Goal: Task Accomplishment & Management: Use online tool/utility

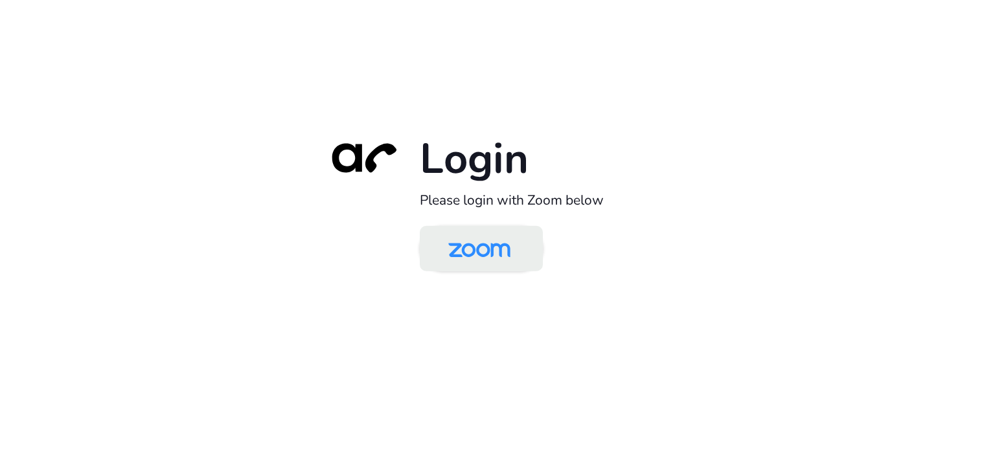
click at [482, 247] on img at bounding box center [479, 250] width 89 height 42
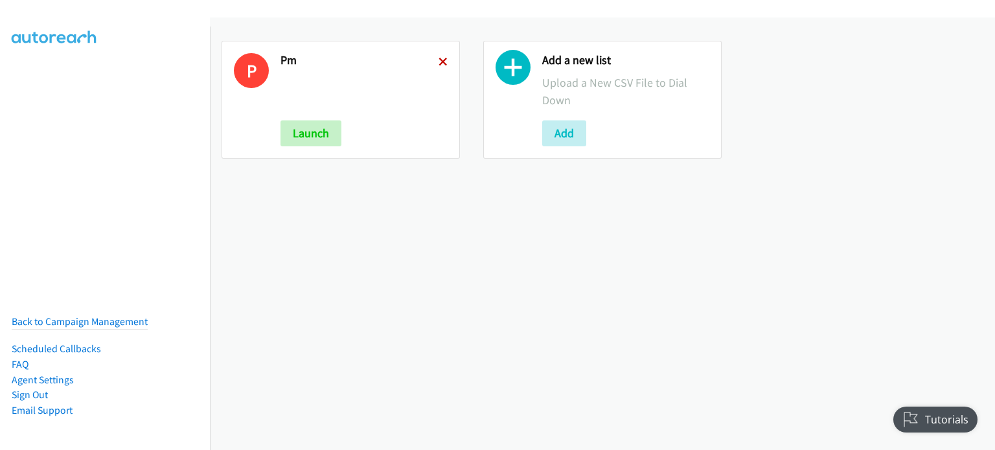
click at [442, 62] on icon at bounding box center [443, 62] width 9 height 9
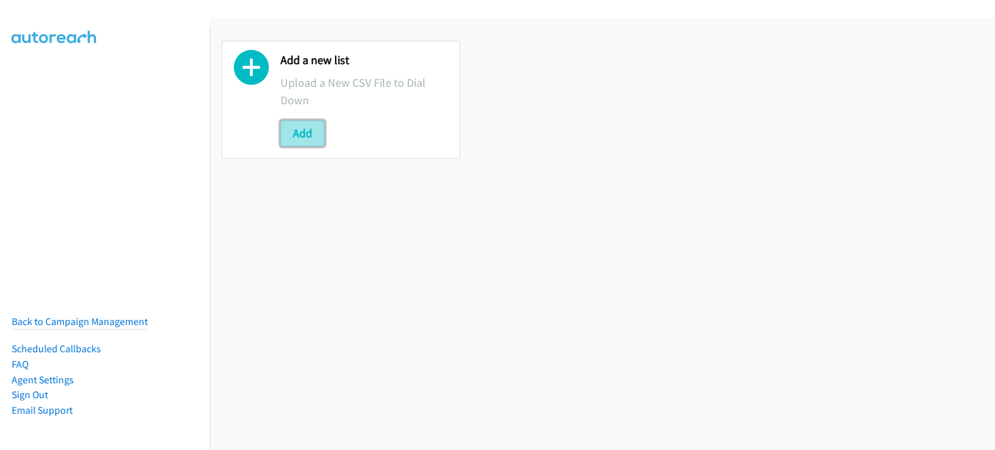
click at [294, 136] on button "Add" at bounding box center [303, 133] width 44 height 26
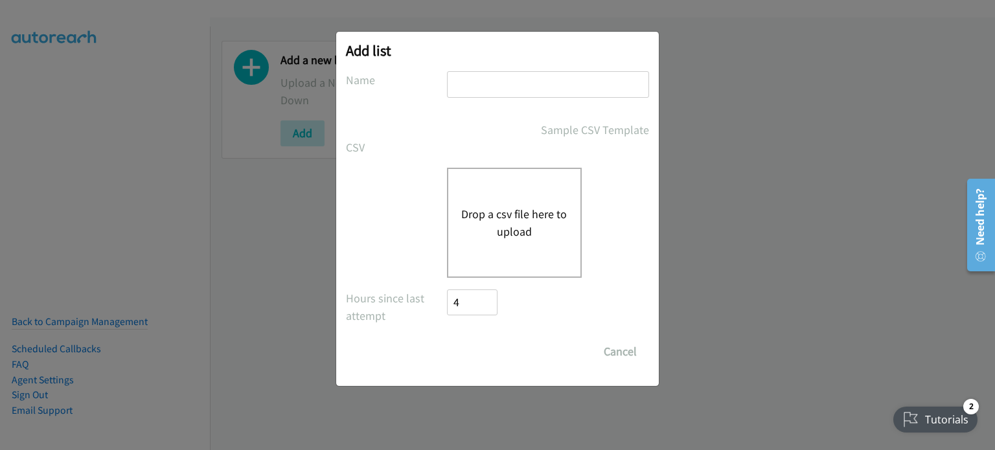
click at [508, 186] on div "Drop a csv file here to upload" at bounding box center [514, 223] width 135 height 110
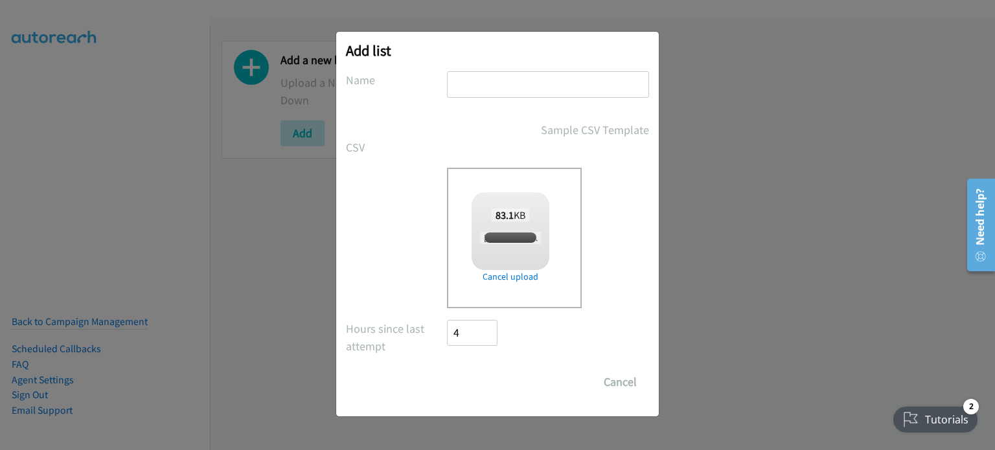
click at [518, 93] on input "text" at bounding box center [548, 84] width 202 height 27
type input "PM"
checkbox input "true"
type input "PM"
click at [469, 378] on input "Save List" at bounding box center [481, 382] width 68 height 26
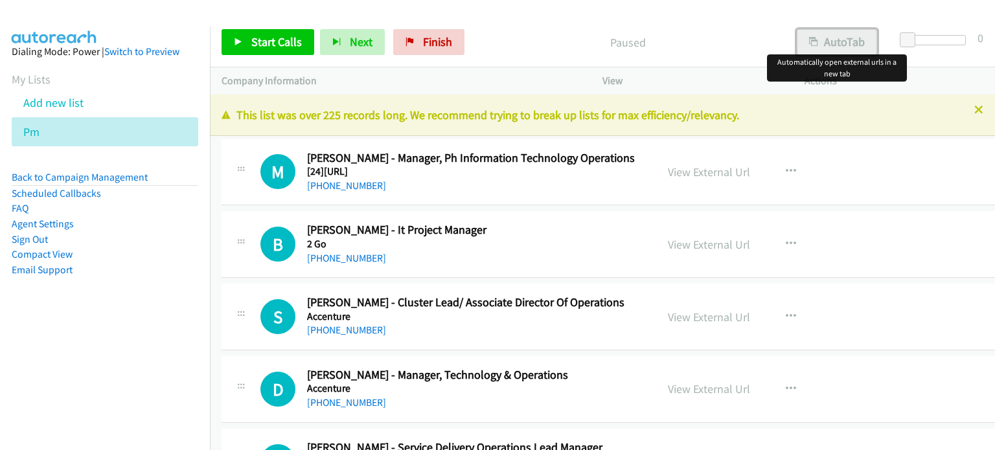
click at [845, 40] on button "AutoTab" at bounding box center [837, 42] width 80 height 26
click at [694, 170] on link "View External Url" at bounding box center [709, 172] width 82 height 15
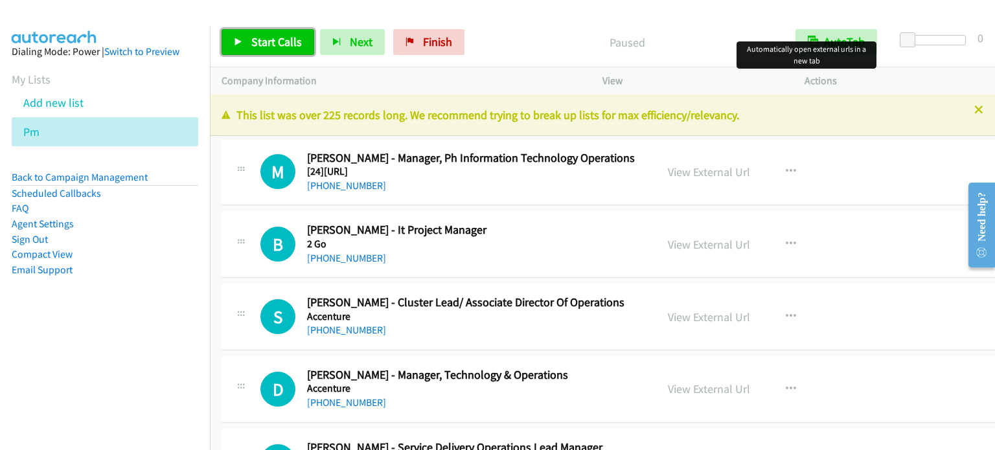
click at [266, 45] on span "Start Calls" at bounding box center [276, 41] width 51 height 15
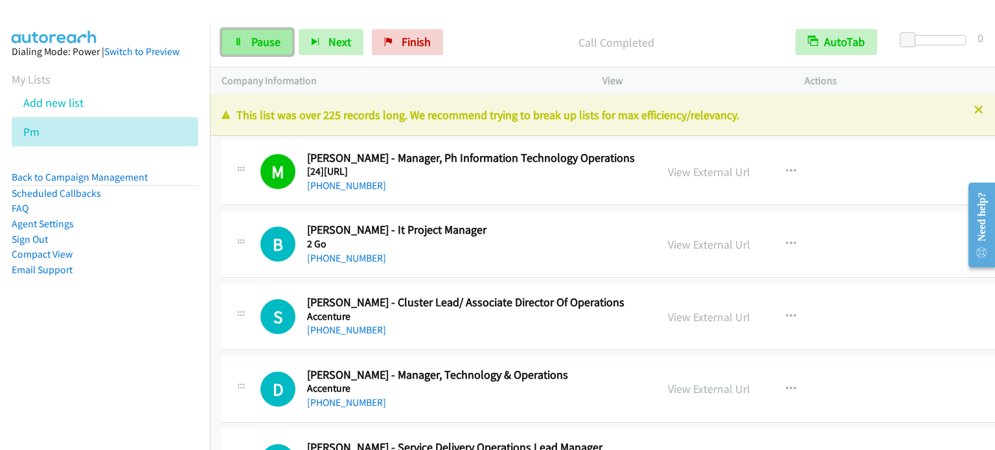
click at [269, 38] on span "Pause" at bounding box center [265, 41] width 29 height 15
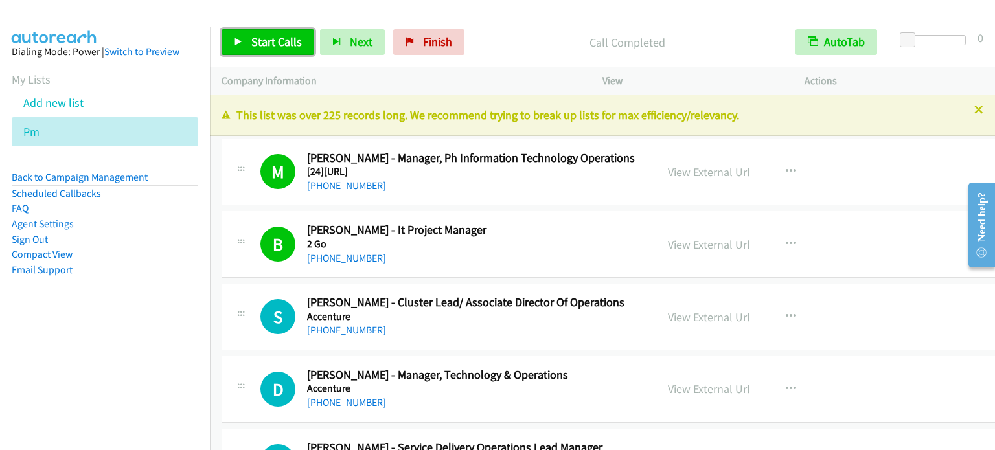
click at [275, 36] on span "Start Calls" at bounding box center [276, 41] width 51 height 15
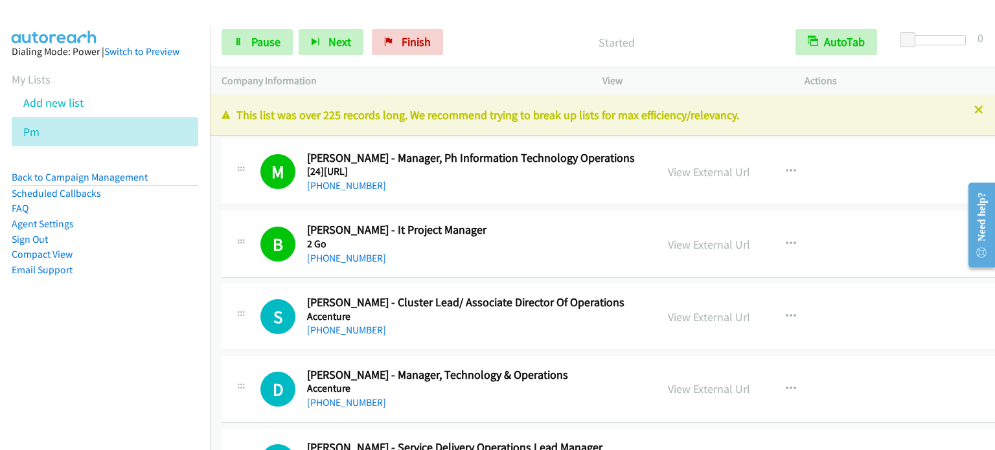
drag, startPoint x: 142, startPoint y: 306, endPoint x: 257, endPoint y: 139, distance: 202.2
click at [142, 306] on aside "Dialing Mode: Power | Switch to Preview My Lists Add new list Pm Back to Campai…" at bounding box center [105, 182] width 210 height 310
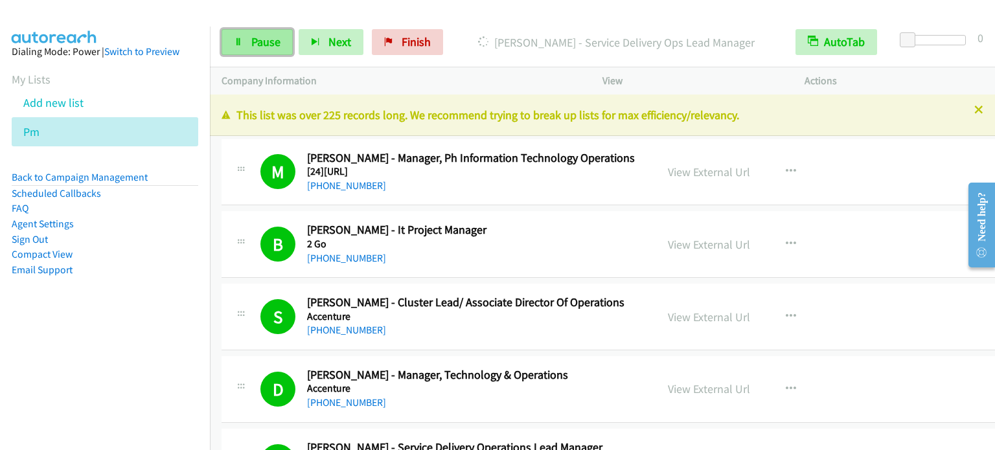
click at [268, 30] on link "Pause" at bounding box center [257, 42] width 71 height 26
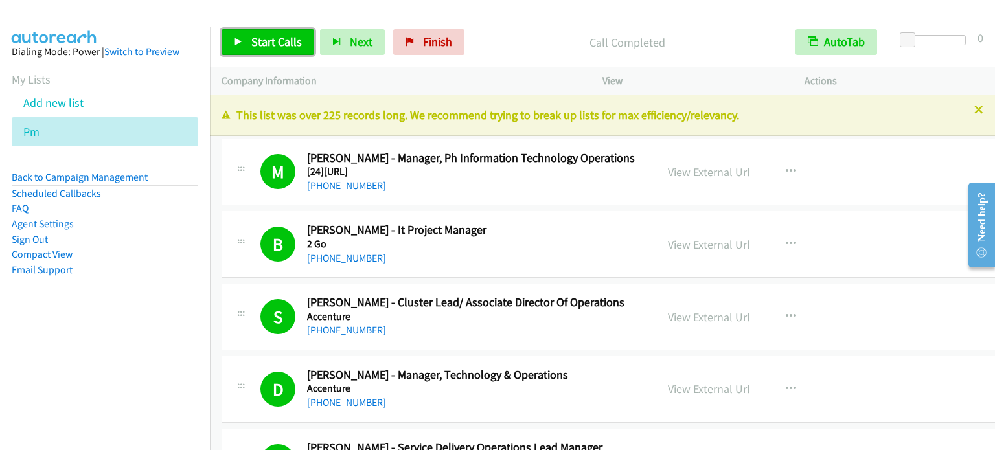
click at [262, 44] on span "Start Calls" at bounding box center [276, 41] width 51 height 15
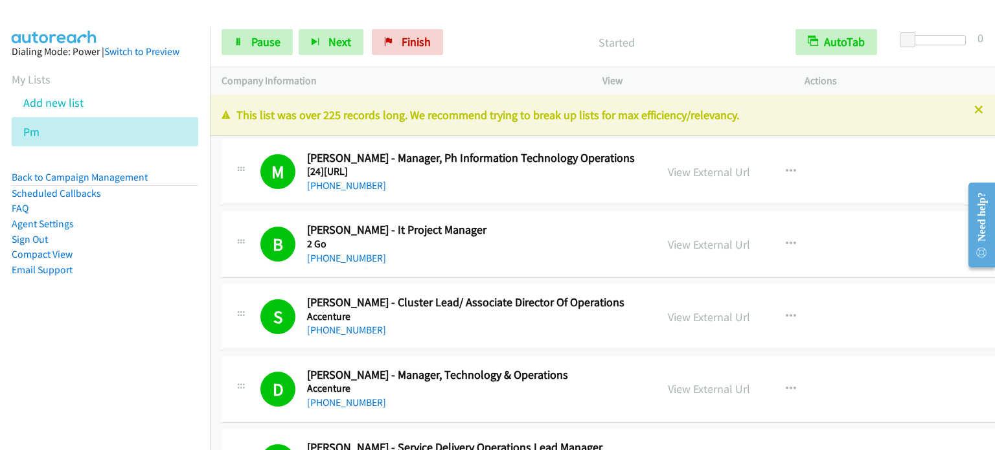
drag, startPoint x: 143, startPoint y: 378, endPoint x: 142, endPoint y: 350, distance: 27.9
click at [143, 378] on nav "Dialing Mode: Power | Switch to Preview My Lists Add new list Pm Back to Campai…" at bounding box center [105, 252] width 211 height 450
click at [269, 36] on span "Pause" at bounding box center [265, 41] width 29 height 15
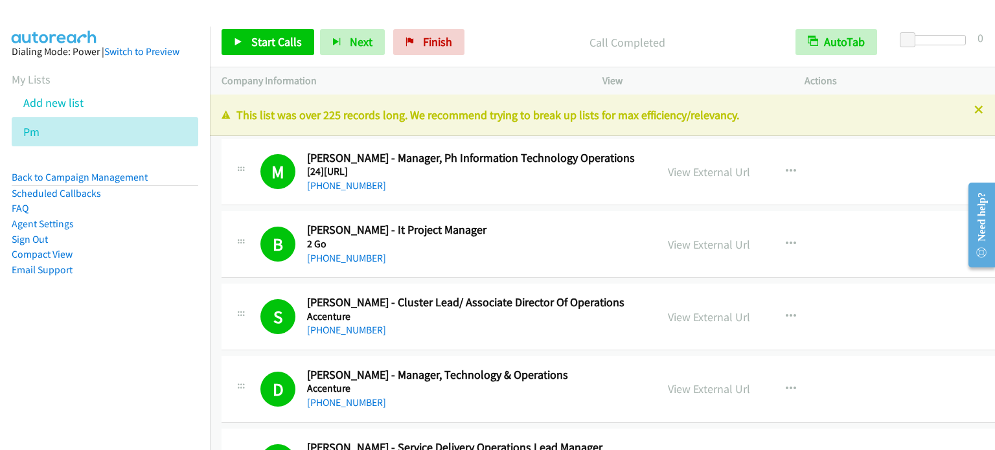
click at [44, 310] on aside "Dialing Mode: Power | Switch to Preview My Lists Add new list Pm Back to Campai…" at bounding box center [105, 182] width 210 height 310
click at [709, 36] on p "Call Completed" at bounding box center [627, 42] width 290 height 17
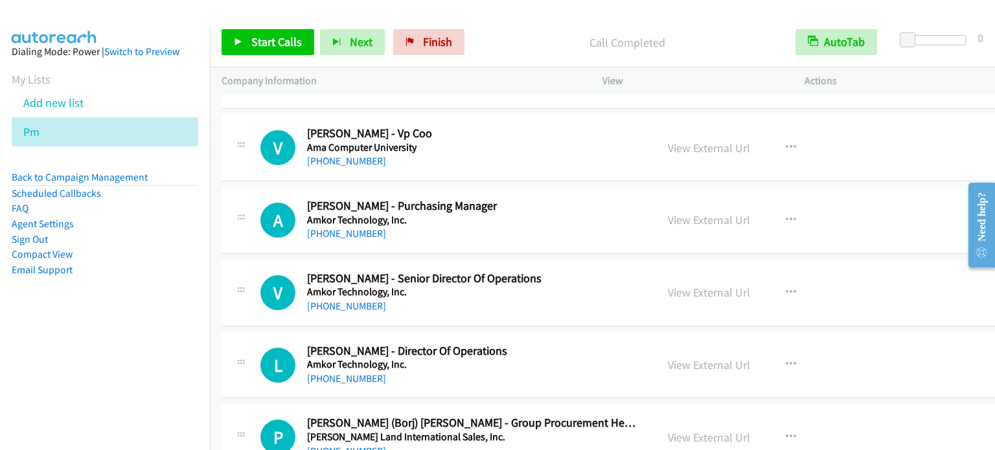
scroll to position [10883, 0]
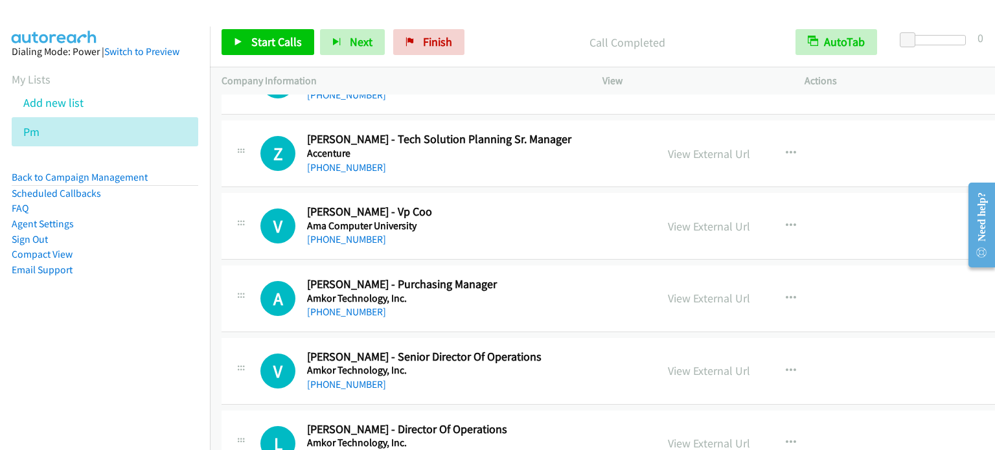
click at [126, 291] on aside "Dialing Mode: Power | Switch to Preview My Lists Add new list Pm Back to Campai…" at bounding box center [105, 182] width 210 height 310
click at [786, 221] on icon "button" at bounding box center [791, 226] width 10 height 10
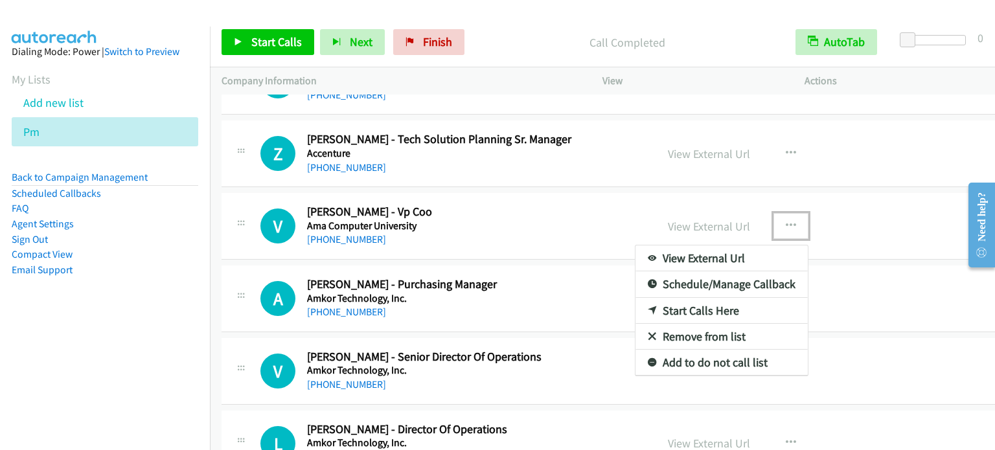
drag, startPoint x: 704, startPoint y: 292, endPoint x: 729, endPoint y: 187, distance: 108.1
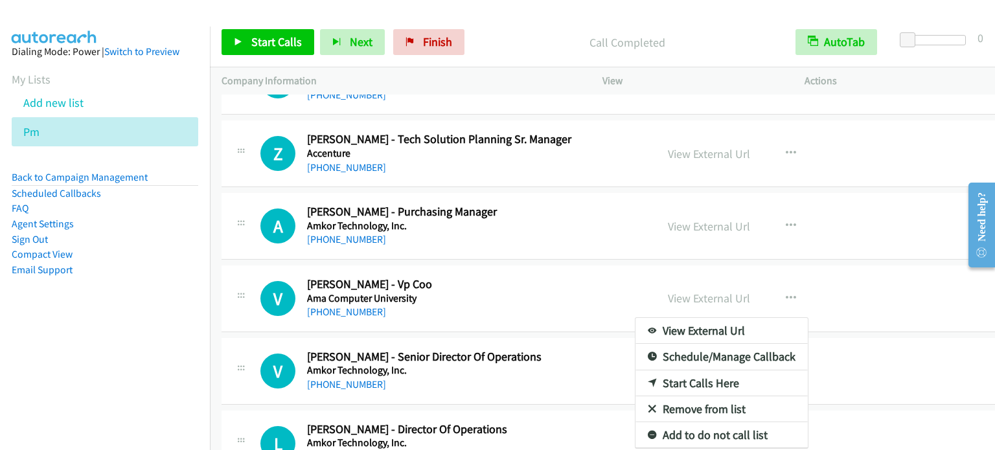
click at [785, 203] on div at bounding box center [497, 225] width 995 height 450
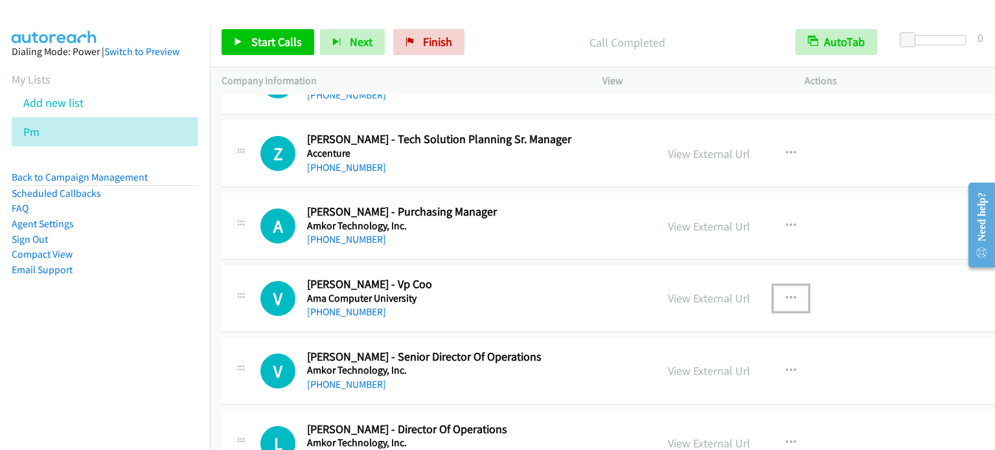
click at [786, 293] on icon "button" at bounding box center [791, 298] width 10 height 10
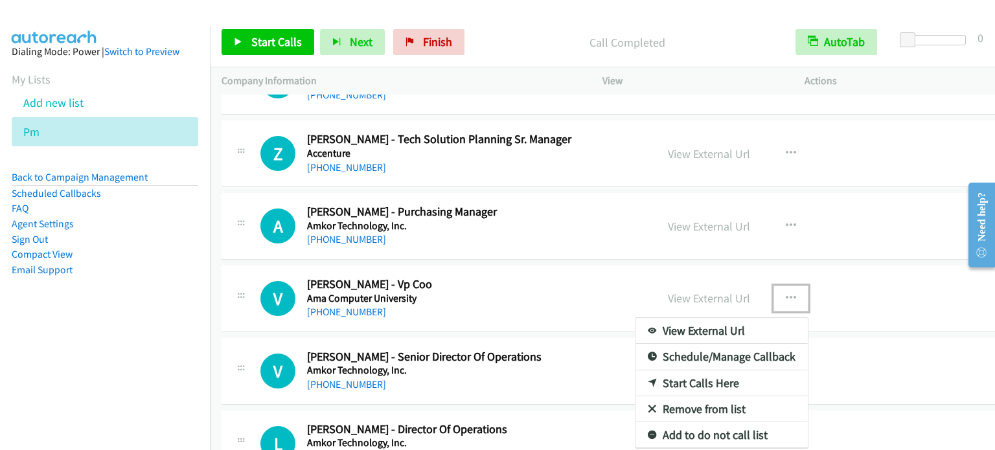
click at [782, 200] on div at bounding box center [497, 225] width 995 height 450
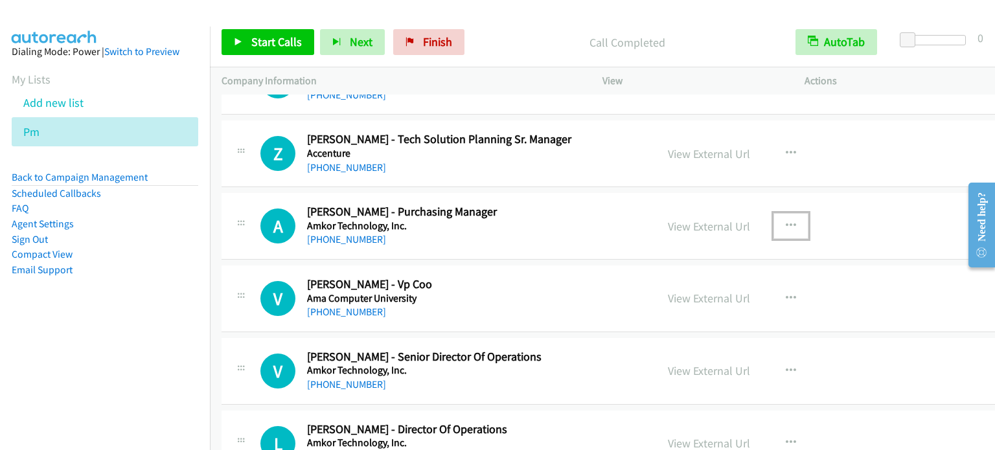
click at [786, 221] on icon "button" at bounding box center [791, 226] width 10 height 10
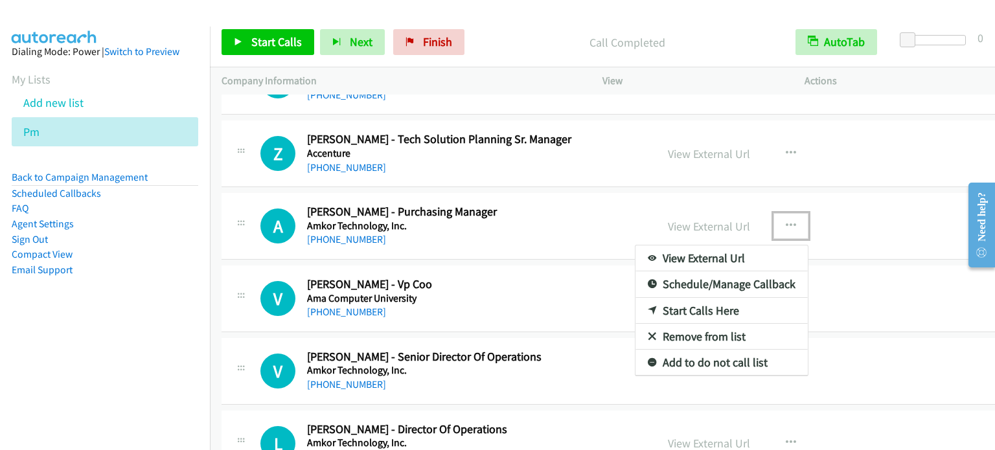
click at [679, 298] on link "Start Calls Here" at bounding box center [721, 311] width 172 height 26
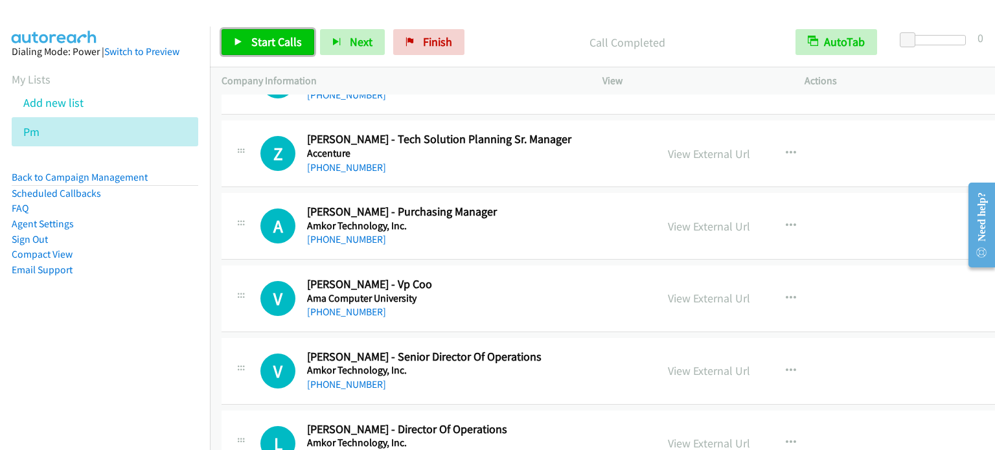
click at [262, 36] on span "Start Calls" at bounding box center [276, 41] width 51 height 15
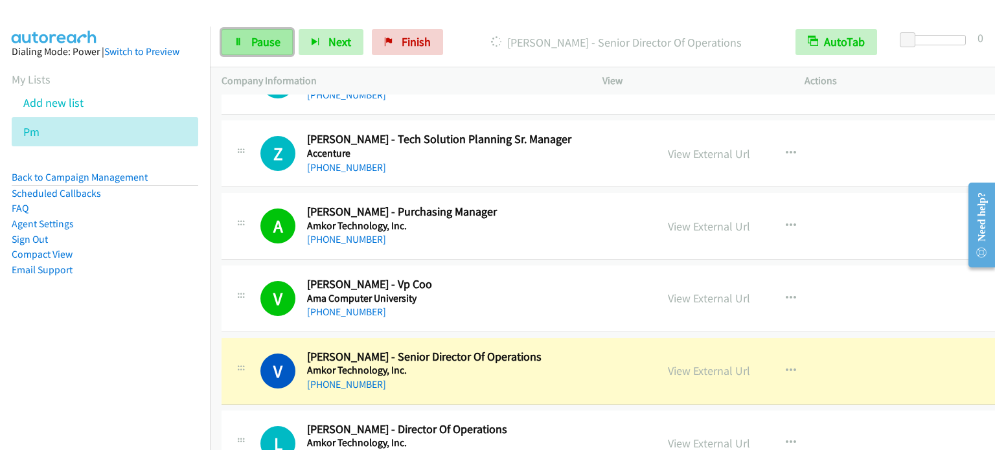
click at [255, 44] on span "Pause" at bounding box center [265, 41] width 29 height 15
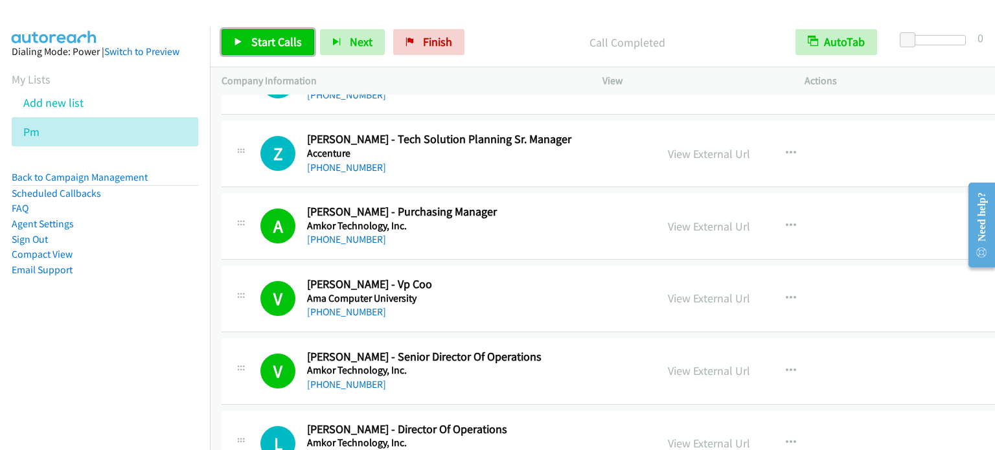
click at [289, 35] on span "Start Calls" at bounding box center [276, 41] width 51 height 15
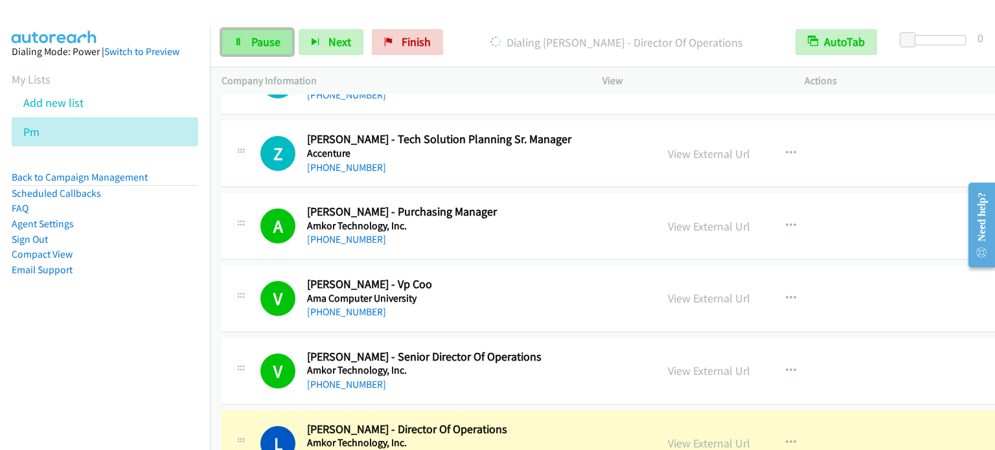
click at [238, 49] on link "Pause" at bounding box center [257, 42] width 71 height 26
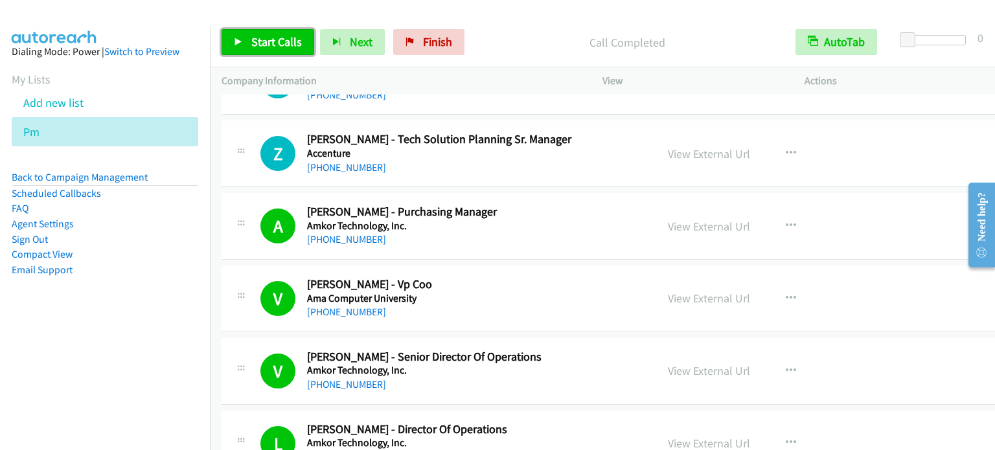
click at [291, 43] on span "Start Calls" at bounding box center [276, 41] width 51 height 15
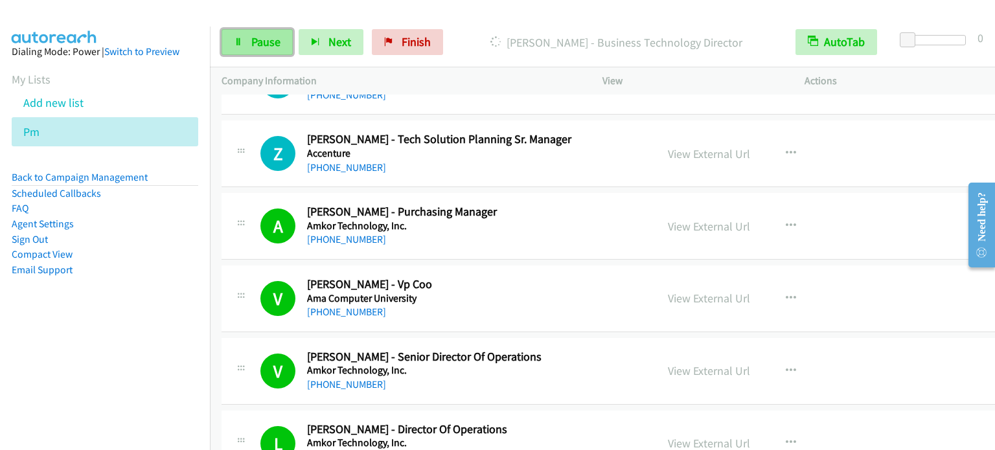
click at [257, 40] on span "Pause" at bounding box center [265, 41] width 29 height 15
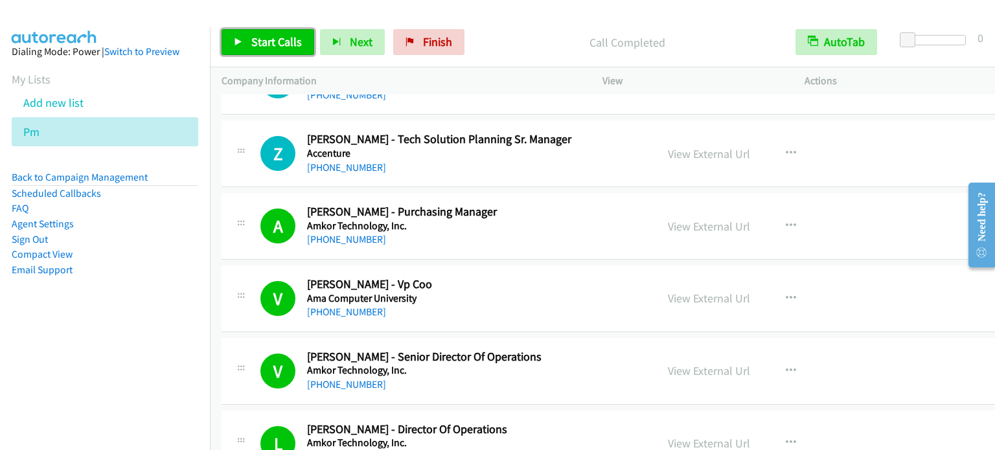
click at [284, 38] on span "Start Calls" at bounding box center [276, 41] width 51 height 15
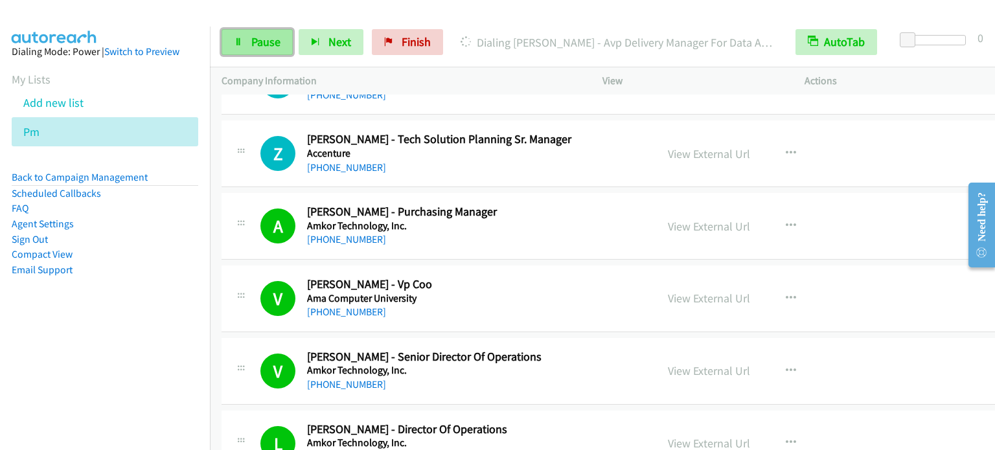
click at [254, 45] on span "Pause" at bounding box center [265, 41] width 29 height 15
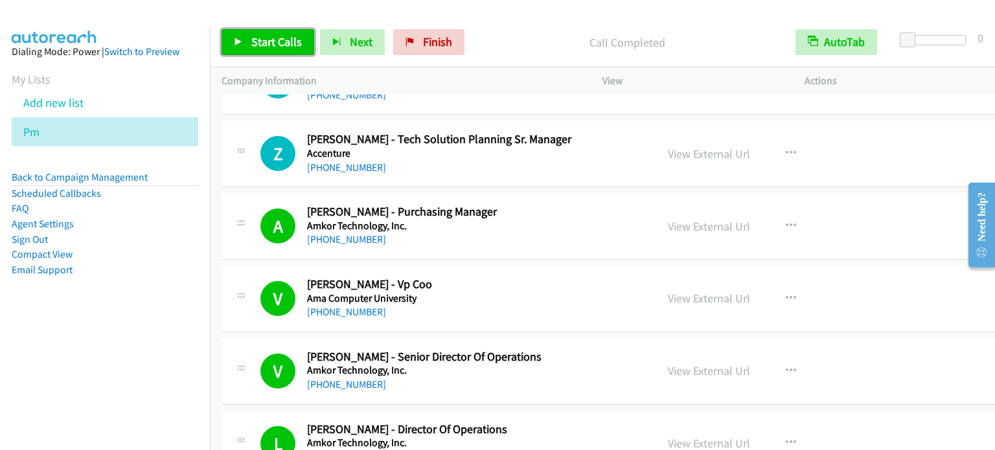
click at [277, 41] on span "Start Calls" at bounding box center [276, 41] width 51 height 15
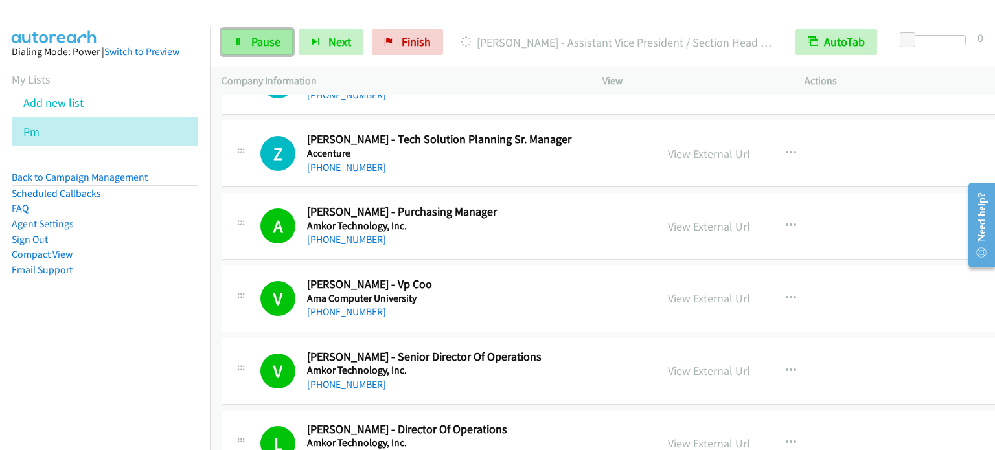
click at [274, 41] on span "Pause" at bounding box center [265, 41] width 29 height 15
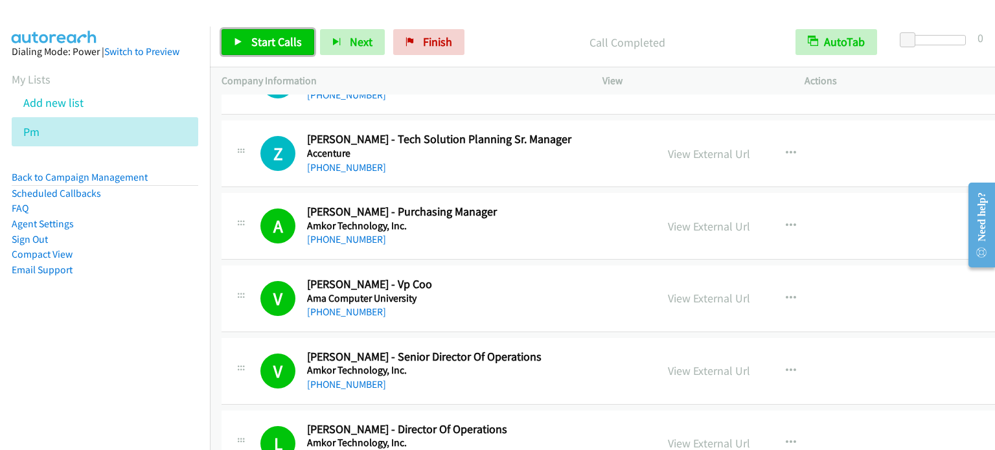
drag, startPoint x: 277, startPoint y: 41, endPoint x: 285, endPoint y: 33, distance: 11.9
click at [276, 41] on span "Start Calls" at bounding box center [276, 41] width 51 height 15
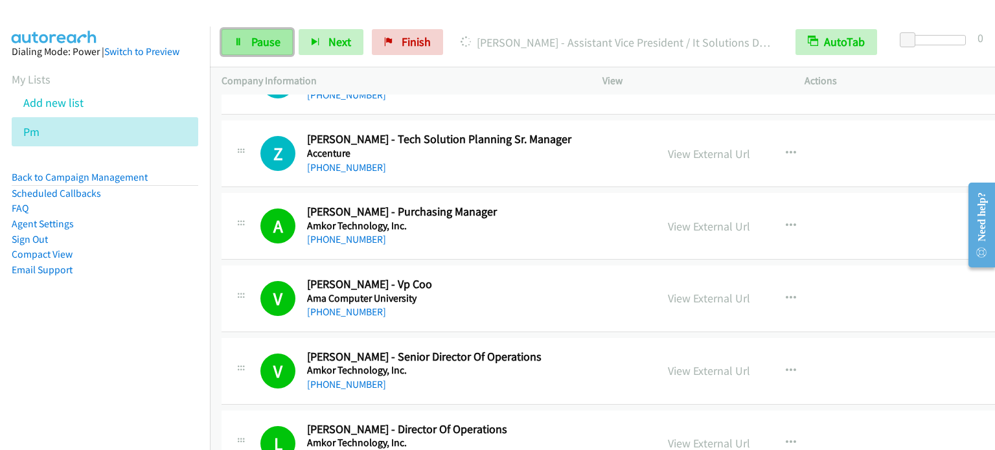
click at [253, 46] on span "Pause" at bounding box center [265, 41] width 29 height 15
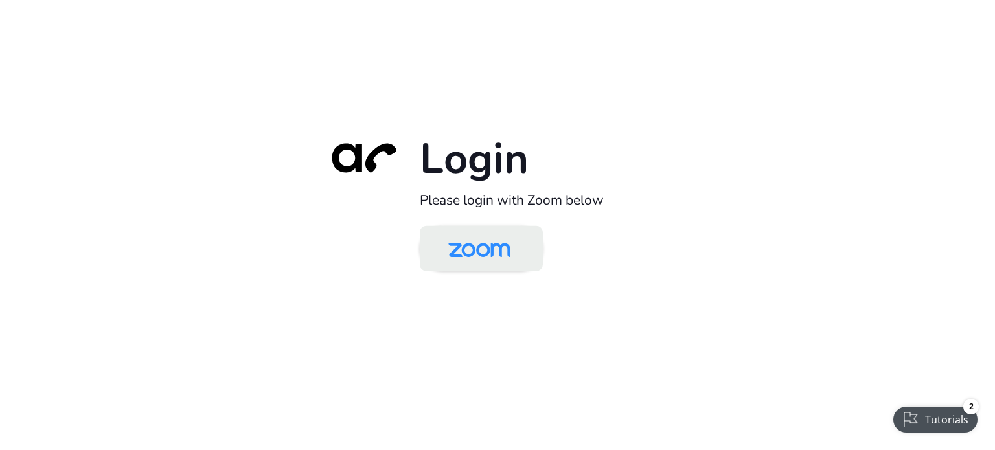
click at [441, 255] on img at bounding box center [479, 250] width 89 height 42
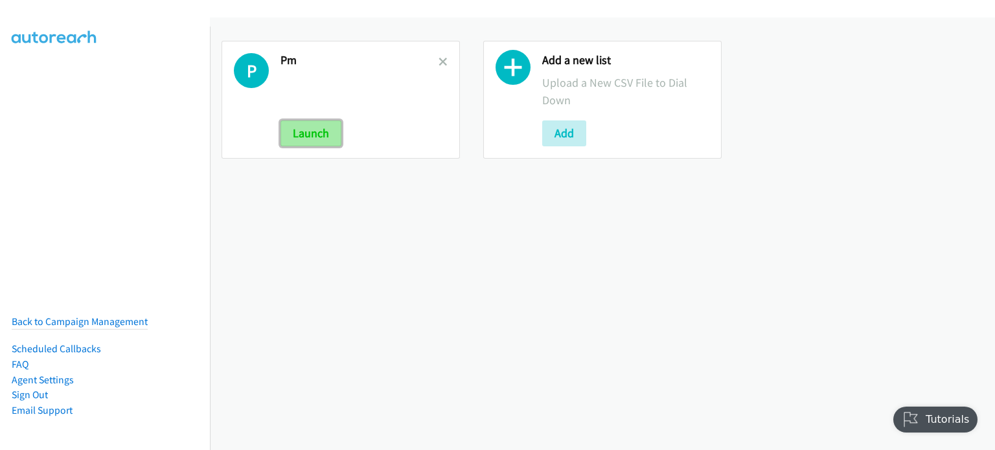
click at [301, 137] on button "Launch" at bounding box center [311, 133] width 61 height 26
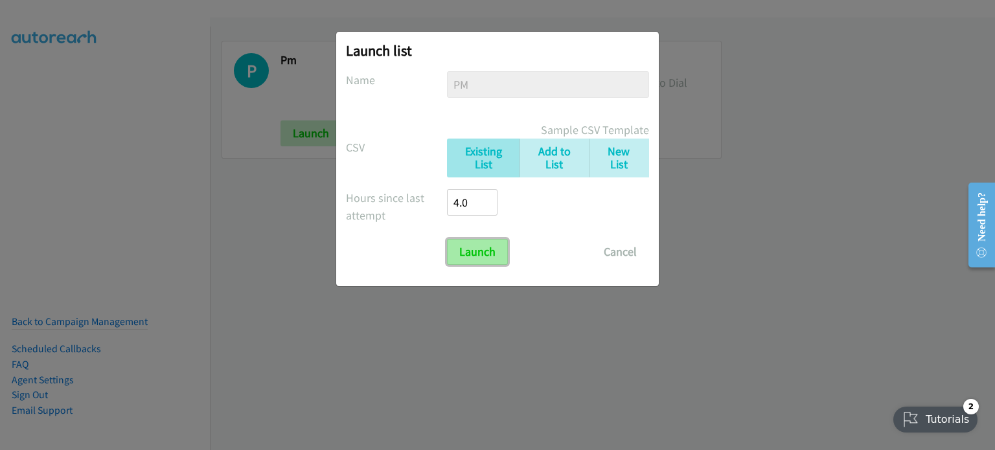
click at [482, 253] on input "Launch" at bounding box center [477, 252] width 61 height 26
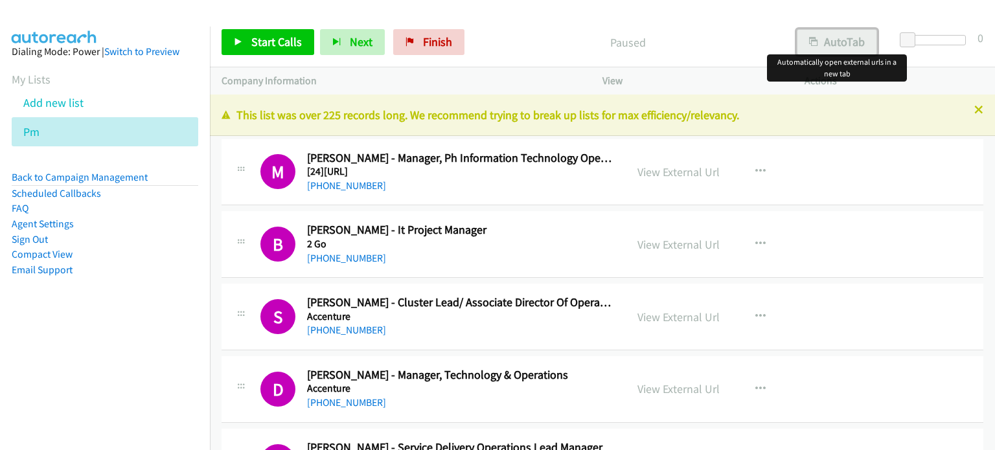
click at [847, 43] on button "AutoTab" at bounding box center [837, 42] width 80 height 26
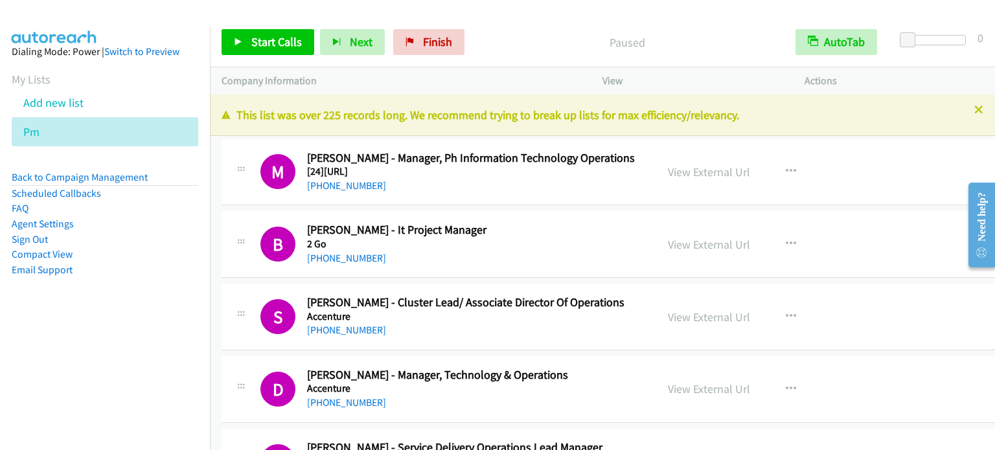
click at [0, 371] on nav "Dialing Mode: Power | Switch to Preview My Lists Add new list Pm Back to Campai…" at bounding box center [105, 252] width 211 height 450
click at [713, 41] on p "Paused" at bounding box center [627, 42] width 290 height 17
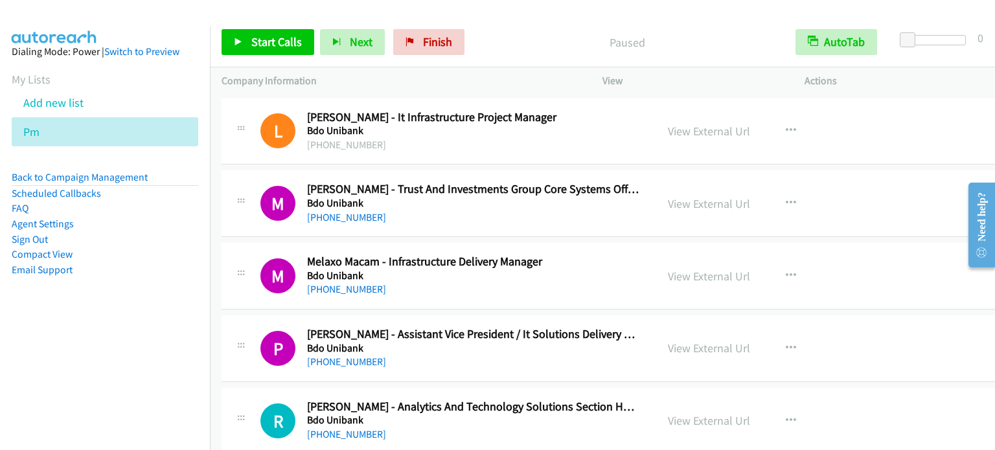
click at [152, 312] on aside "Dialing Mode: Power | Switch to Preview My Lists Add new list Pm Back to Campai…" at bounding box center [105, 182] width 210 height 310
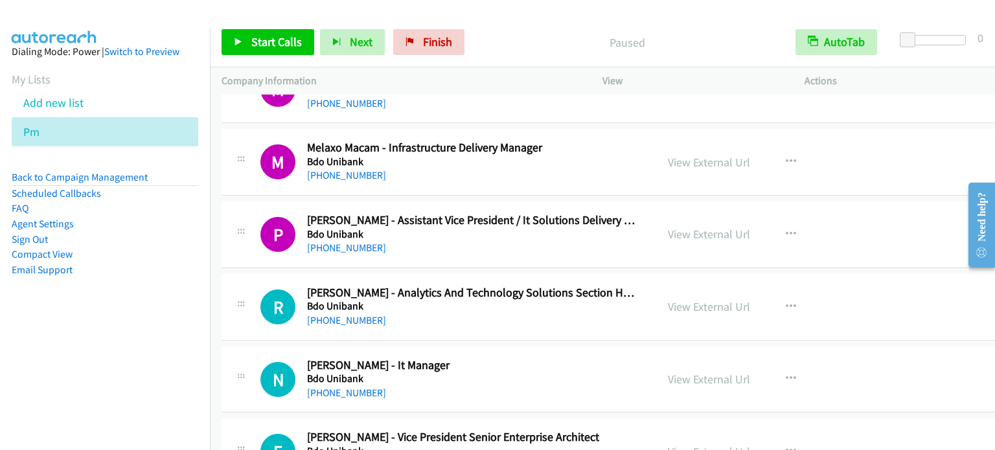
scroll to position [12122, 0]
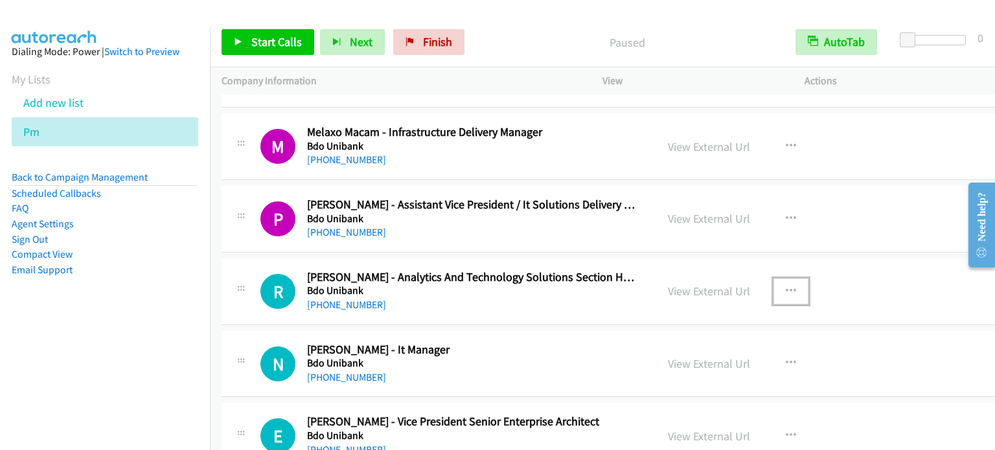
click at [790, 286] on icon "button" at bounding box center [791, 291] width 10 height 10
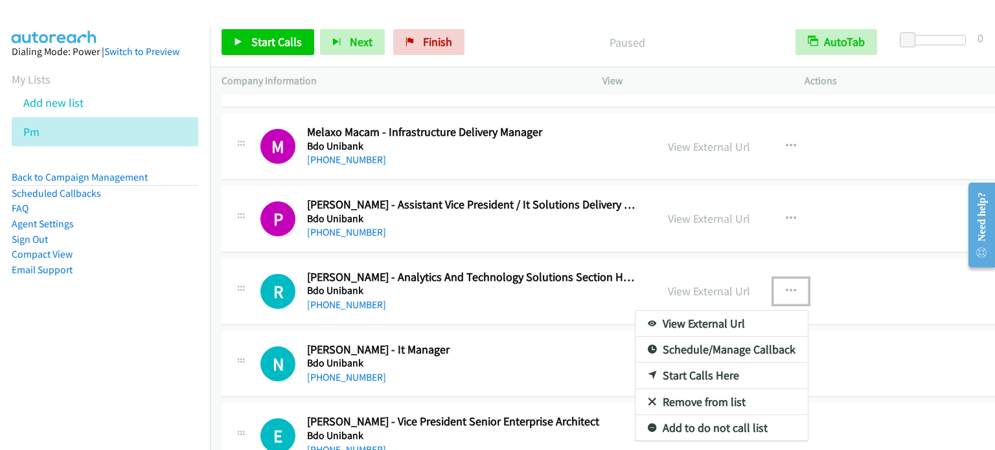
click at [700, 363] on link "Start Calls Here" at bounding box center [721, 376] width 172 height 26
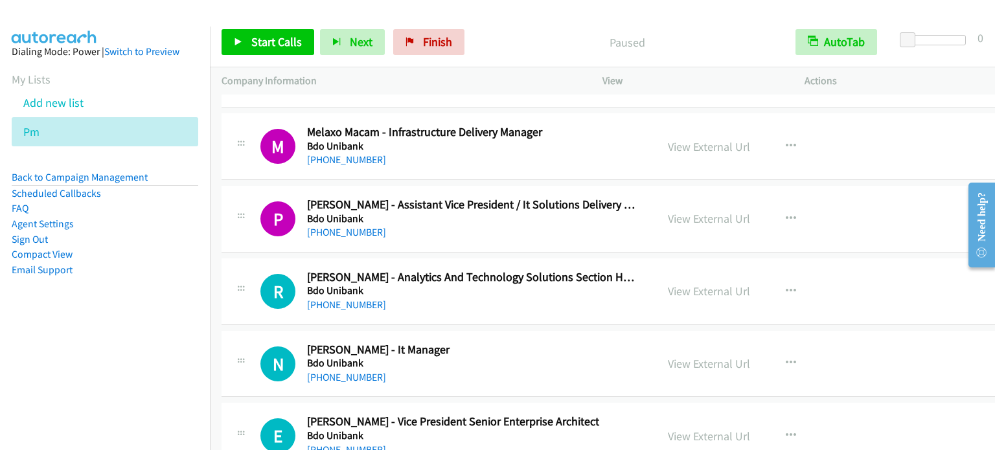
click at [114, 335] on aside "Dialing Mode: Power | Switch to Preview My Lists Add new list Pm Back to Campai…" at bounding box center [105, 182] width 210 height 310
click at [283, 45] on span "Start Calls" at bounding box center [276, 41] width 51 height 15
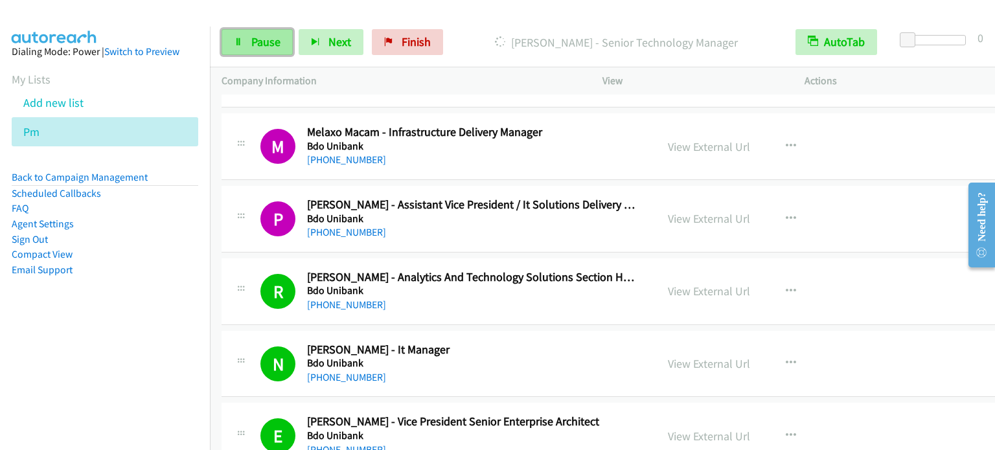
click at [264, 40] on span "Pause" at bounding box center [265, 41] width 29 height 15
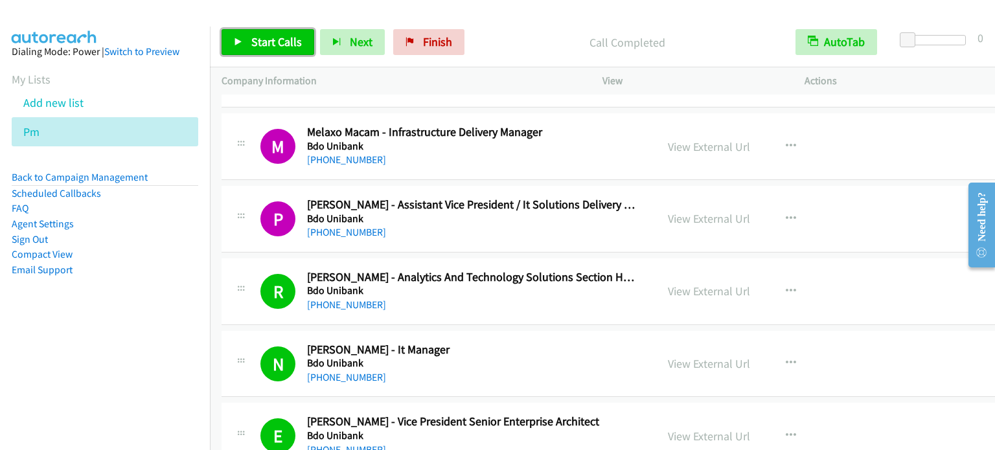
click at [272, 40] on span "Start Calls" at bounding box center [276, 41] width 51 height 15
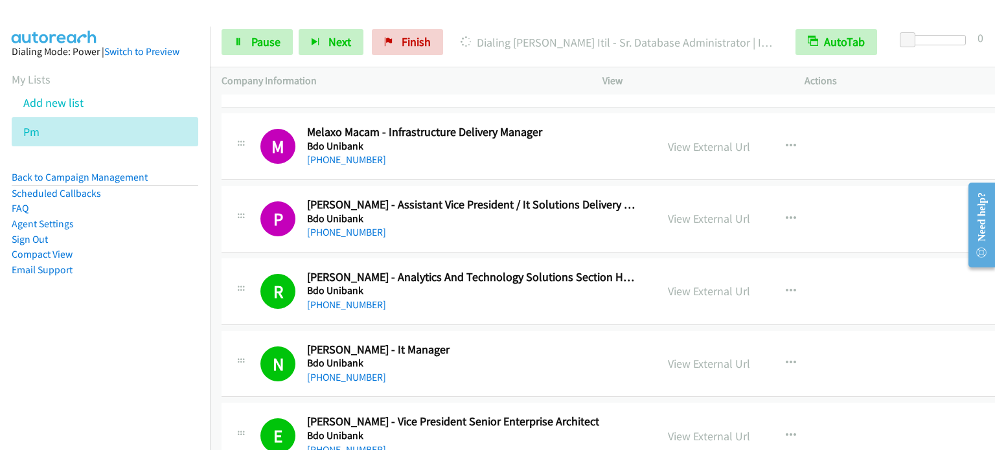
click at [78, 342] on nav "Dialing Mode: Power | Switch to Preview My Lists Add new list Pm Back to Campai…" at bounding box center [105, 252] width 211 height 450
click at [257, 44] on span "Pause" at bounding box center [265, 41] width 29 height 15
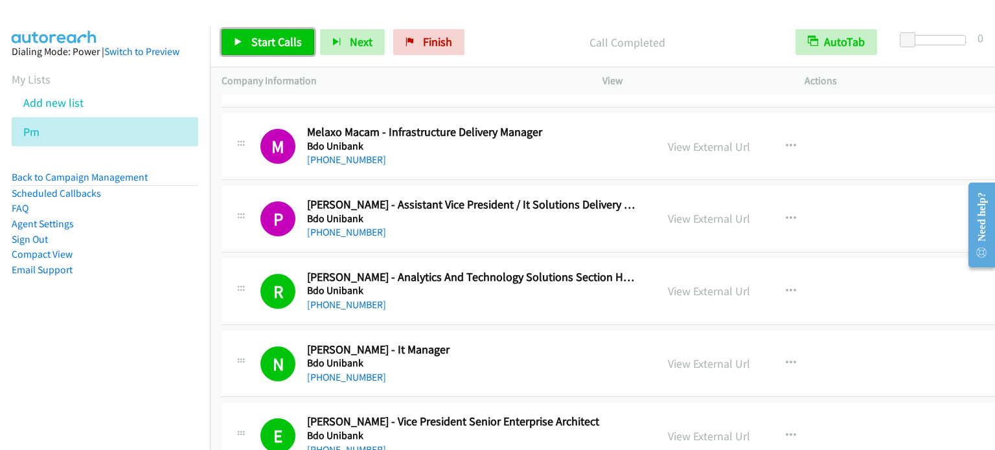
click at [242, 49] on link "Start Calls" at bounding box center [268, 42] width 93 height 26
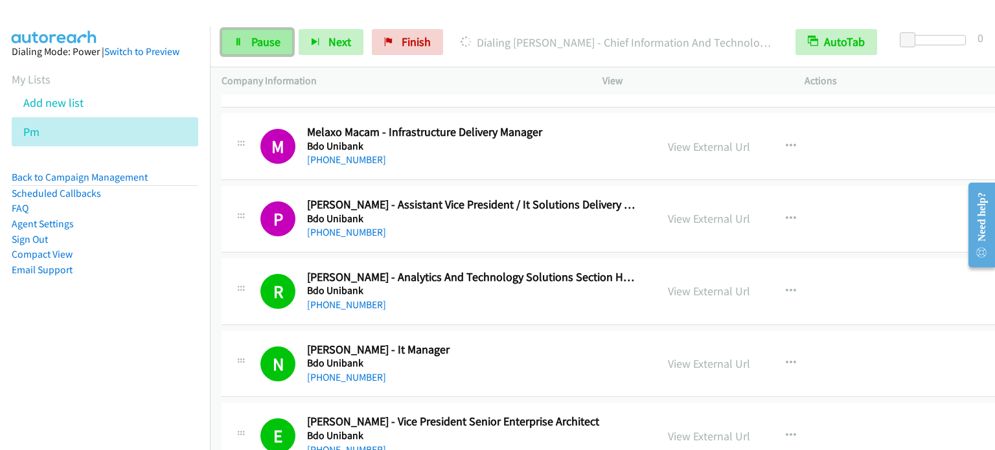
click at [263, 40] on span "Pause" at bounding box center [265, 41] width 29 height 15
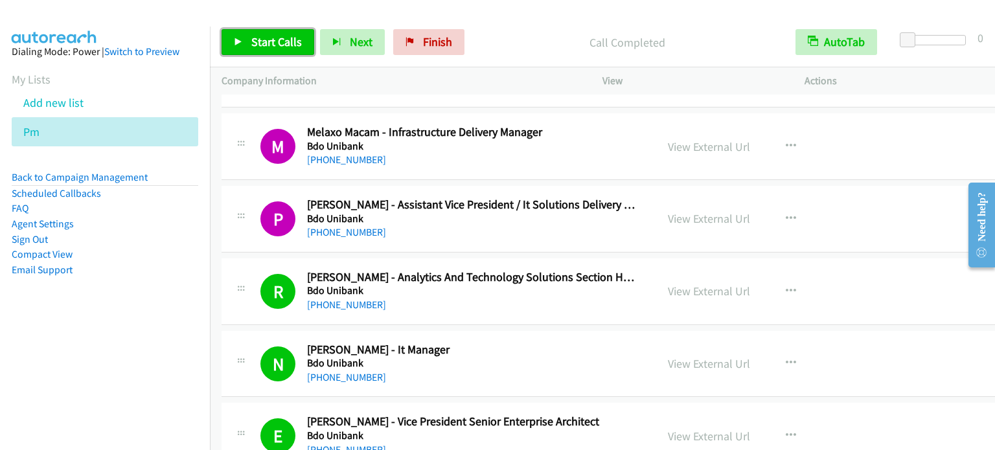
drag, startPoint x: 281, startPoint y: 37, endPoint x: 282, endPoint y: 46, distance: 9.3
click at [281, 37] on span "Start Calls" at bounding box center [276, 41] width 51 height 15
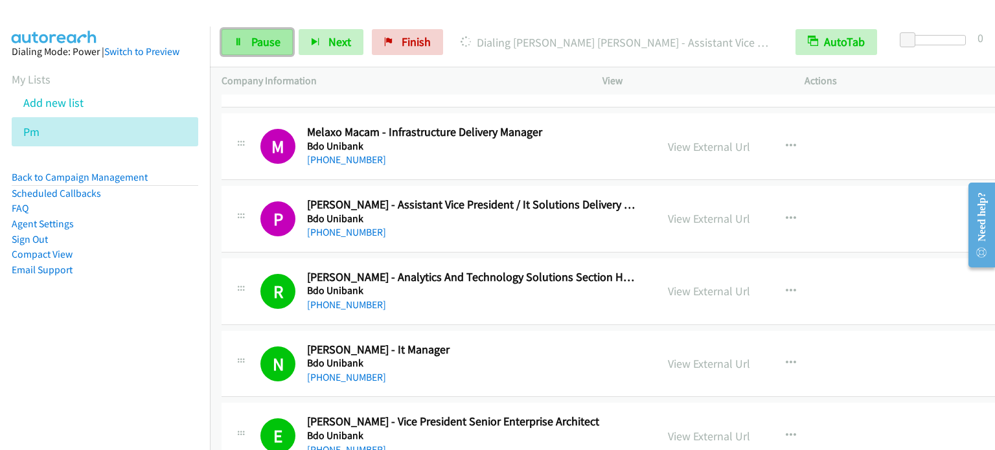
click at [275, 41] on span "Pause" at bounding box center [265, 41] width 29 height 15
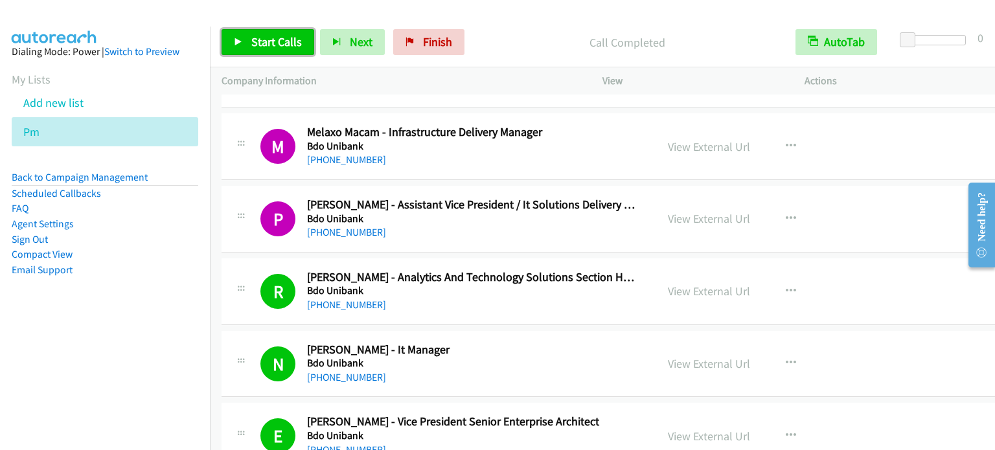
click at [258, 49] on link "Start Calls" at bounding box center [268, 42] width 93 height 26
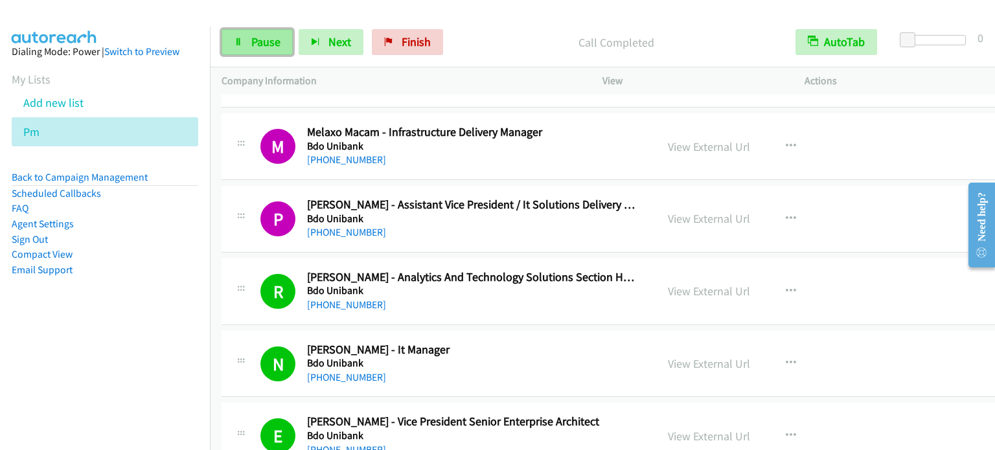
click at [249, 45] on link "Pause" at bounding box center [257, 42] width 71 height 26
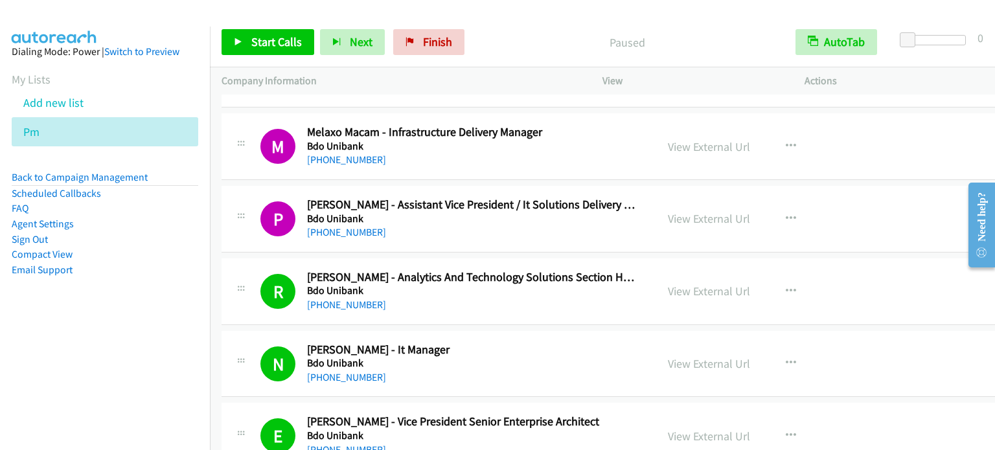
scroll to position [13220, 0]
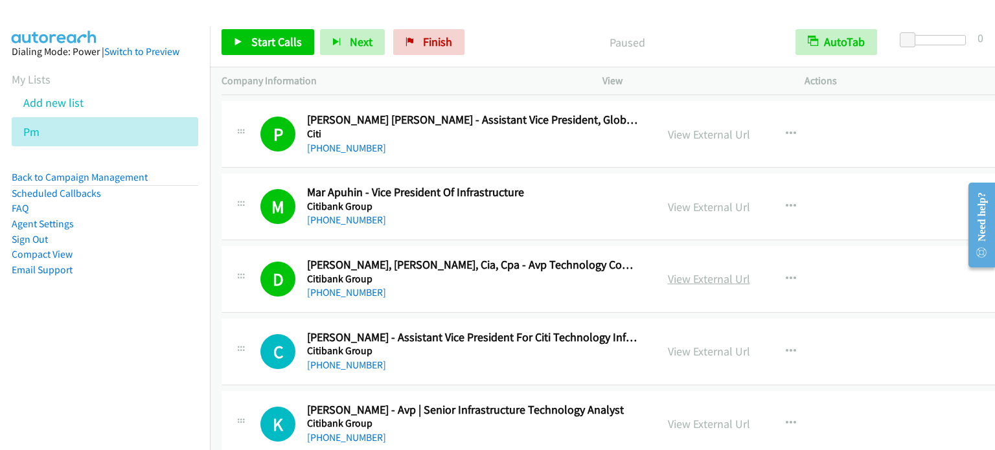
click at [714, 271] on link "View External Url" at bounding box center [709, 278] width 82 height 15
click at [244, 52] on link "Start Calls" at bounding box center [268, 42] width 93 height 26
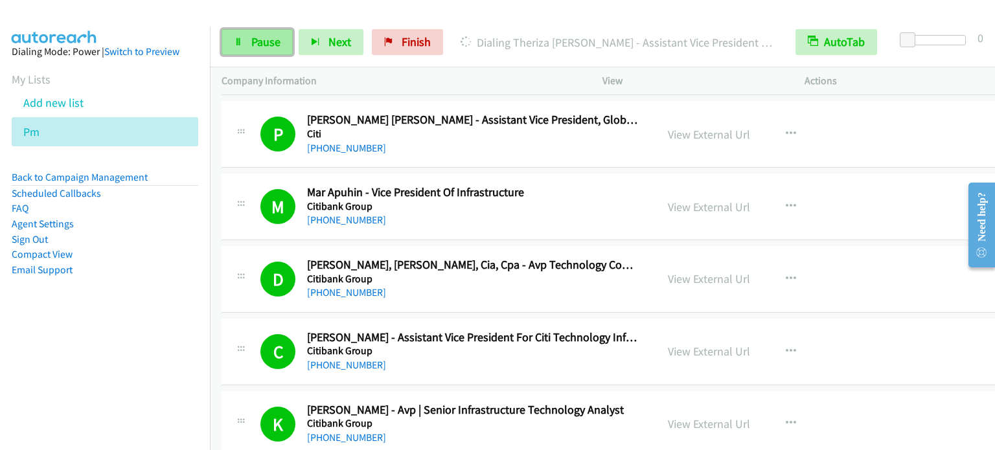
click at [263, 31] on link "Pause" at bounding box center [257, 42] width 71 height 26
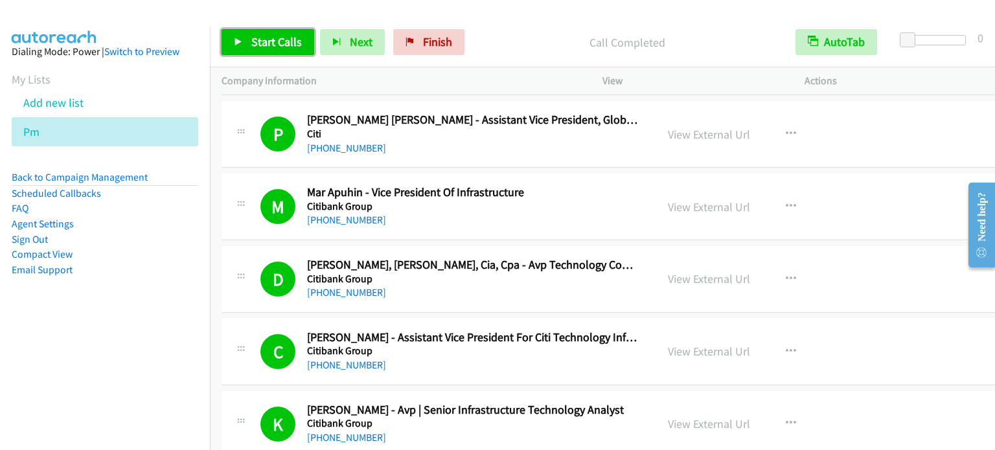
click at [290, 41] on span "Start Calls" at bounding box center [276, 41] width 51 height 15
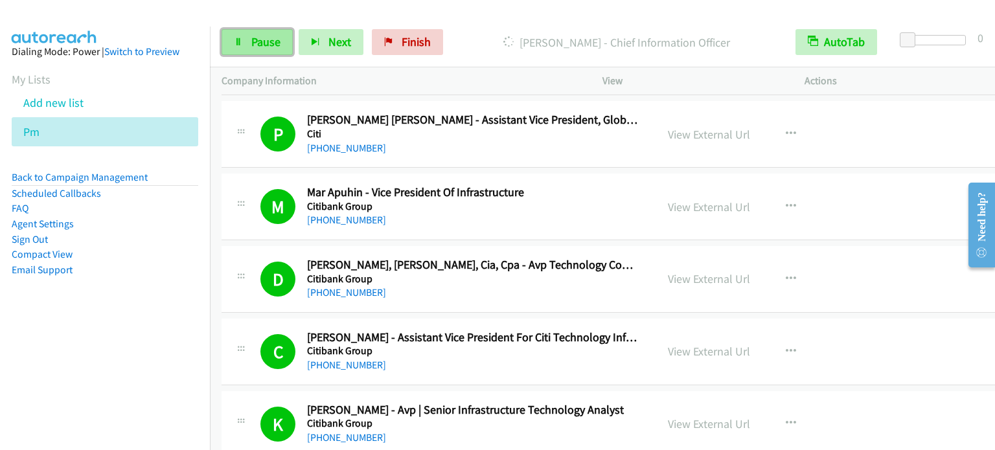
click at [257, 40] on span "Pause" at bounding box center [265, 41] width 29 height 15
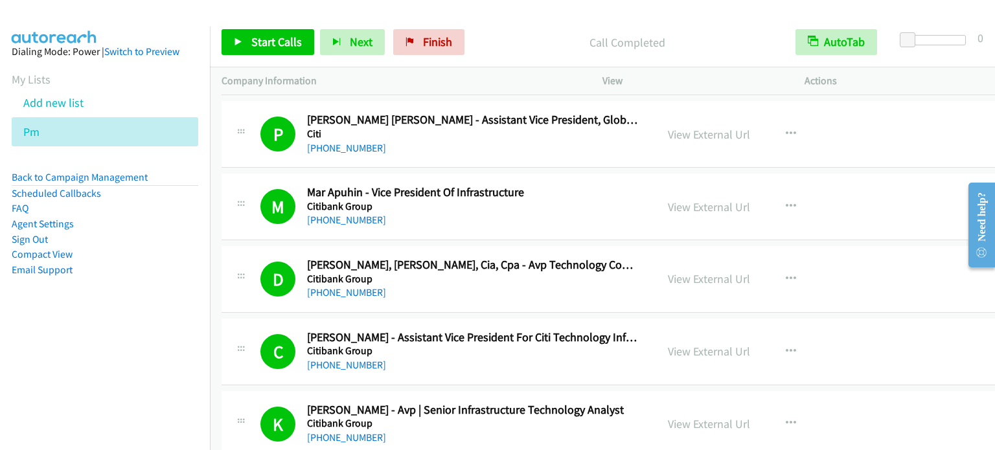
drag, startPoint x: 155, startPoint y: 316, endPoint x: 232, endPoint y: 98, distance: 231.3
click at [154, 313] on aside "Dialing Mode: Power | Switch to Preview My Lists Add new list Pm Back to Campai…" at bounding box center [105, 182] width 210 height 310
click at [255, 41] on span "Start Calls" at bounding box center [276, 41] width 51 height 15
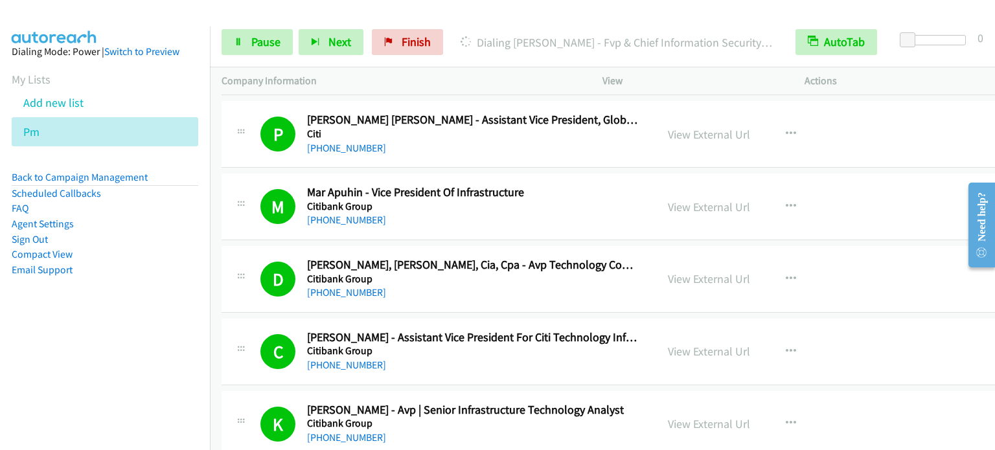
click at [115, 285] on aside "Dialing Mode: Power | Switch to Preview My Lists Add new list Pm Back to Campai…" at bounding box center [105, 182] width 210 height 310
click at [251, 41] on span "Pause" at bounding box center [265, 41] width 29 height 15
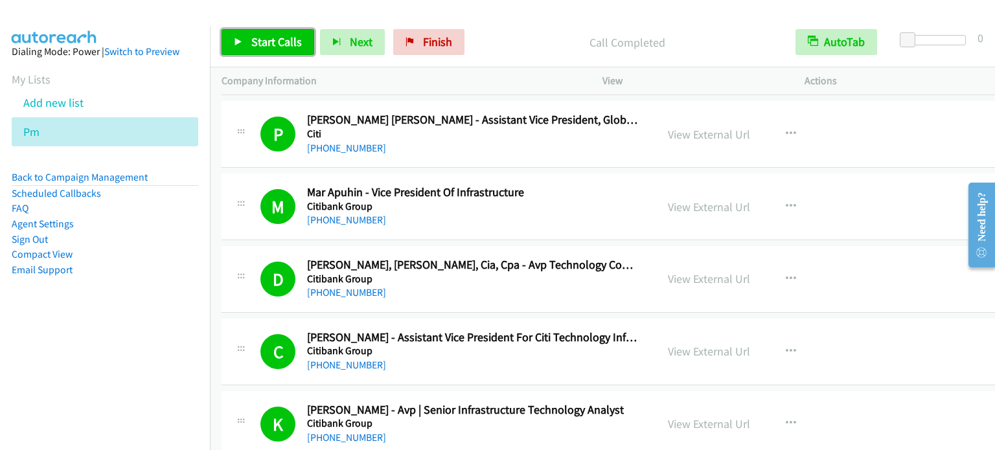
click at [280, 43] on span "Start Calls" at bounding box center [276, 41] width 51 height 15
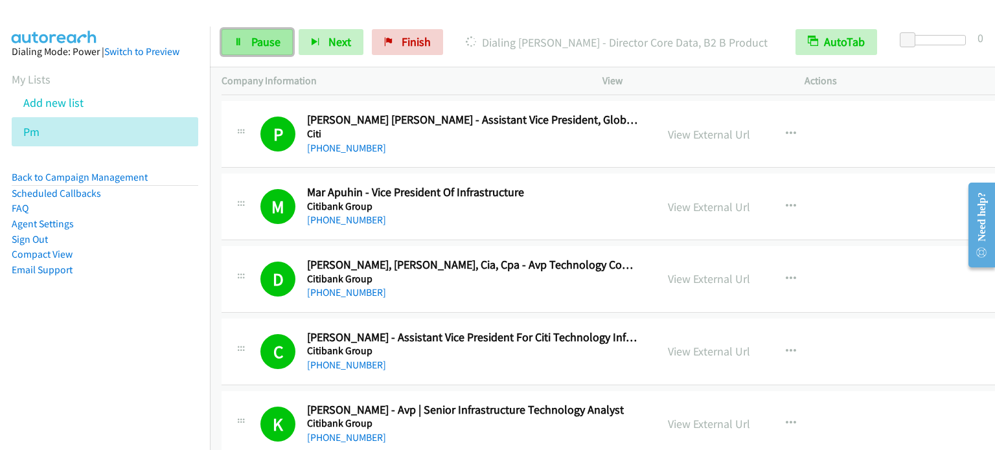
click at [234, 49] on link "Pause" at bounding box center [257, 42] width 71 height 26
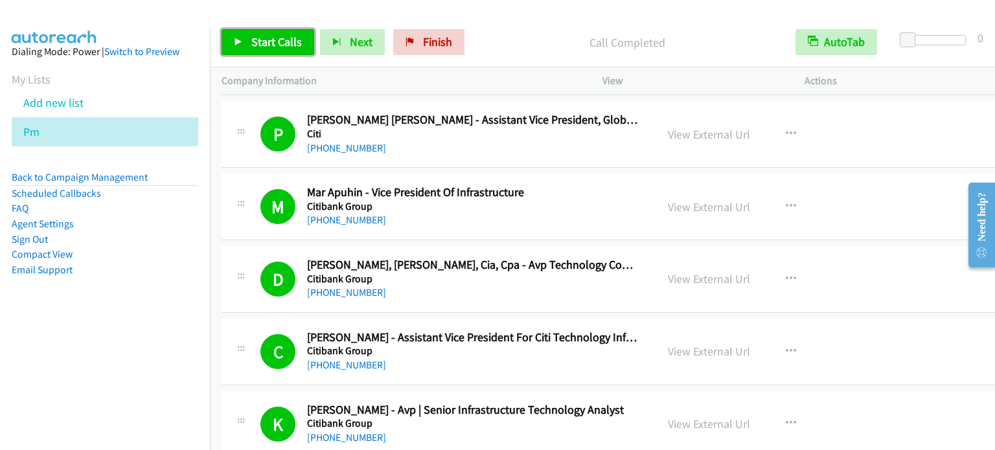
click at [271, 40] on span "Start Calls" at bounding box center [276, 41] width 51 height 15
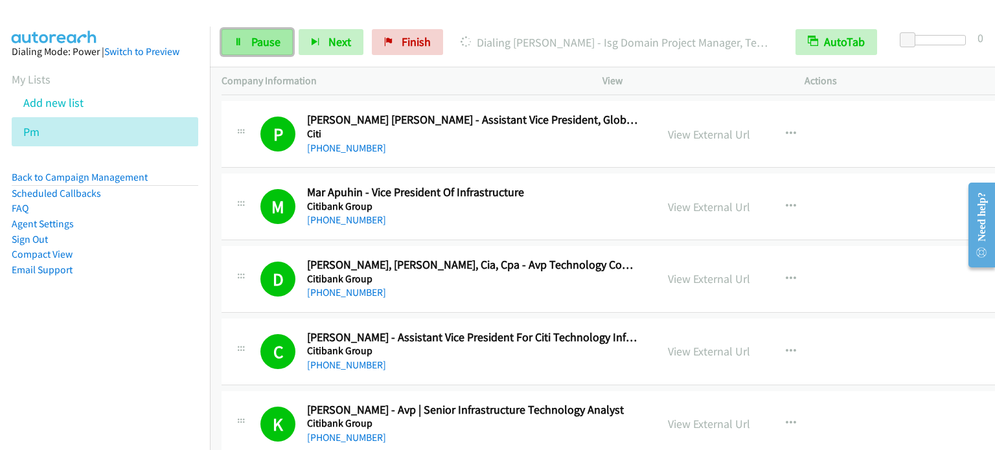
click at [244, 39] on link "Pause" at bounding box center [257, 42] width 71 height 26
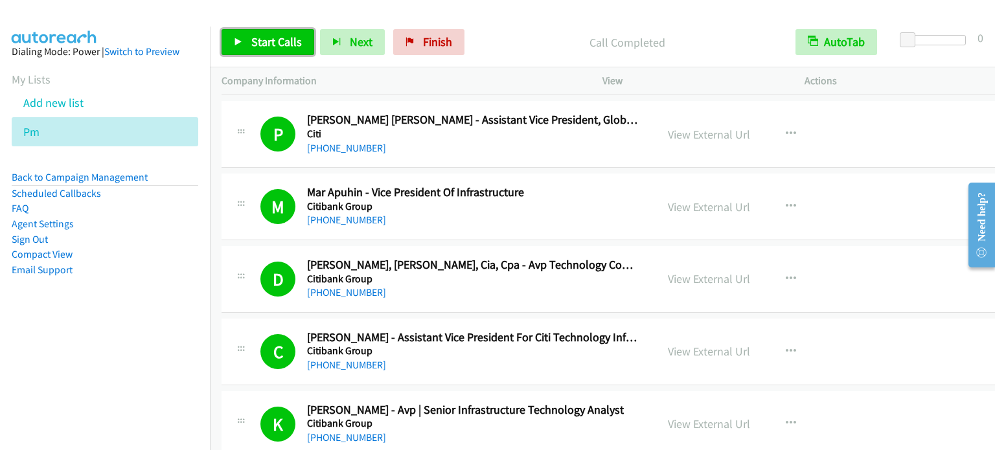
click at [264, 44] on span "Start Calls" at bounding box center [276, 41] width 51 height 15
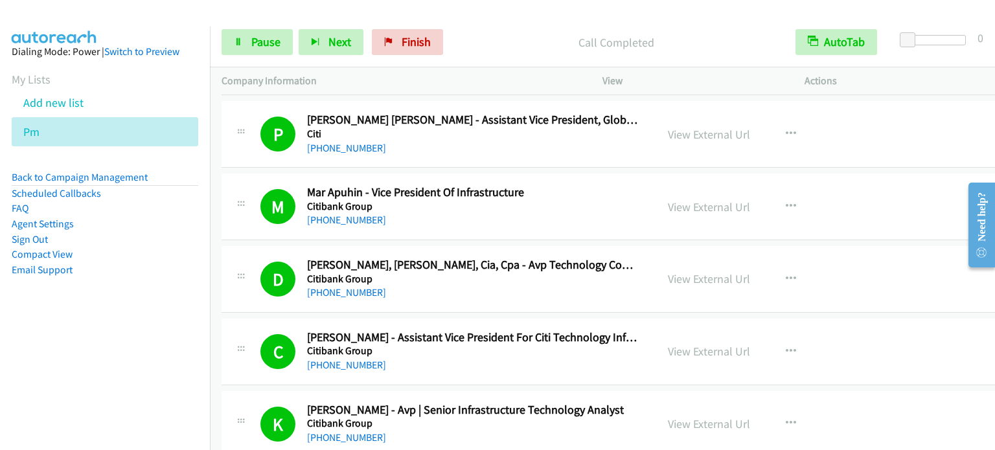
click at [170, 327] on aside "Dialing Mode: Power | Switch to Preview My Lists Add new list Pm Back to Campai…" at bounding box center [105, 182] width 210 height 310
click at [247, 43] on link "Pause" at bounding box center [257, 42] width 71 height 26
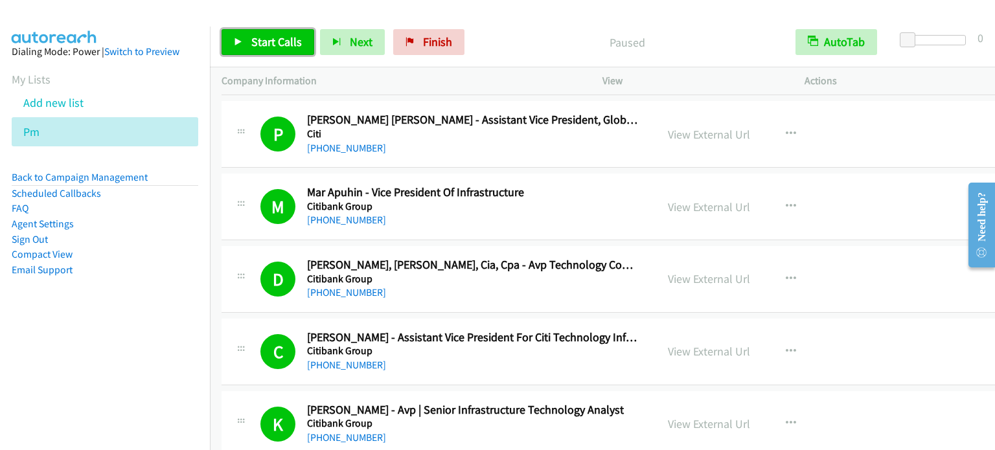
click at [247, 43] on link "Start Calls" at bounding box center [268, 42] width 93 height 26
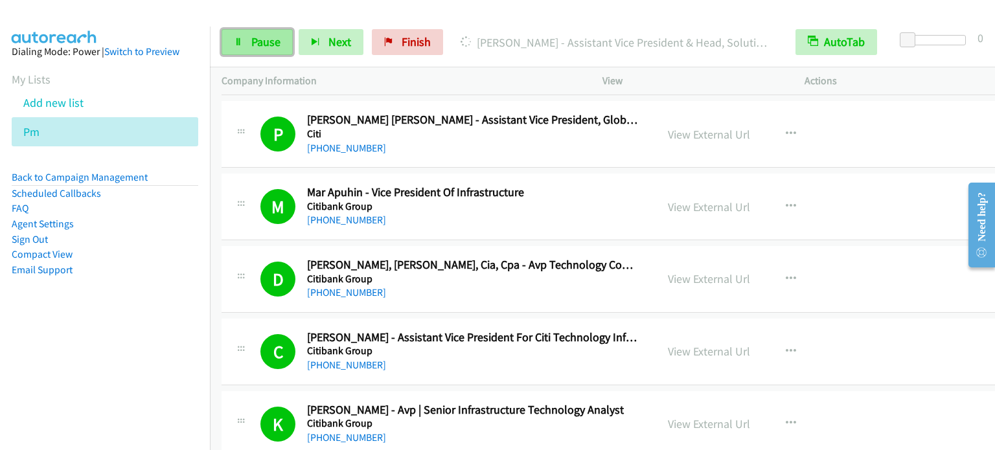
click at [259, 42] on span "Pause" at bounding box center [265, 41] width 29 height 15
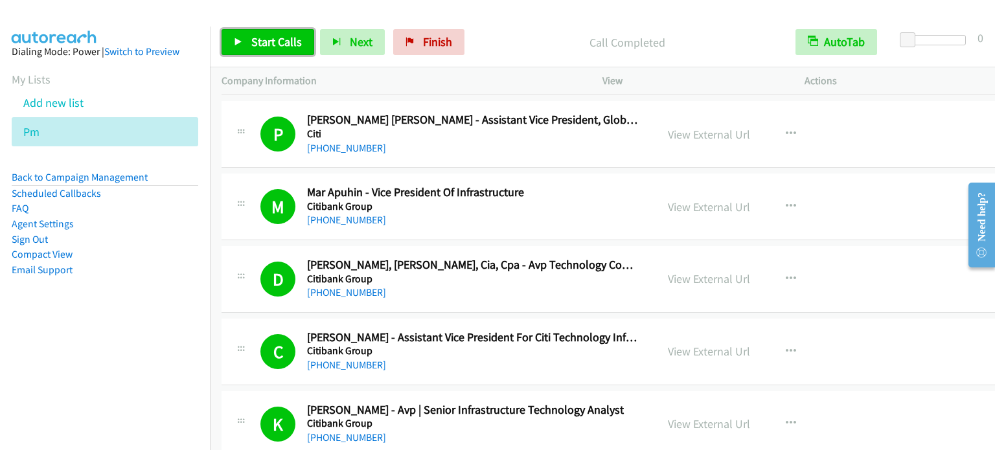
click at [285, 38] on span "Start Calls" at bounding box center [276, 41] width 51 height 15
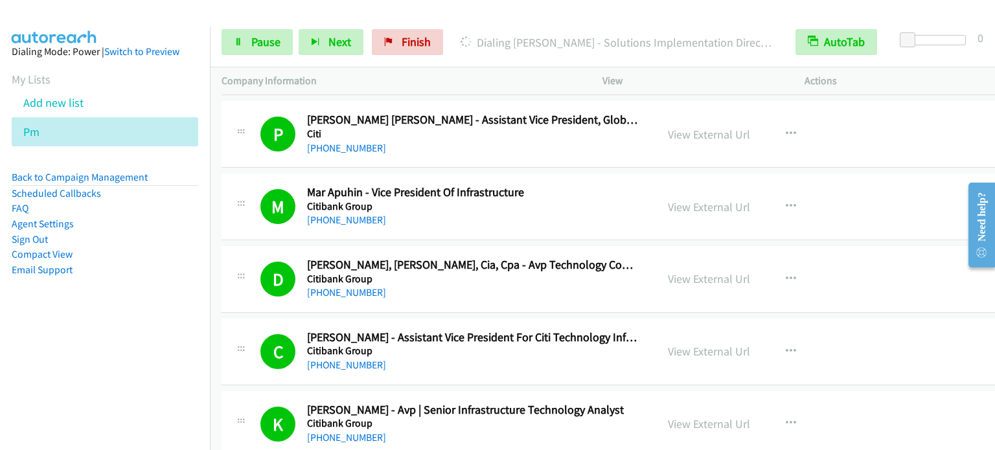
drag, startPoint x: 113, startPoint y: 352, endPoint x: 204, endPoint y: 155, distance: 216.8
click at [113, 353] on nav "Dialing Mode: Power | Switch to Preview My Lists Add new list Pm Back to Campai…" at bounding box center [105, 252] width 211 height 450
click at [257, 41] on span "Pause" at bounding box center [265, 41] width 29 height 15
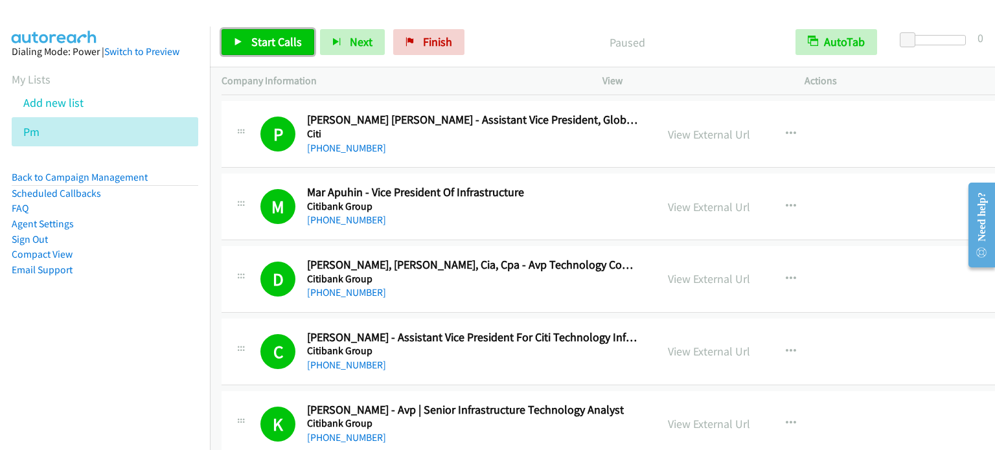
click at [297, 35] on span "Start Calls" at bounding box center [276, 41] width 51 height 15
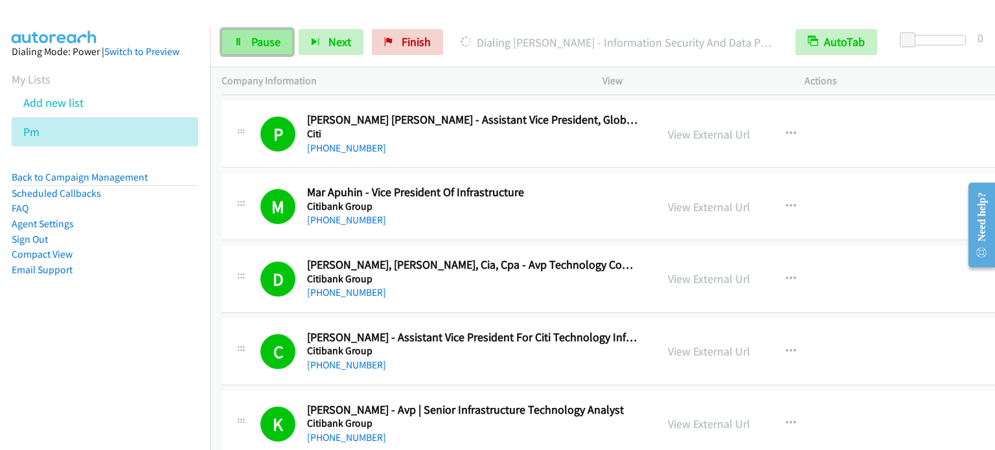
click at [276, 39] on span "Pause" at bounding box center [265, 41] width 29 height 15
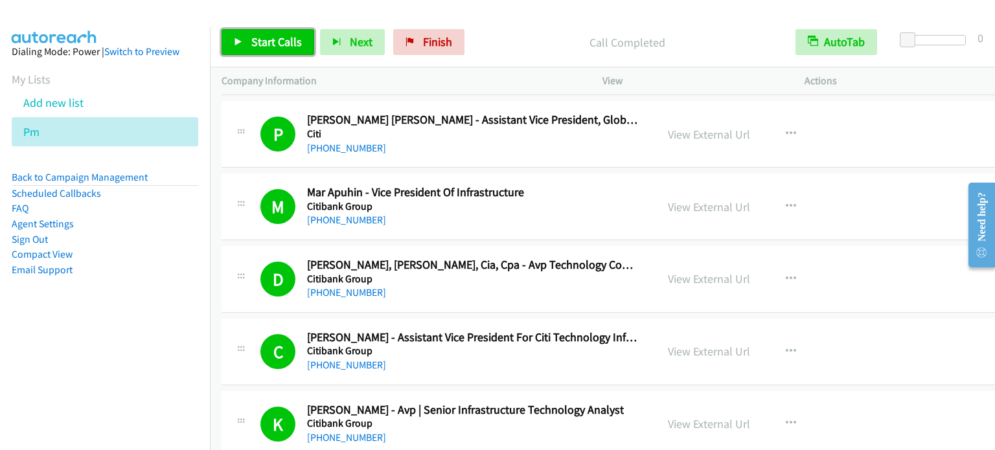
click at [281, 44] on span "Start Calls" at bounding box center [276, 41] width 51 height 15
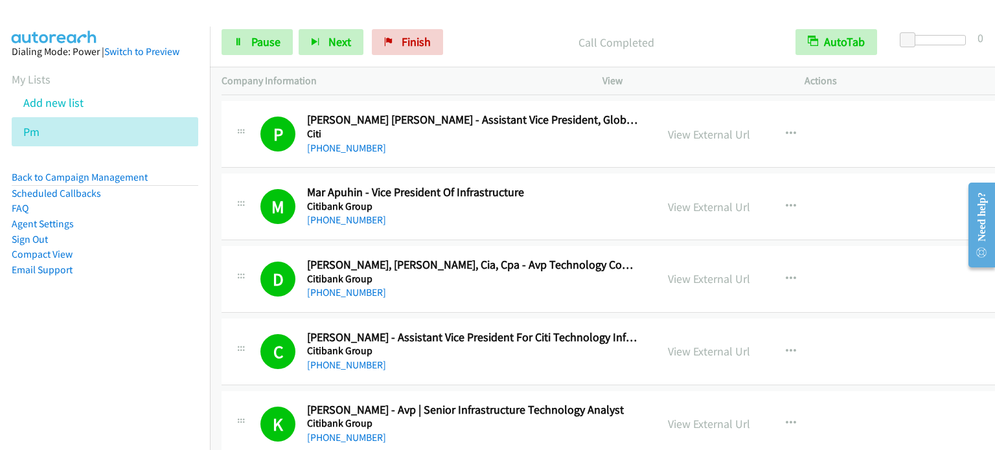
drag, startPoint x: 147, startPoint y: 295, endPoint x: 157, endPoint y: 279, distance: 18.9
click at [147, 295] on aside "Dialing Mode: Power | Switch to Preview My Lists Add new list Pm Back to Campai…" at bounding box center [105, 182] width 210 height 310
click at [279, 39] on span "Pause" at bounding box center [265, 41] width 29 height 15
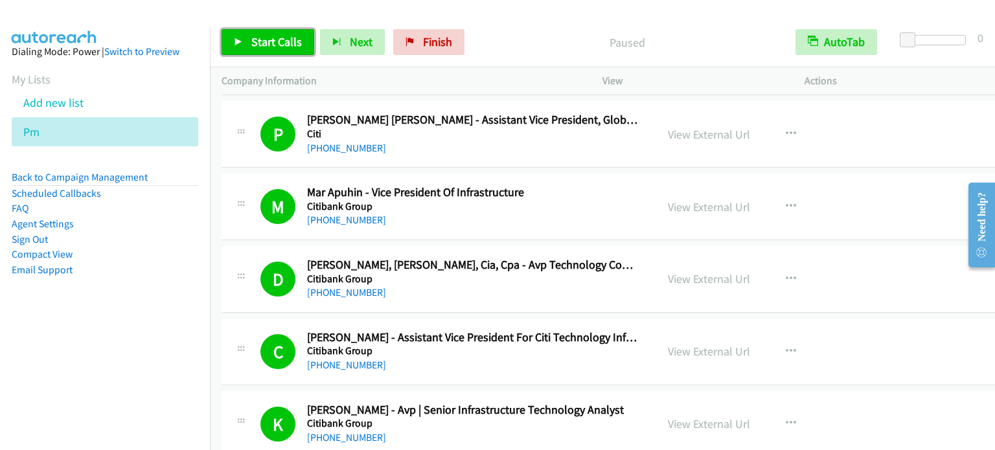
click at [266, 38] on span "Start Calls" at bounding box center [276, 41] width 51 height 15
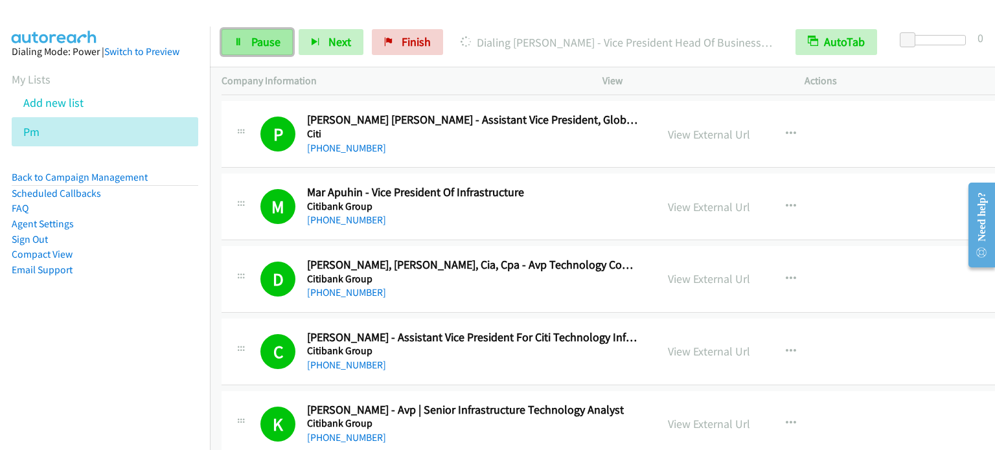
click at [269, 36] on span "Pause" at bounding box center [265, 41] width 29 height 15
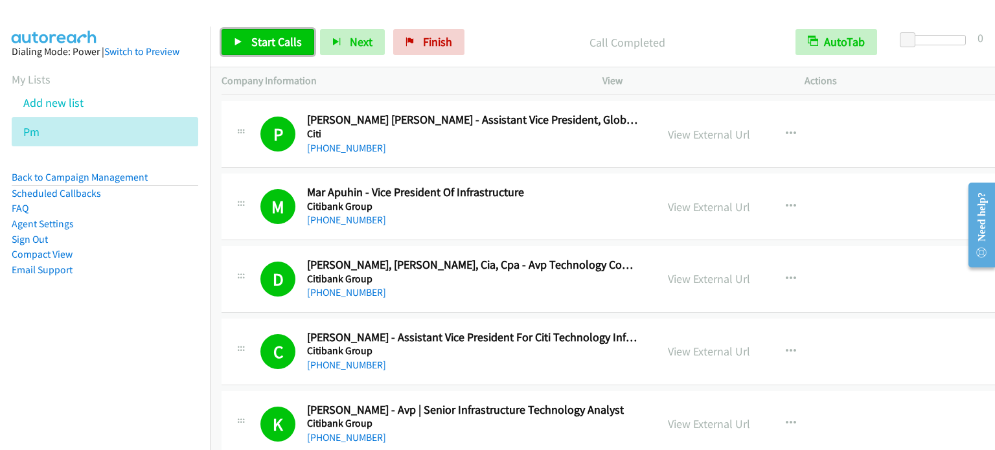
click at [280, 47] on span "Start Calls" at bounding box center [276, 41] width 51 height 15
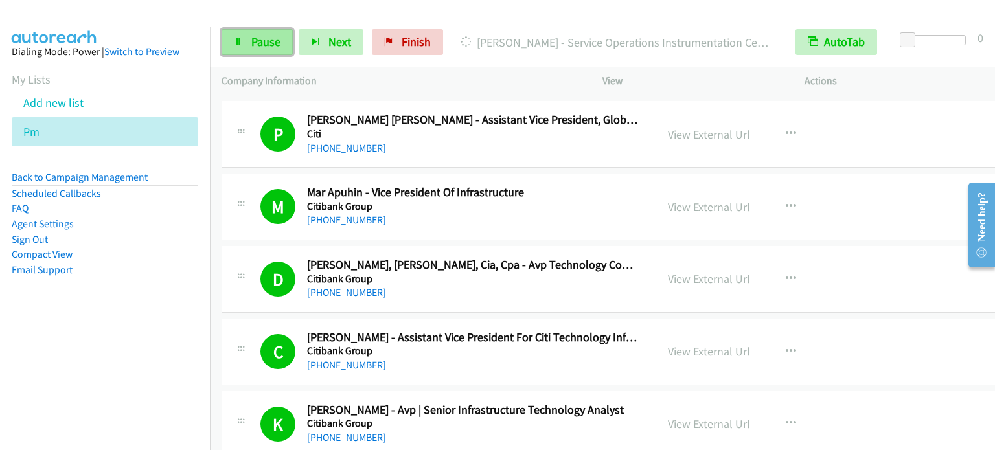
click at [262, 38] on span "Pause" at bounding box center [265, 41] width 29 height 15
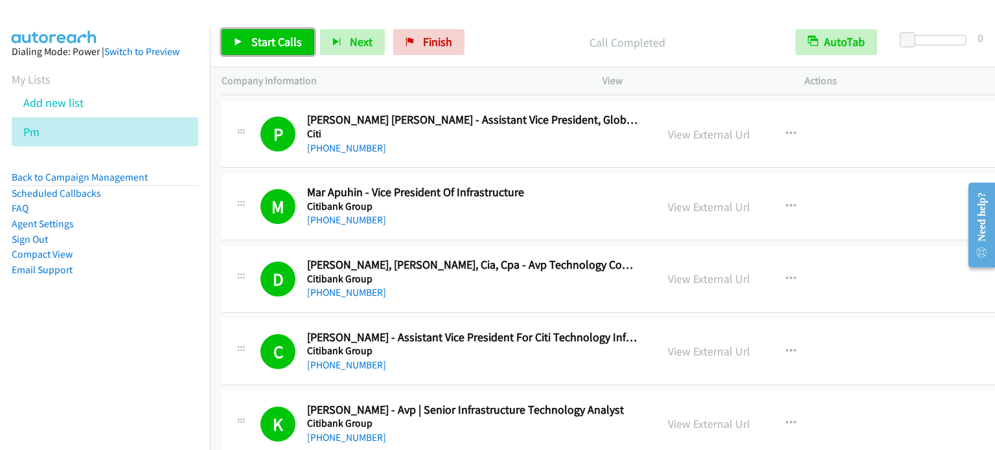
click at [260, 43] on span "Start Calls" at bounding box center [276, 41] width 51 height 15
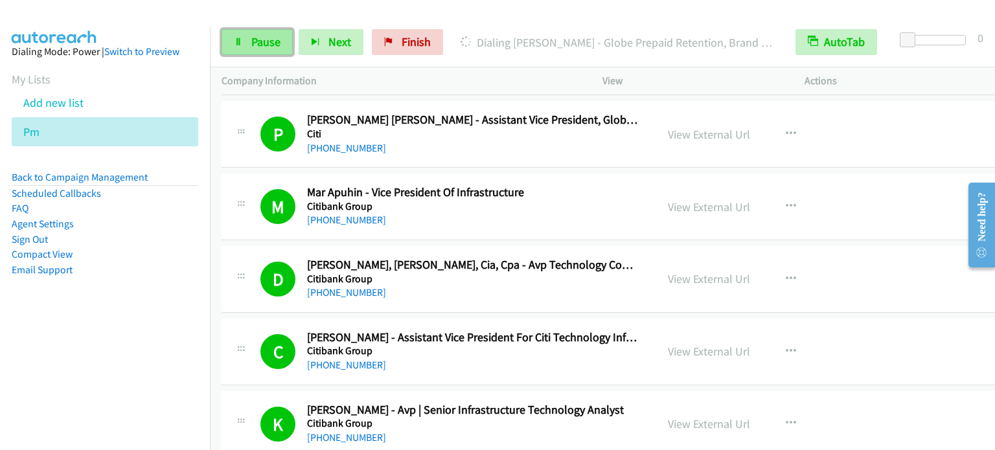
click at [242, 49] on link "Pause" at bounding box center [257, 42] width 71 height 26
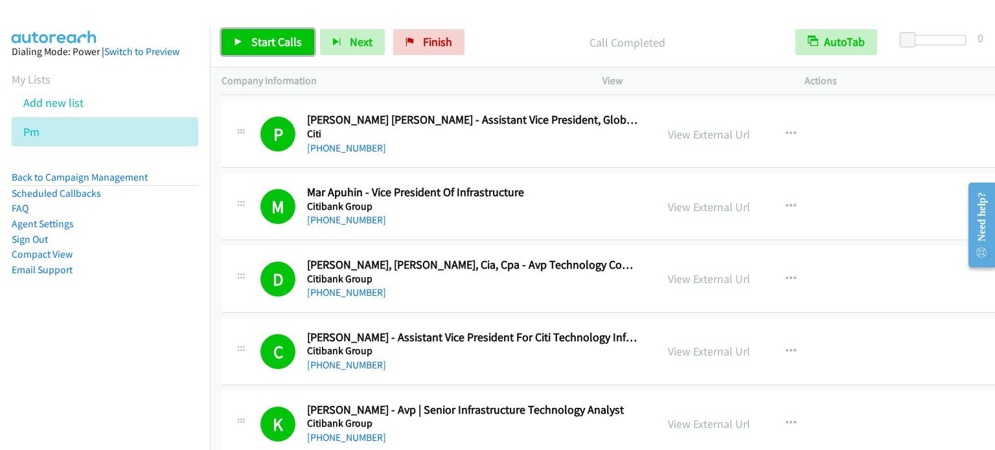
click at [287, 38] on span "Start Calls" at bounding box center [276, 41] width 51 height 15
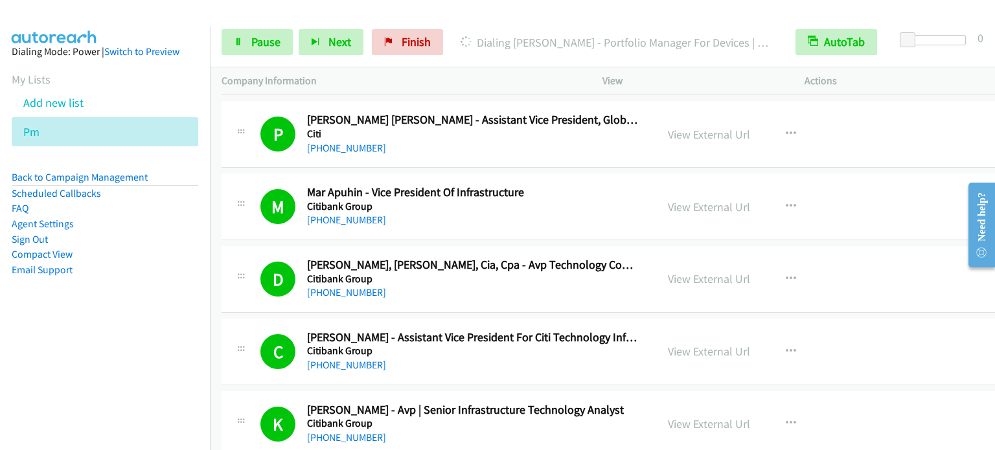
click at [149, 344] on nav "Dialing Mode: Power | Switch to Preview My Lists Add new list Pm Back to Campai…" at bounding box center [105, 252] width 211 height 450
click at [239, 38] on icon at bounding box center [238, 42] width 9 height 9
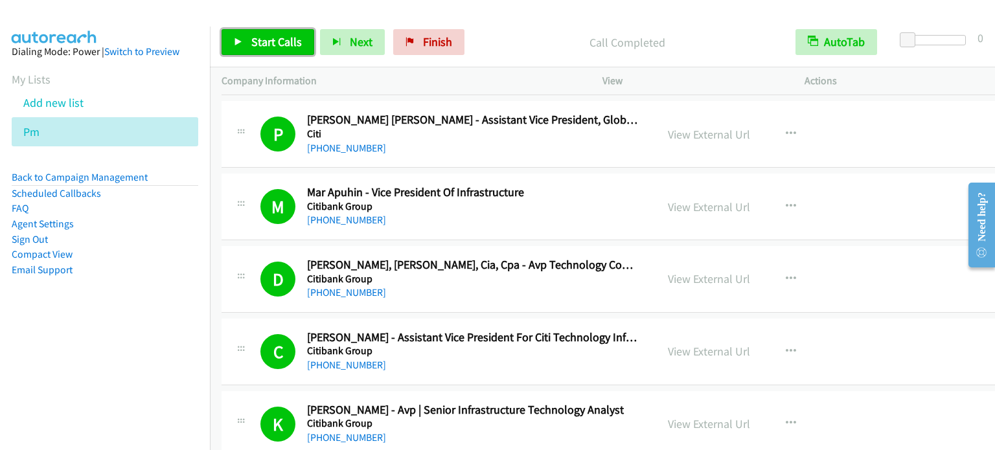
click at [282, 41] on span "Start Calls" at bounding box center [276, 41] width 51 height 15
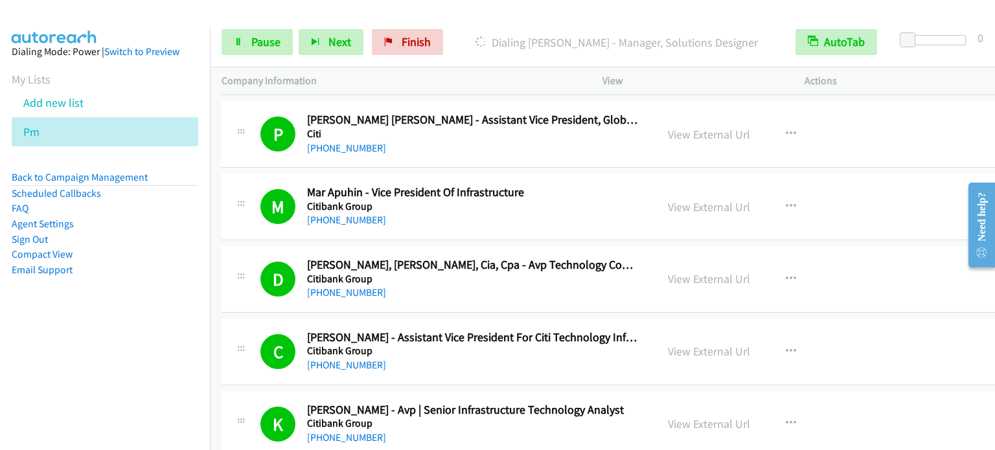
drag, startPoint x: 143, startPoint y: 285, endPoint x: 267, endPoint y: 89, distance: 232.0
click at [144, 285] on aside "Dialing Mode: Power | Switch to Preview My Lists Add new list Pm Back to Campai…" at bounding box center [105, 182] width 210 height 310
click at [262, 33] on link "Pause" at bounding box center [257, 42] width 71 height 26
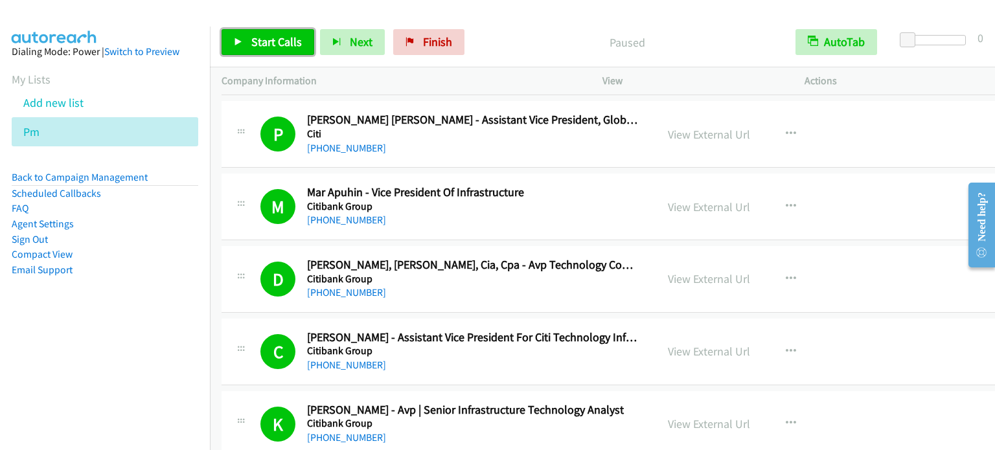
click at [266, 50] on link "Start Calls" at bounding box center [268, 42] width 93 height 26
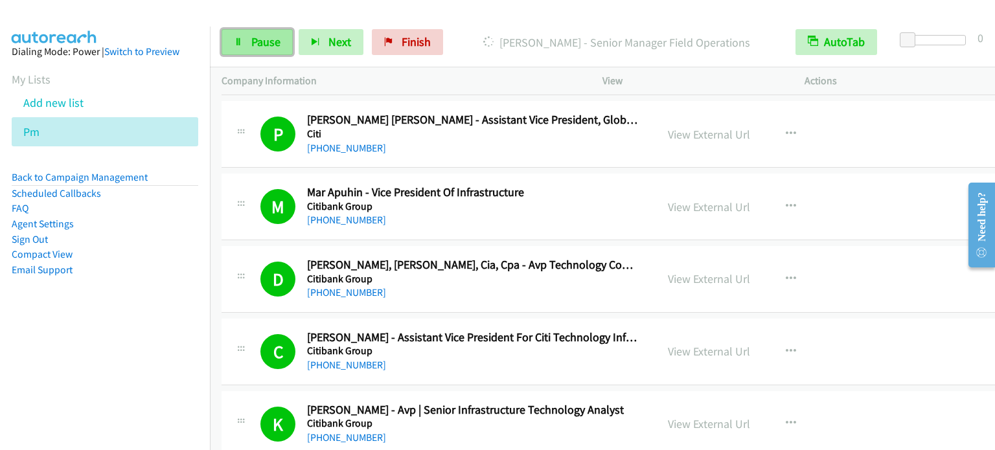
click at [255, 40] on span "Pause" at bounding box center [265, 41] width 29 height 15
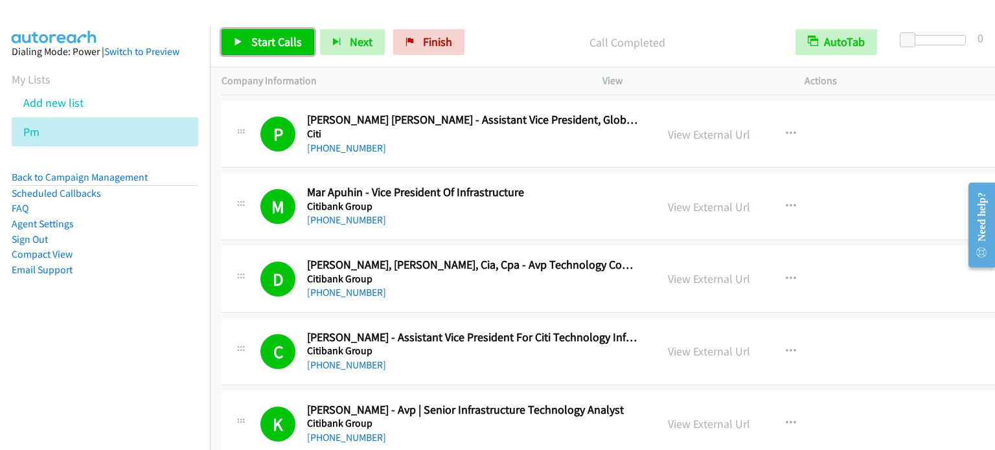
click at [272, 49] on link "Start Calls" at bounding box center [268, 42] width 93 height 26
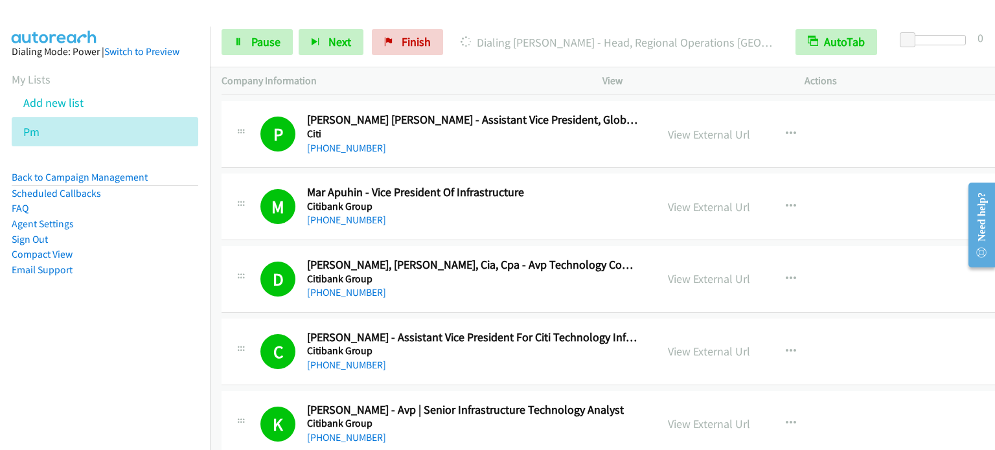
drag, startPoint x: 148, startPoint y: 277, endPoint x: 150, endPoint y: 258, distance: 18.3
click at [148, 277] on aside "Dialing Mode: Power | Switch to Preview My Lists Add new list Pm Back to Campai…" at bounding box center [105, 182] width 210 height 310
click at [269, 46] on span "Pause" at bounding box center [265, 41] width 29 height 15
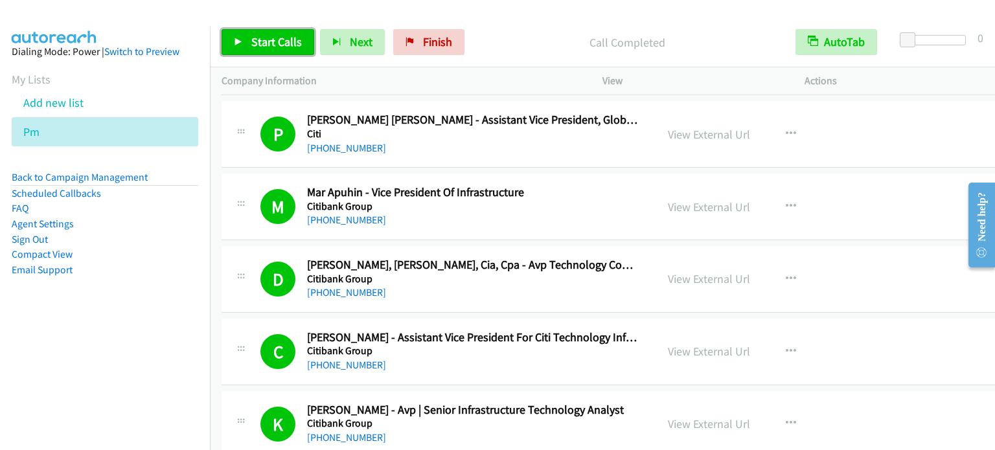
click at [282, 43] on span "Start Calls" at bounding box center [276, 41] width 51 height 15
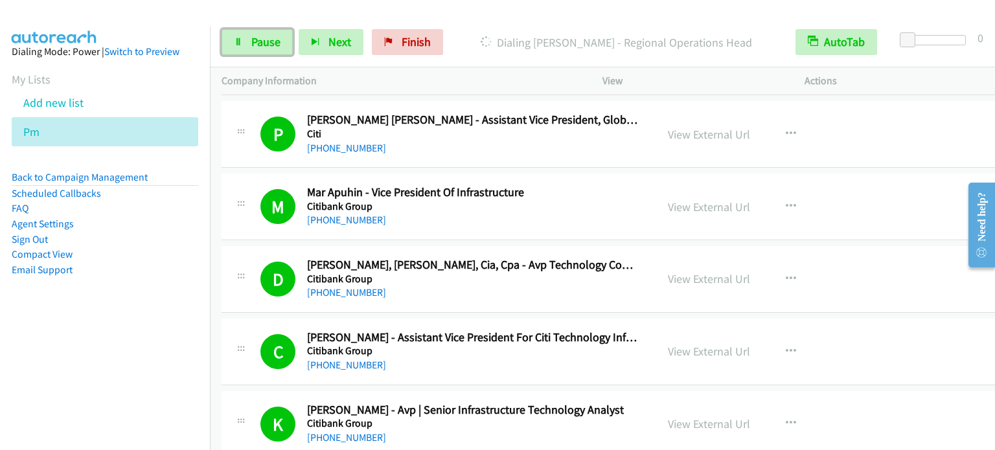
drag, startPoint x: 257, startPoint y: 38, endPoint x: 294, endPoint y: 20, distance: 41.7
click at [257, 38] on span "Pause" at bounding box center [265, 41] width 29 height 15
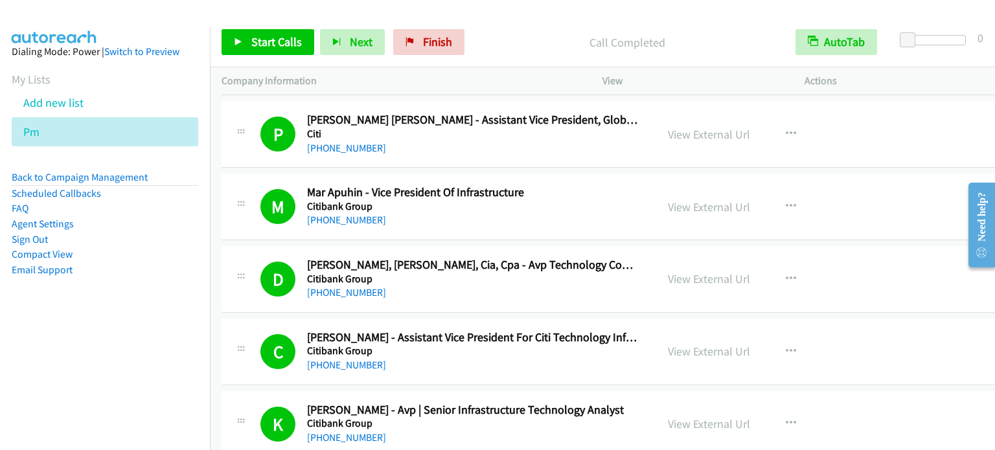
click at [267, 27] on div "Start Calls Pause Next Finish Call Completed AutoTab AutoTab 0" at bounding box center [602, 42] width 785 height 50
click at [271, 40] on span "Start Calls" at bounding box center [276, 41] width 51 height 15
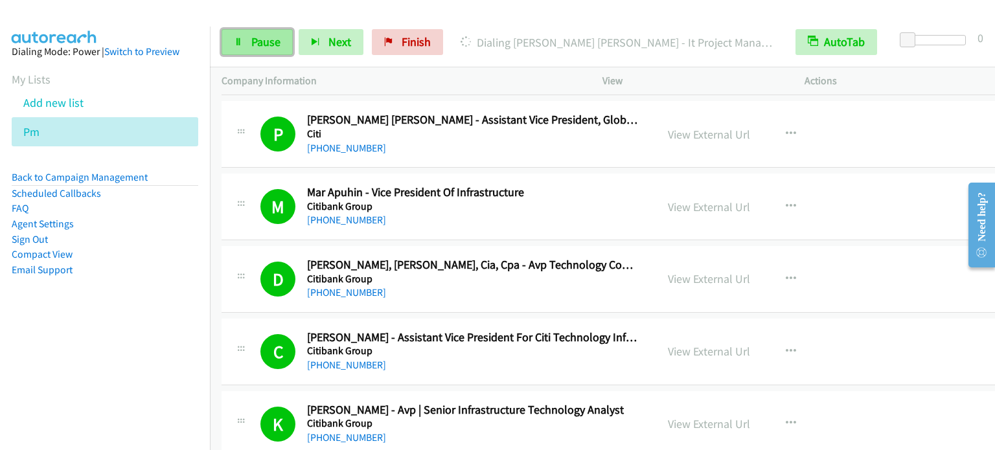
click at [242, 50] on link "Pause" at bounding box center [257, 42] width 71 height 26
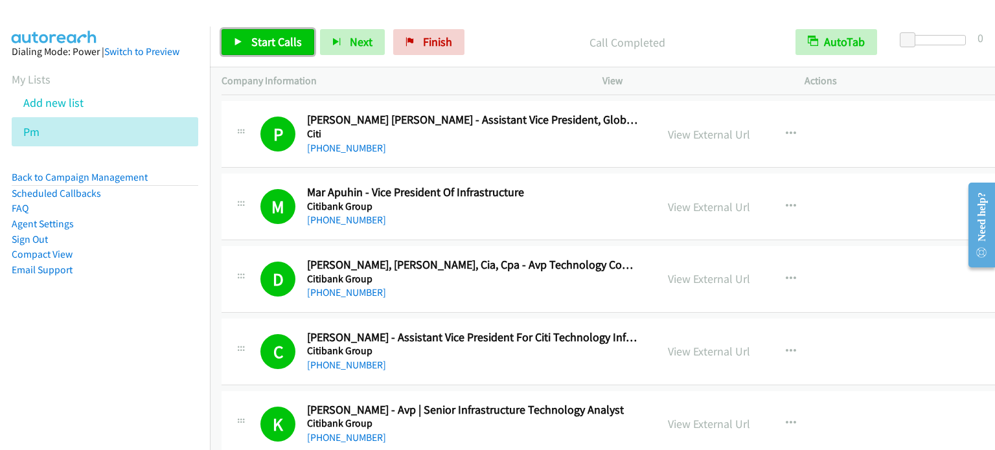
click at [279, 39] on span "Start Calls" at bounding box center [276, 41] width 51 height 15
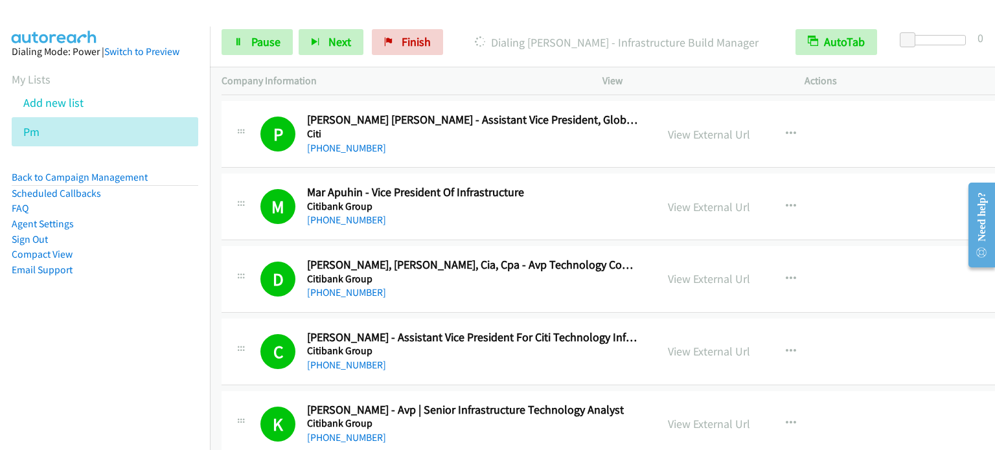
click at [98, 336] on aside "Dialing Mode: Power | Switch to Preview My Lists Add new list Pm Back to Campai…" at bounding box center [105, 182] width 210 height 310
click at [268, 41] on span "Pause" at bounding box center [265, 41] width 29 height 15
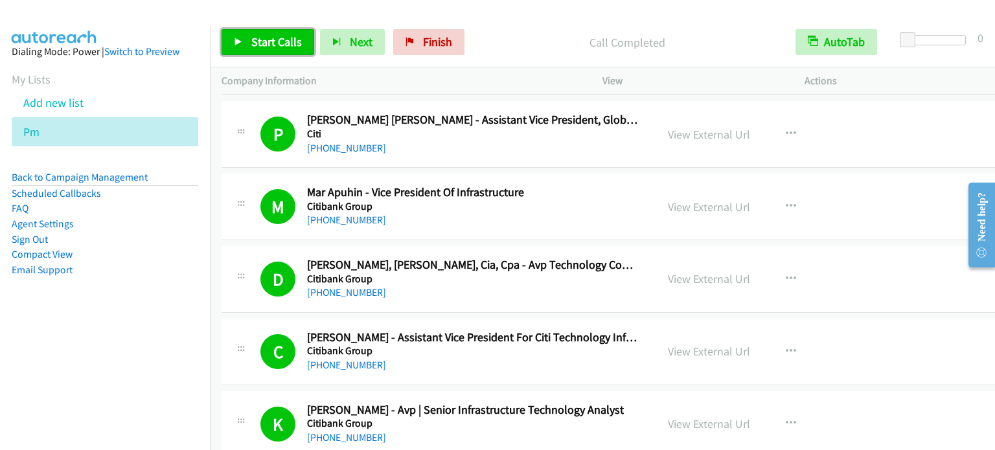
click at [273, 32] on link "Start Calls" at bounding box center [268, 42] width 93 height 26
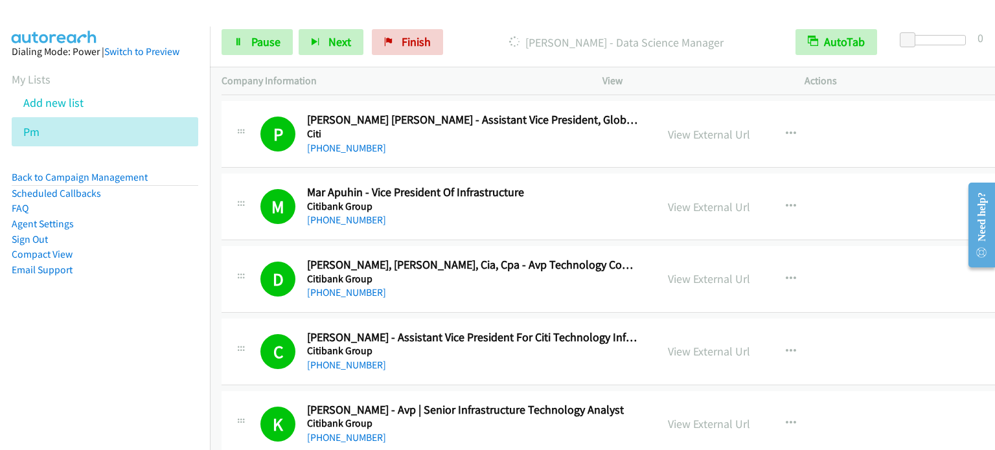
drag, startPoint x: 119, startPoint y: 331, endPoint x: 145, endPoint y: 238, distance: 96.2
click at [119, 332] on aside "Dialing Mode: Power | Switch to Preview My Lists Add new list Pm Back to Campai…" at bounding box center [105, 182] width 210 height 310
click at [272, 45] on span "Pause" at bounding box center [265, 41] width 29 height 15
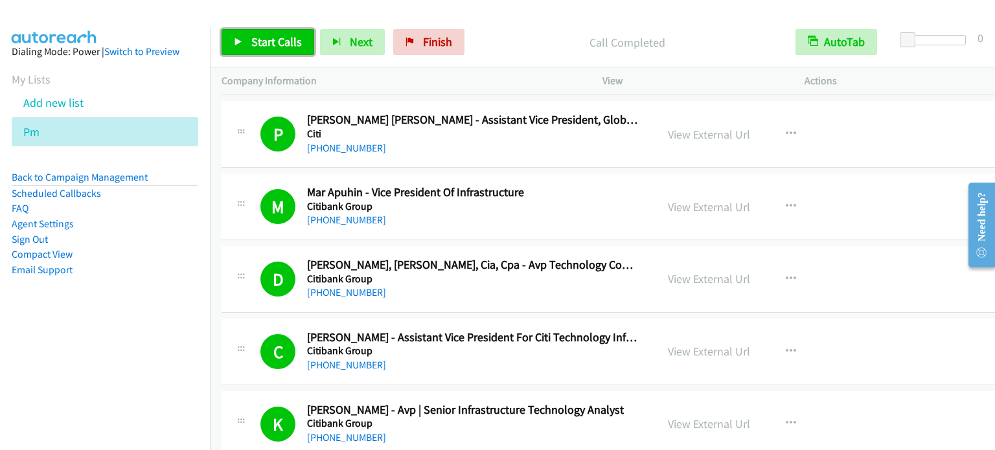
click at [281, 39] on span "Start Calls" at bounding box center [276, 41] width 51 height 15
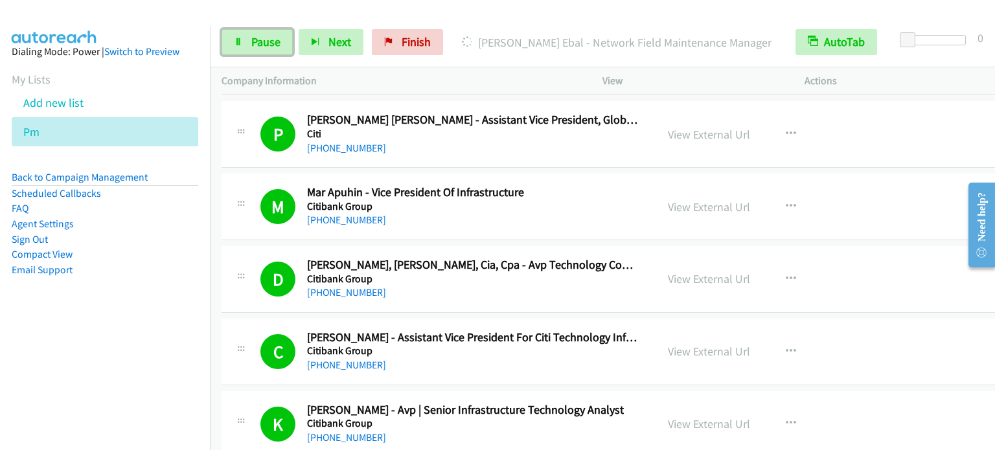
drag, startPoint x: 267, startPoint y: 39, endPoint x: 319, endPoint y: 93, distance: 74.7
click at [267, 40] on span "Pause" at bounding box center [265, 41] width 29 height 15
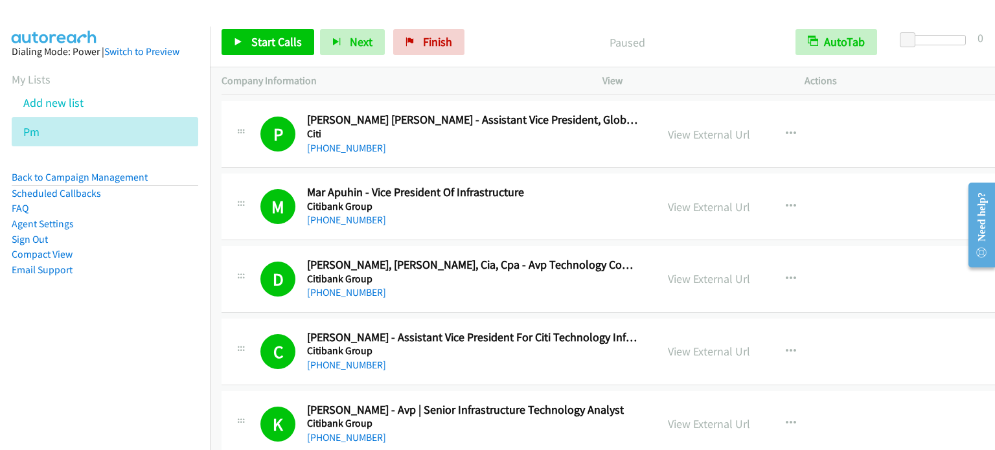
click at [93, 295] on aside "Dialing Mode: Power | Switch to Preview My Lists Add new list Pm Back to Campai…" at bounding box center [105, 182] width 210 height 310
drag, startPoint x: 761, startPoint y: 27, endPoint x: 758, endPoint y: 21, distance: 7.0
click at [758, 21] on div "Start Calls Pause Next Finish Paused AutoTab AutoTab 0" at bounding box center [602, 42] width 785 height 50
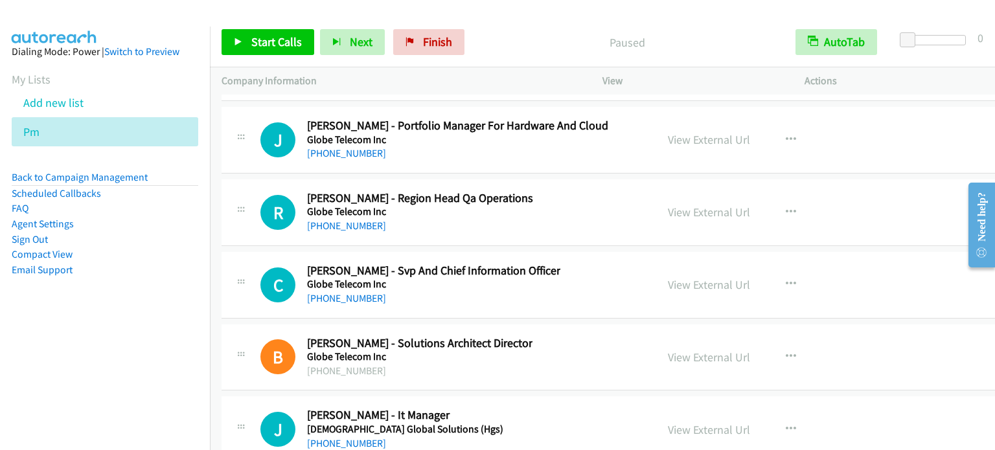
scroll to position [18329, 0]
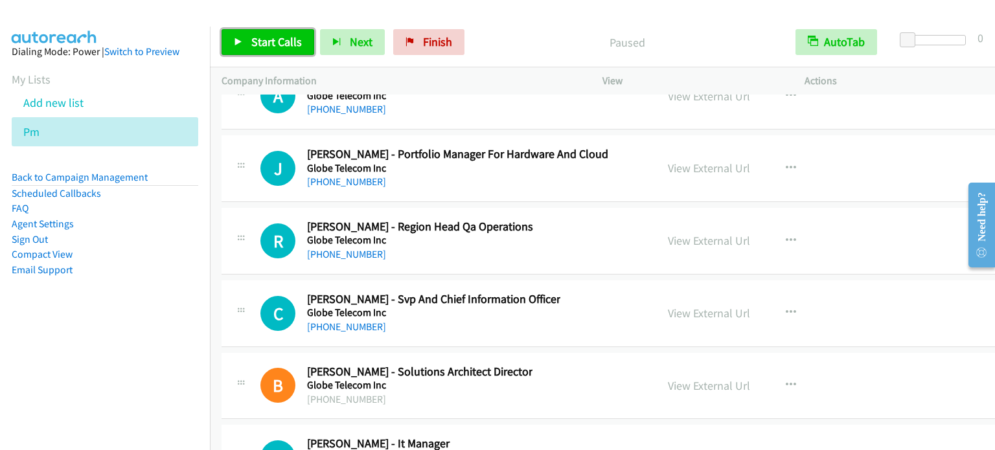
click at [259, 33] on link "Start Calls" at bounding box center [268, 42] width 93 height 26
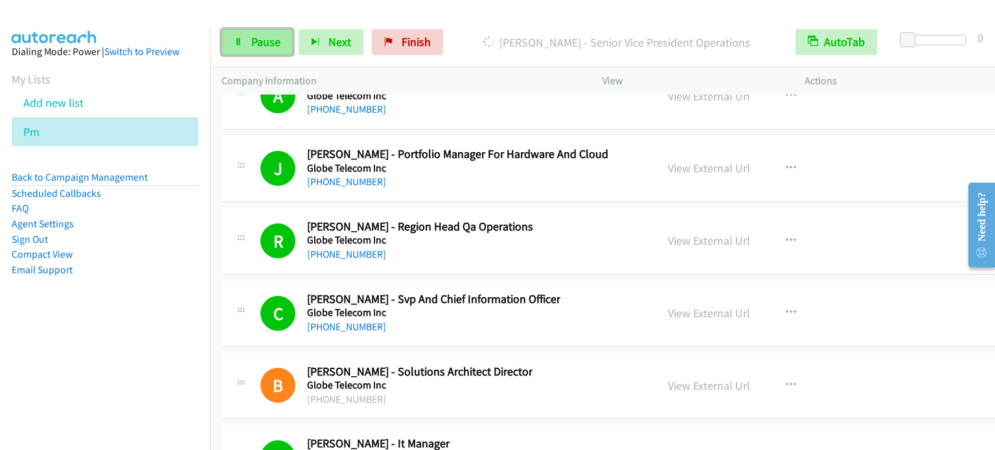
click at [270, 39] on span "Pause" at bounding box center [265, 41] width 29 height 15
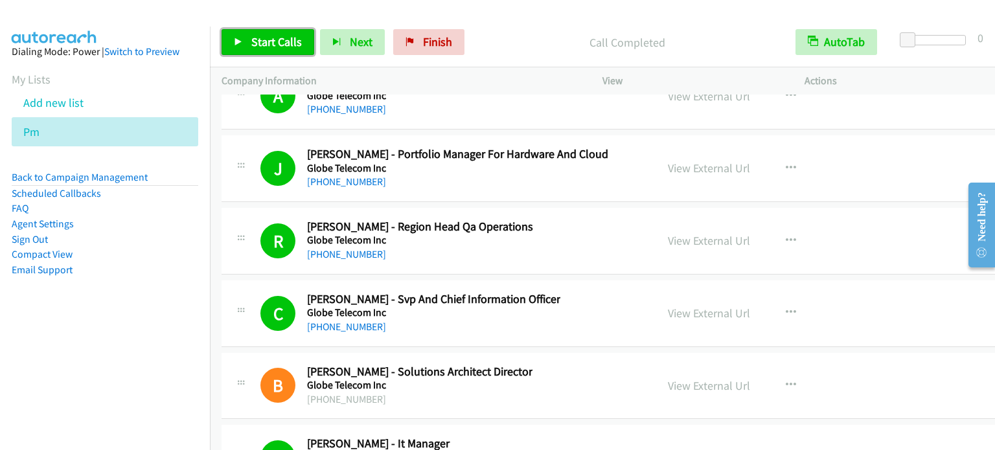
click at [273, 41] on span "Start Calls" at bounding box center [276, 41] width 51 height 15
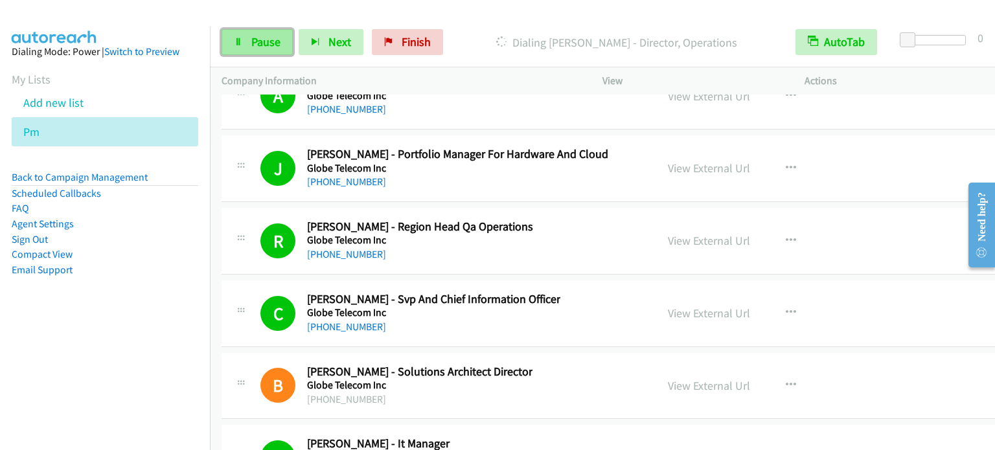
click at [258, 43] on span "Pause" at bounding box center [265, 41] width 29 height 15
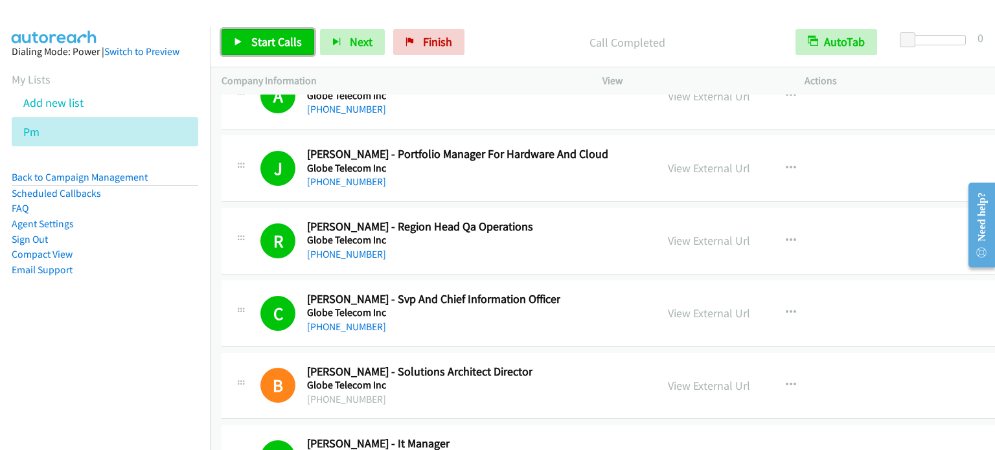
click at [255, 49] on span "Start Calls" at bounding box center [276, 41] width 51 height 15
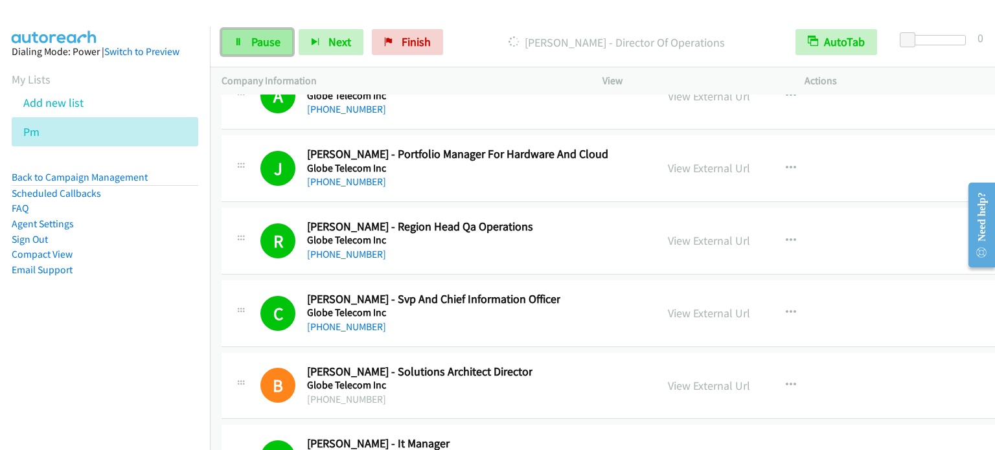
click at [249, 47] on link "Pause" at bounding box center [257, 42] width 71 height 26
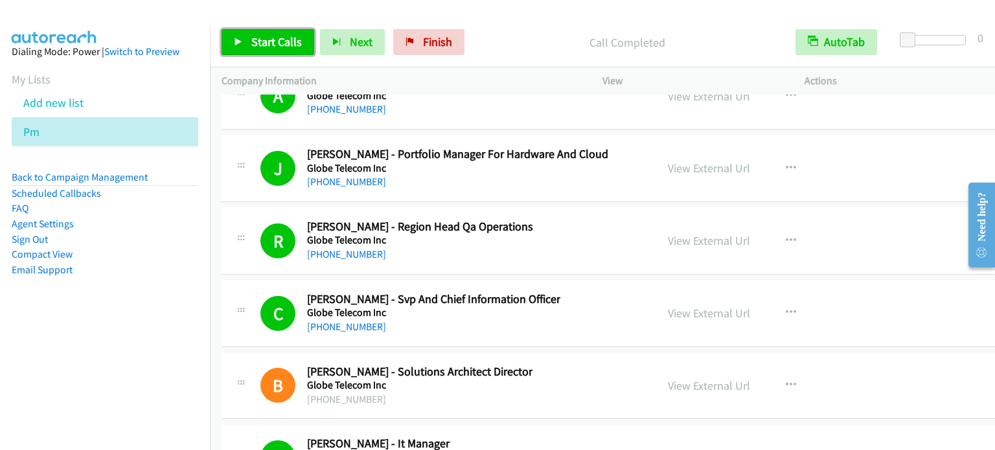
click at [263, 41] on span "Start Calls" at bounding box center [276, 41] width 51 height 15
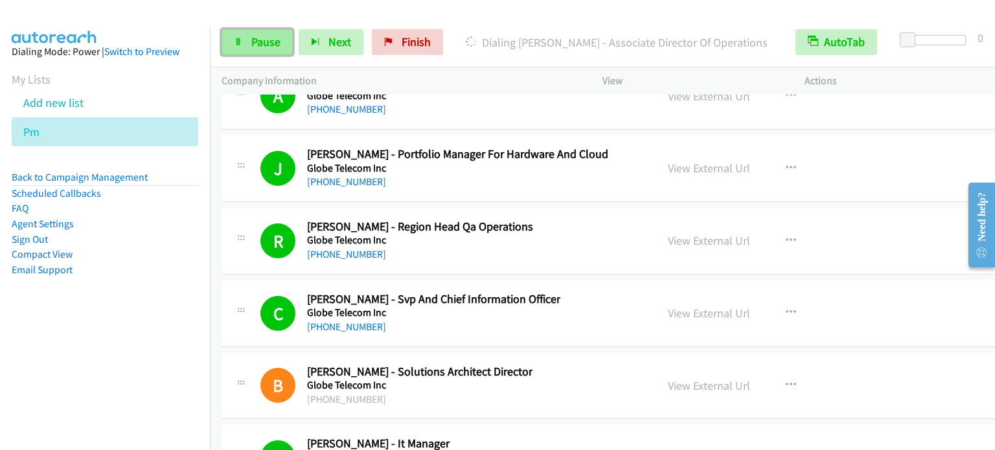
click at [256, 39] on span "Pause" at bounding box center [265, 41] width 29 height 15
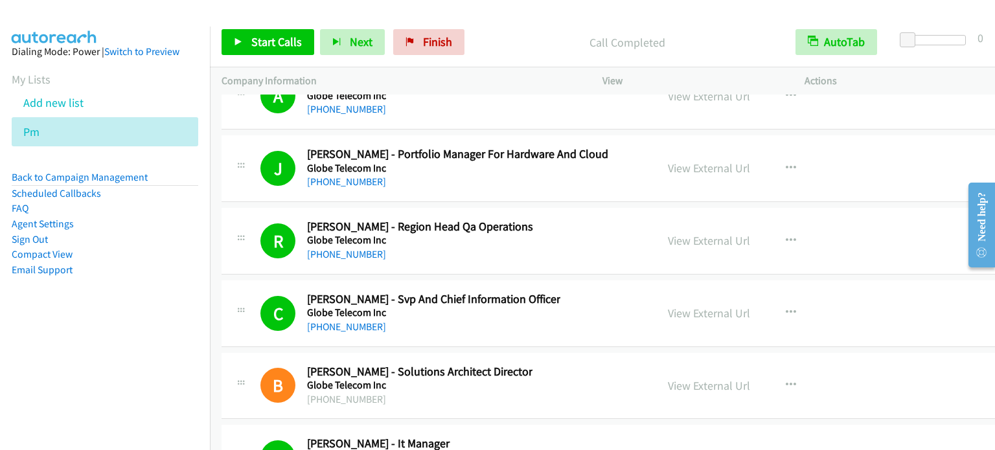
click at [58, 310] on aside "Dialing Mode: Power | Switch to Preview My Lists Add new list Pm Back to Campai…" at bounding box center [105, 182] width 210 height 310
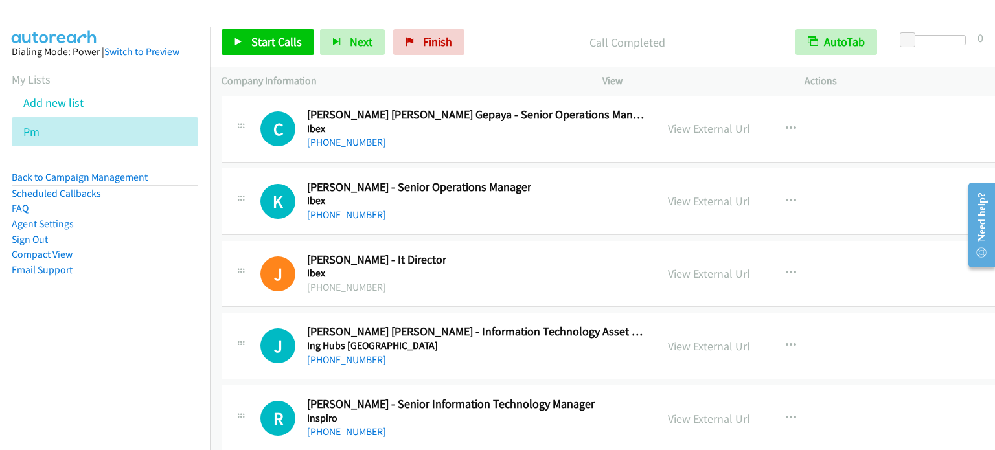
scroll to position [20339, 0]
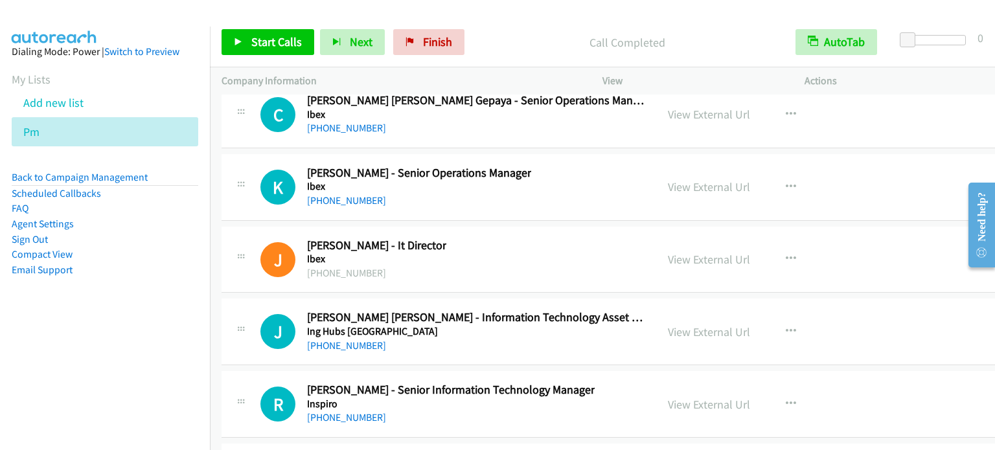
click at [130, 326] on aside "Dialing Mode: Power | Switch to Preview My Lists Add new list Pm Back to Campai…" at bounding box center [105, 182] width 210 height 310
click at [714, 252] on link "View External Url" at bounding box center [709, 259] width 82 height 15
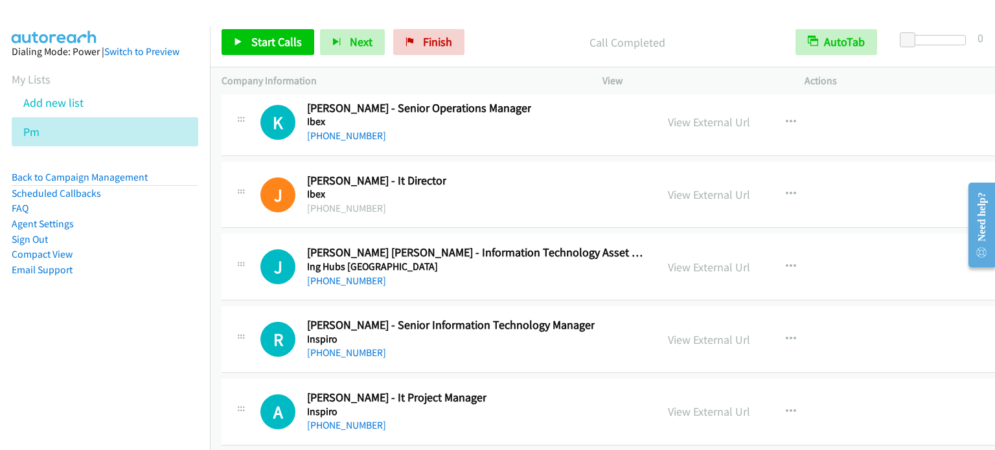
drag, startPoint x: 145, startPoint y: 318, endPoint x: 316, endPoint y: 238, distance: 188.9
click at [145, 319] on aside "Dialing Mode: Power | Switch to Preview My Lists Add new list Pm Back to Campai…" at bounding box center [105, 182] width 210 height 310
click at [790, 189] on icon "button" at bounding box center [791, 194] width 10 height 10
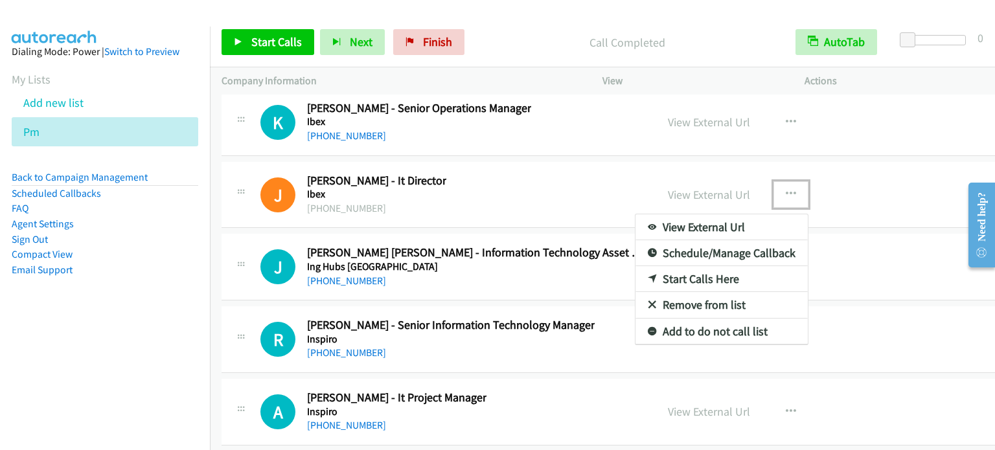
click at [696, 266] on link "Start Calls Here" at bounding box center [721, 279] width 172 height 26
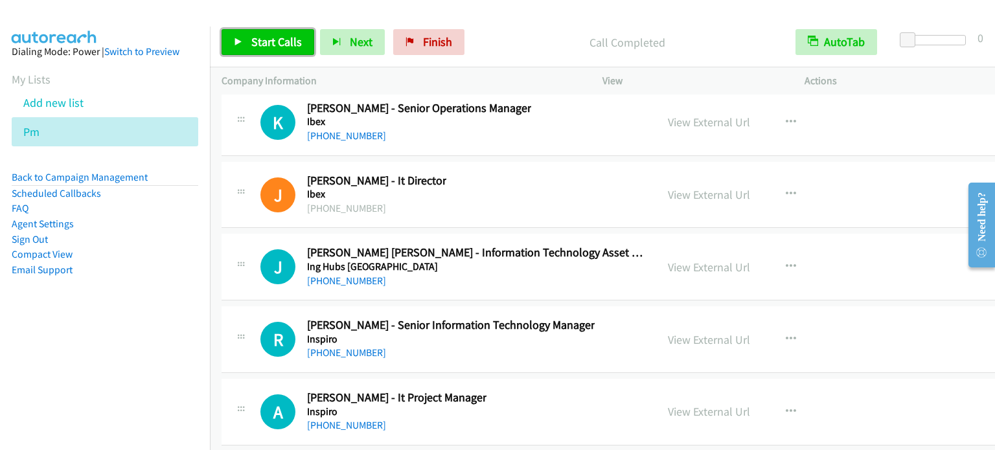
click at [281, 38] on span "Start Calls" at bounding box center [276, 41] width 51 height 15
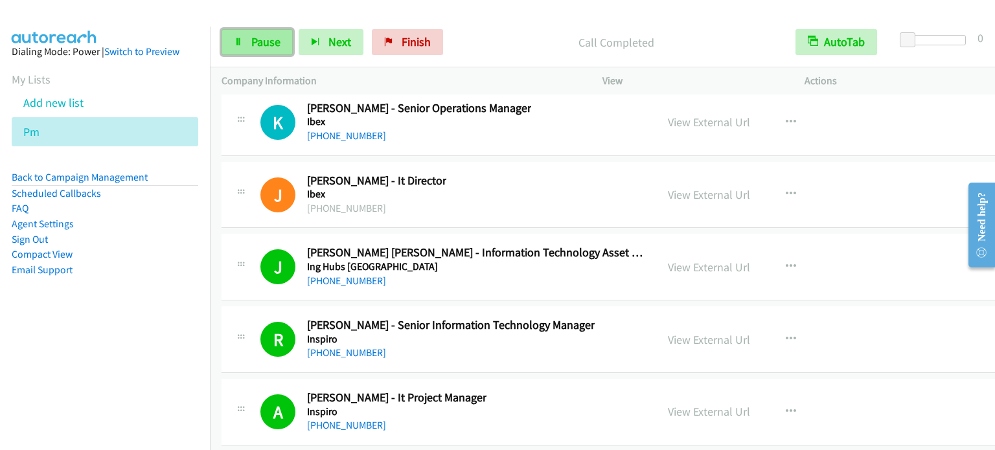
click at [255, 42] on span "Pause" at bounding box center [265, 41] width 29 height 15
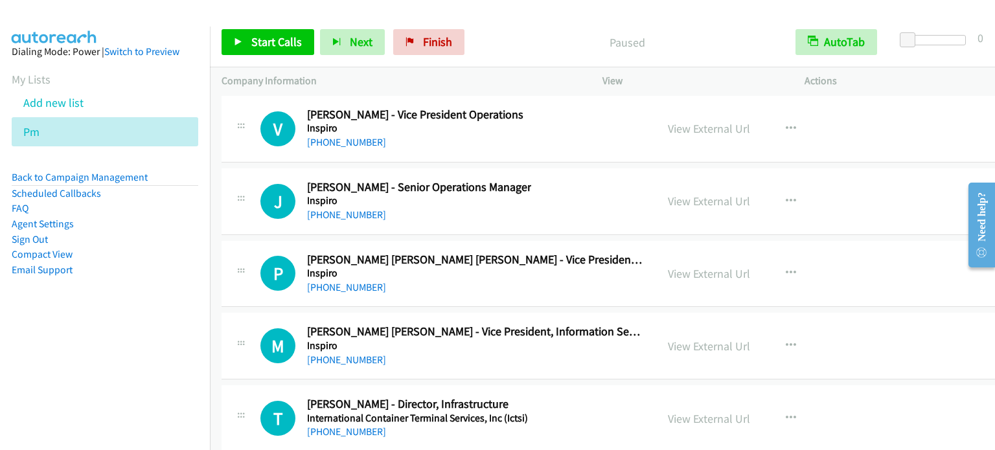
scroll to position [21144, 0]
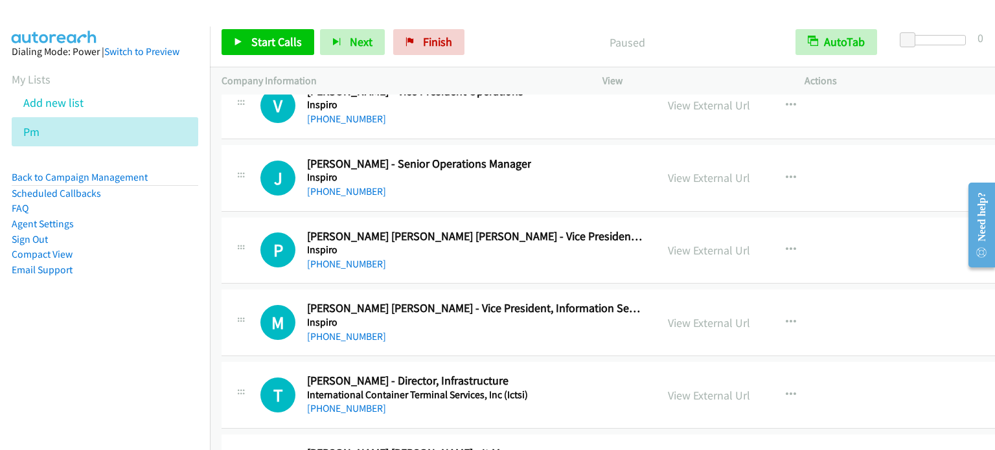
click at [161, 288] on aside "Dialing Mode: Power | Switch to Preview My Lists Add new list Pm Back to Campai…" at bounding box center [105, 182] width 210 height 310
click at [786, 317] on icon "button" at bounding box center [791, 322] width 10 height 10
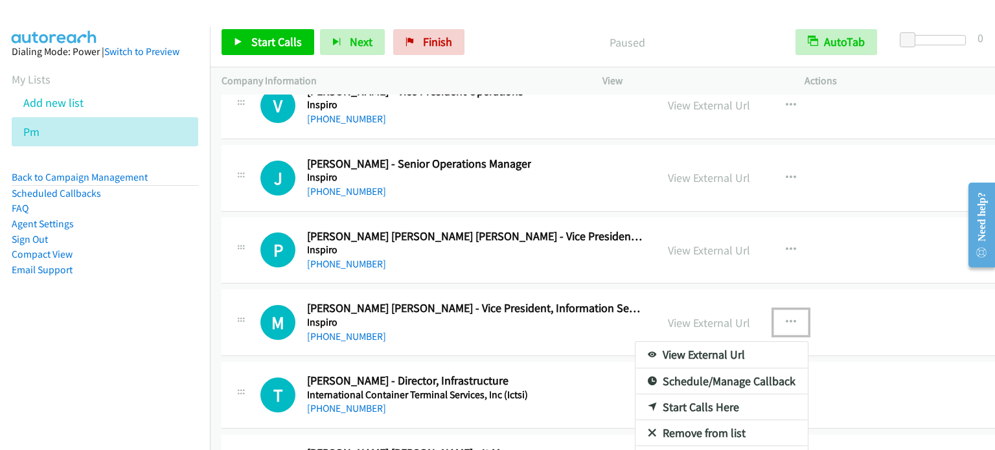
click at [703, 284] on div at bounding box center [497, 225] width 995 height 450
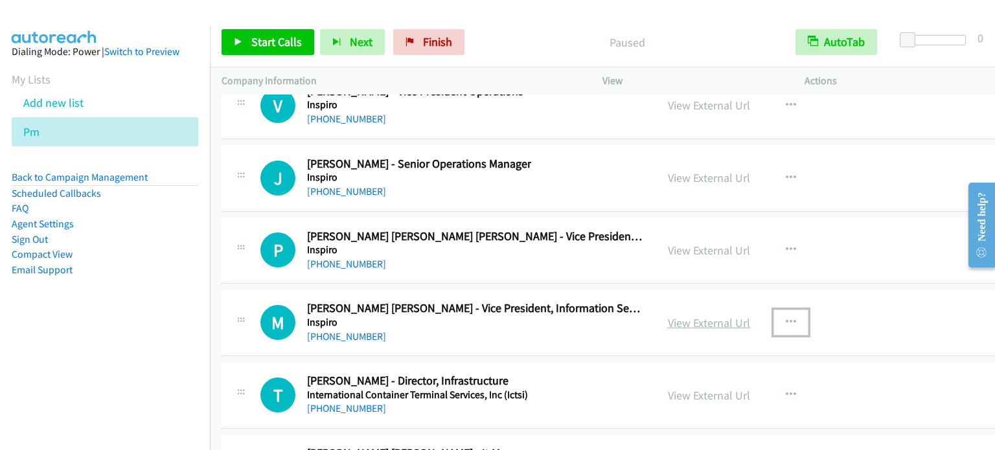
click at [703, 315] on link "View External Url" at bounding box center [709, 322] width 82 height 15
click at [712, 388] on link "View External Url" at bounding box center [709, 395] width 82 height 15
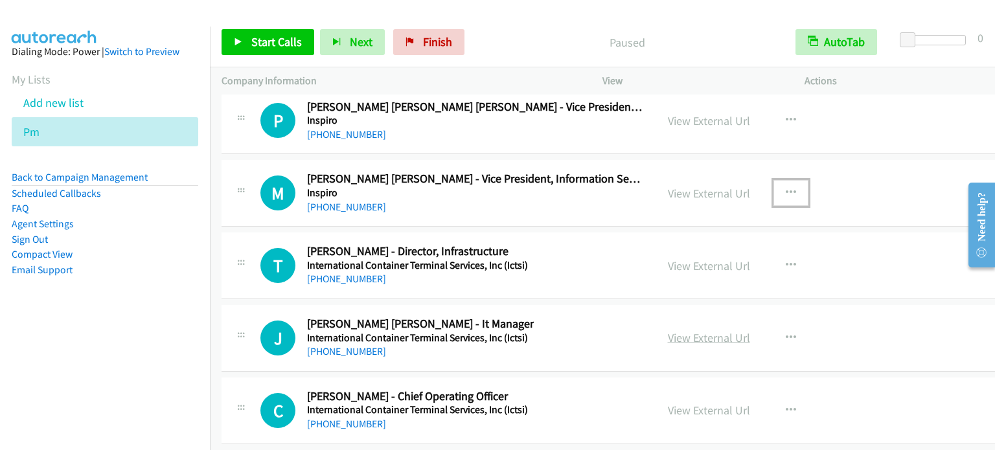
click at [705, 330] on link "View External Url" at bounding box center [709, 337] width 82 height 15
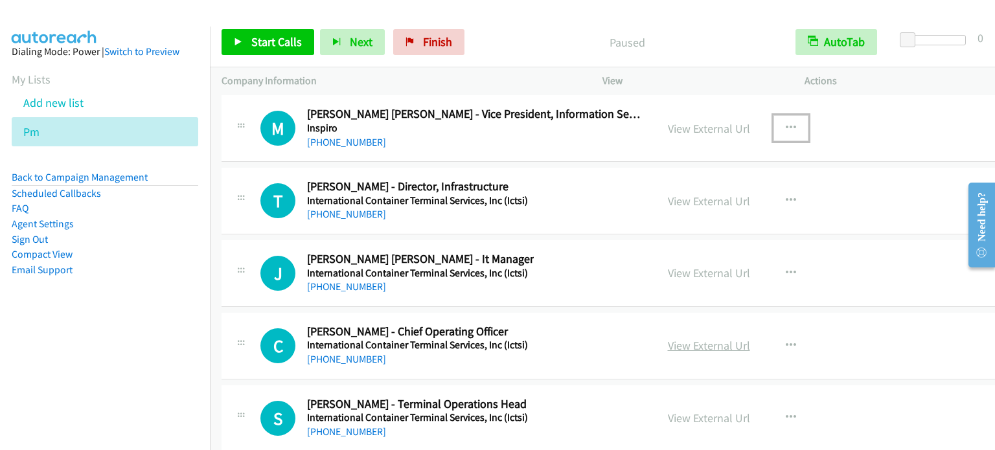
click at [714, 338] on link "View External Url" at bounding box center [709, 345] width 82 height 15
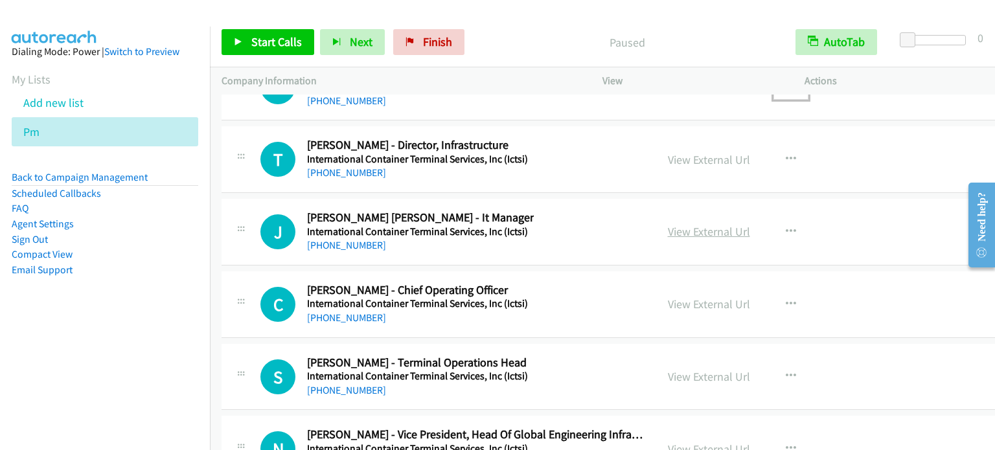
scroll to position [21533, 0]
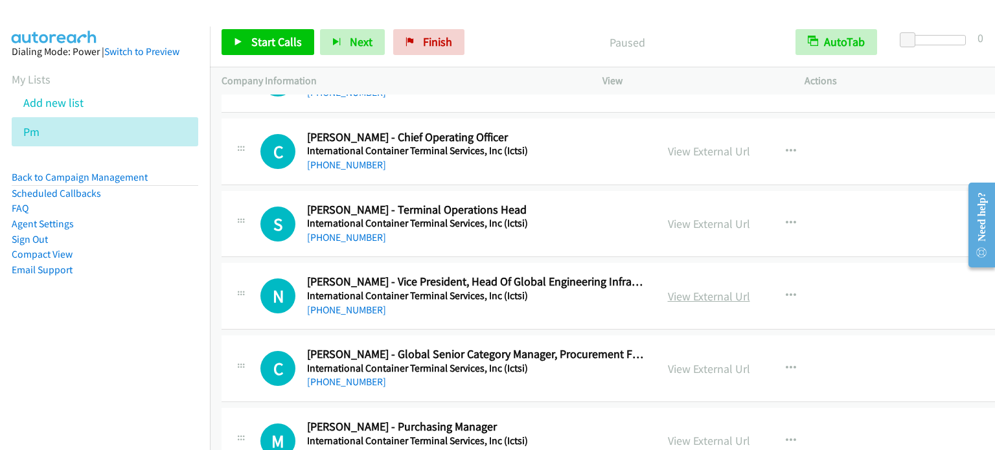
click at [713, 289] on link "View External Url" at bounding box center [709, 296] width 82 height 15
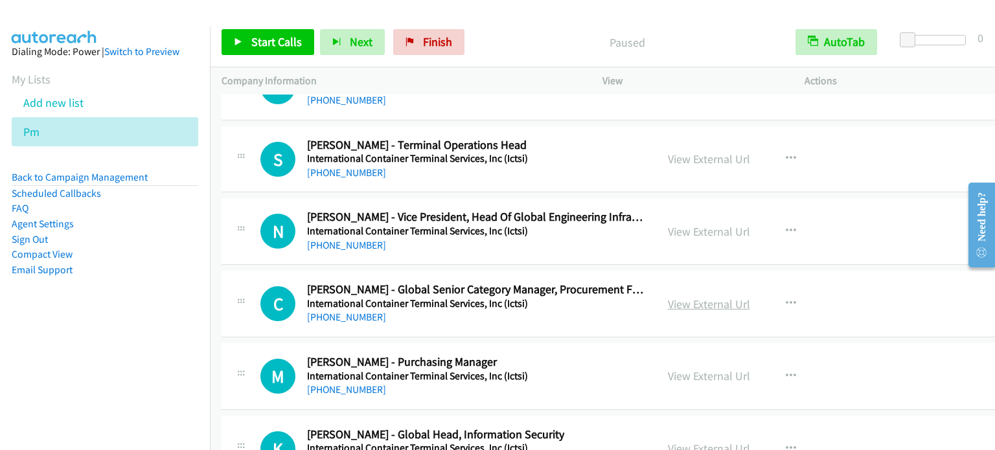
click at [720, 297] on link "View External Url" at bounding box center [709, 304] width 82 height 15
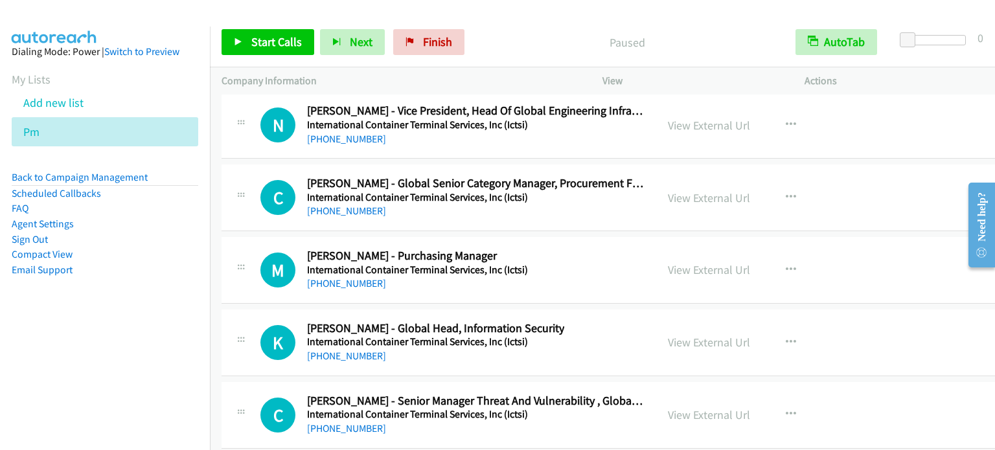
scroll to position [21727, 0]
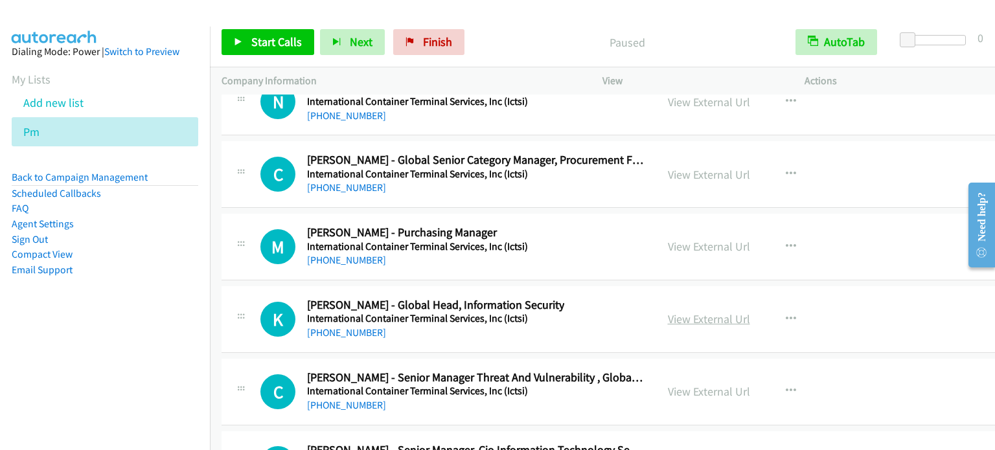
click at [709, 312] on link "View External Url" at bounding box center [709, 319] width 82 height 15
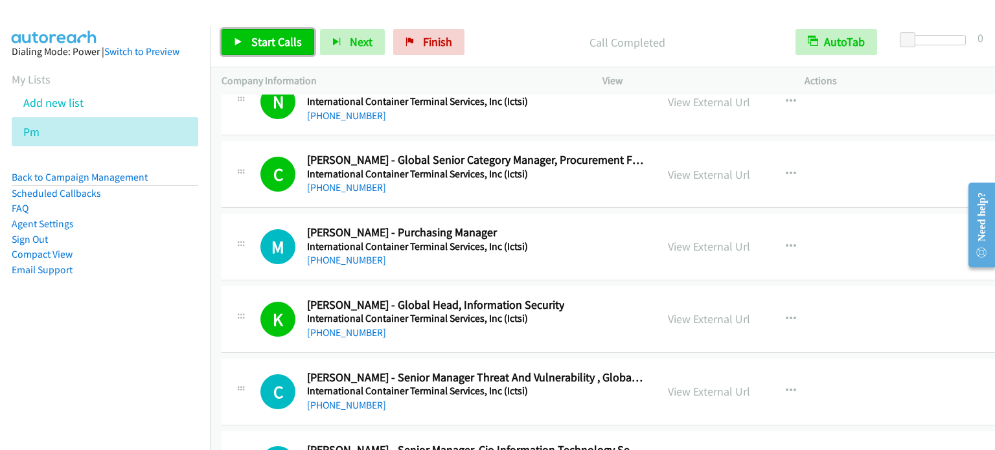
click at [260, 37] on span "Start Calls" at bounding box center [276, 41] width 51 height 15
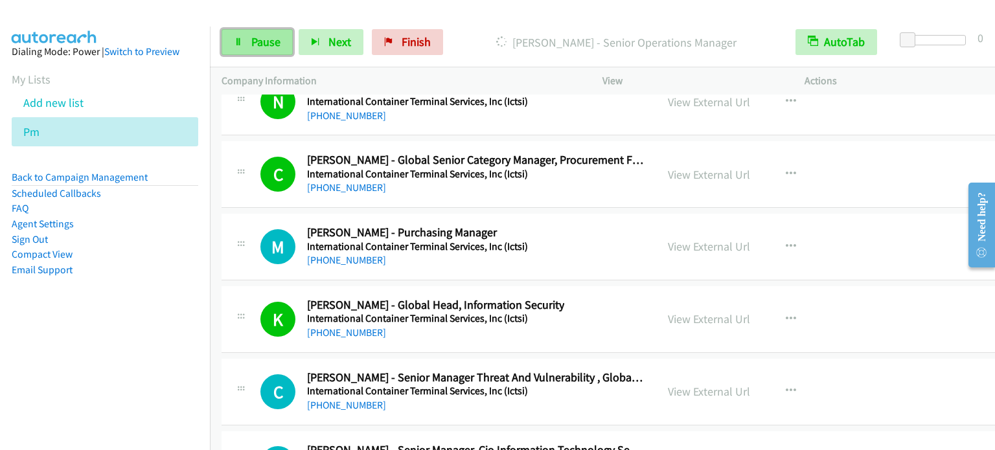
click at [269, 34] on span "Pause" at bounding box center [265, 41] width 29 height 15
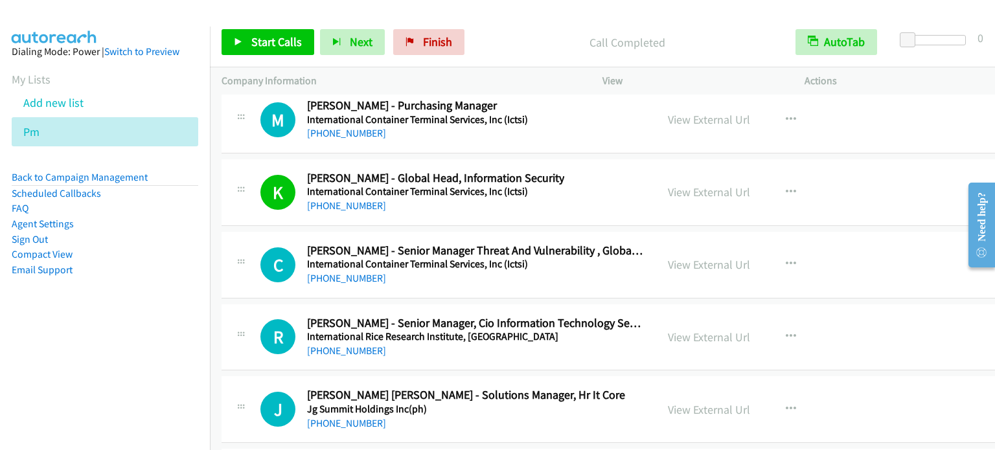
scroll to position [21857, 0]
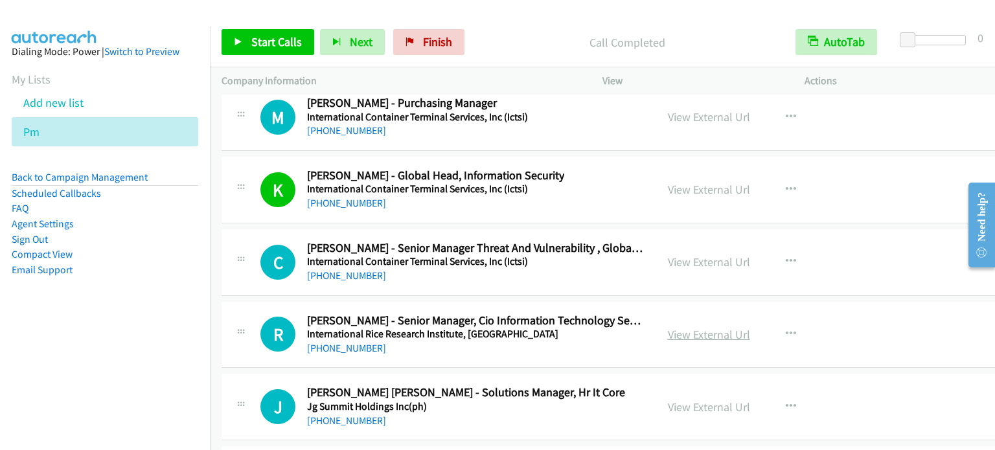
click at [703, 327] on link "View External Url" at bounding box center [709, 334] width 82 height 15
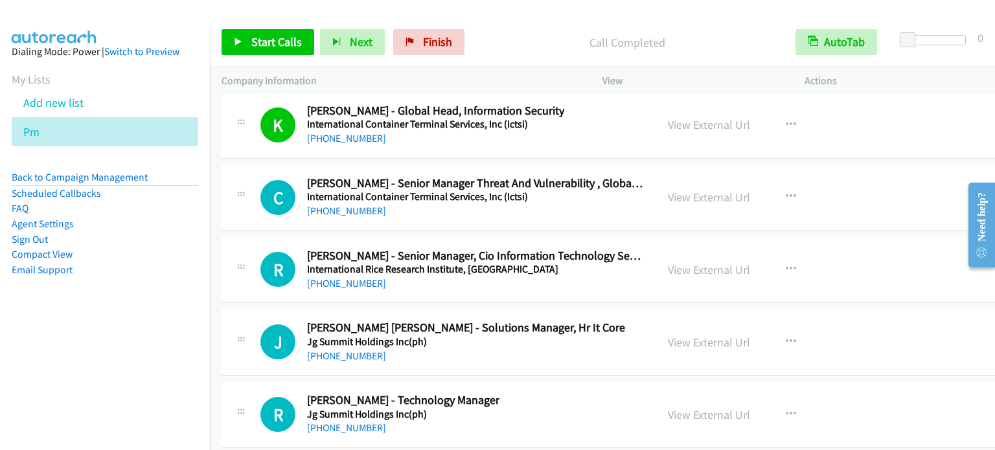
scroll to position [21987, 0]
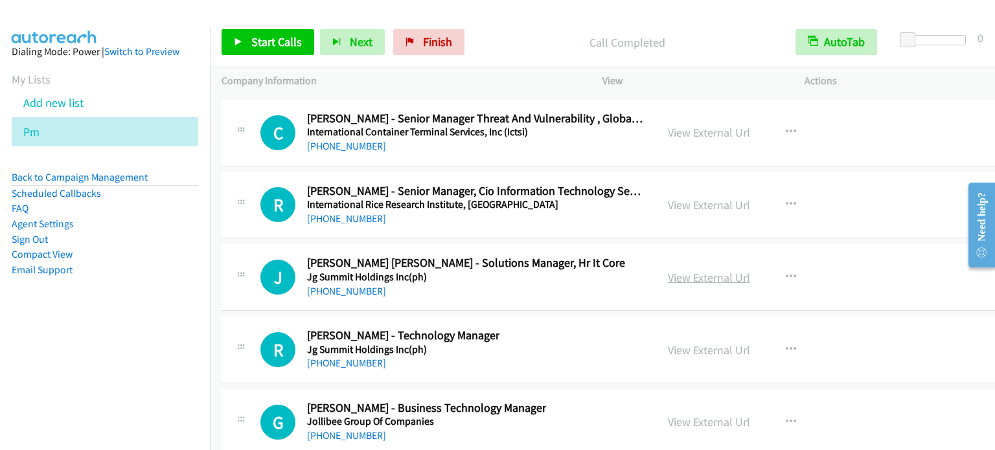
click at [689, 270] on link "View External Url" at bounding box center [709, 277] width 82 height 15
click at [691, 343] on link "View External Url" at bounding box center [709, 350] width 82 height 15
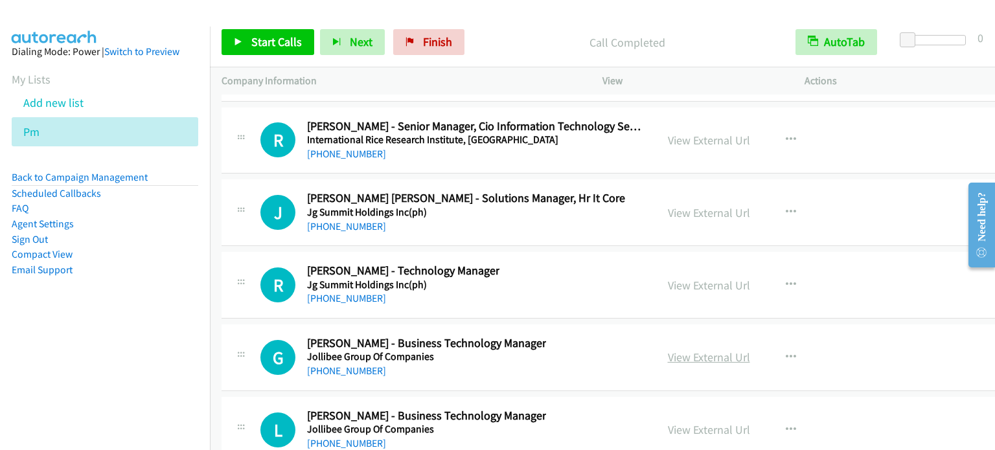
click at [716, 350] on link "View External Url" at bounding box center [709, 357] width 82 height 15
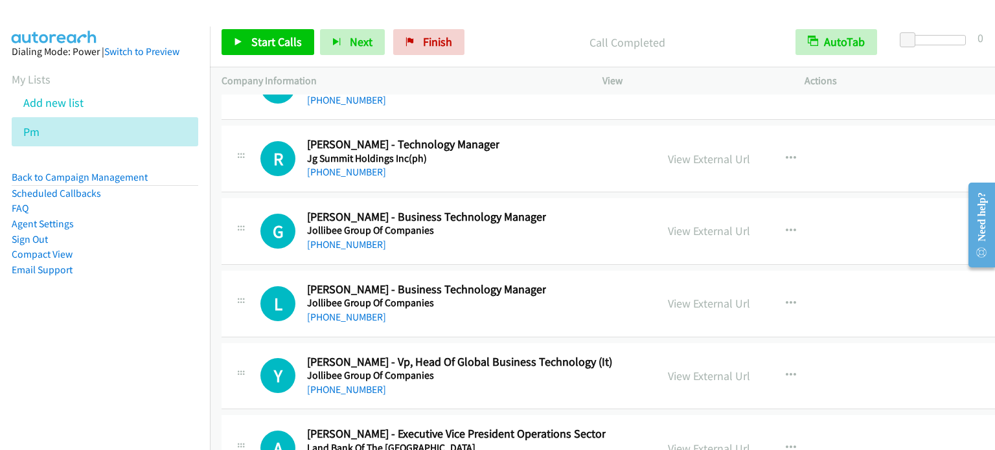
scroll to position [22181, 0]
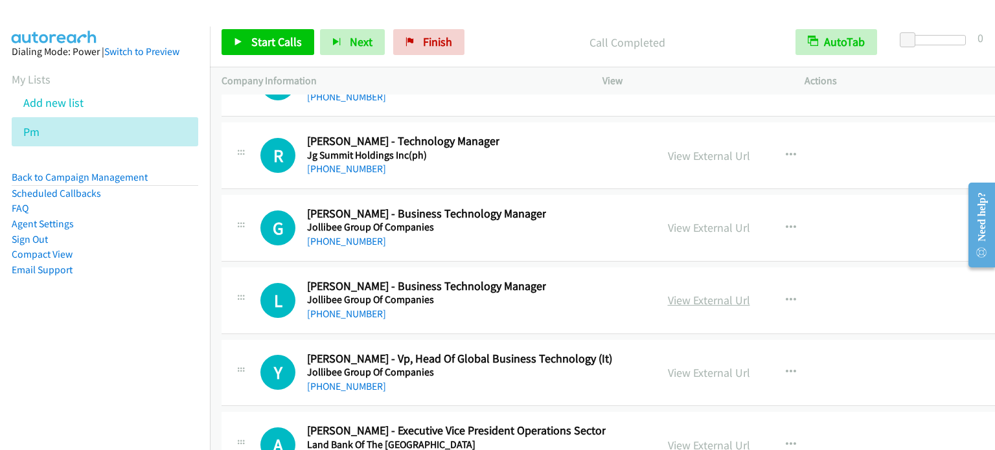
click at [694, 293] on link "View External Url" at bounding box center [709, 300] width 82 height 15
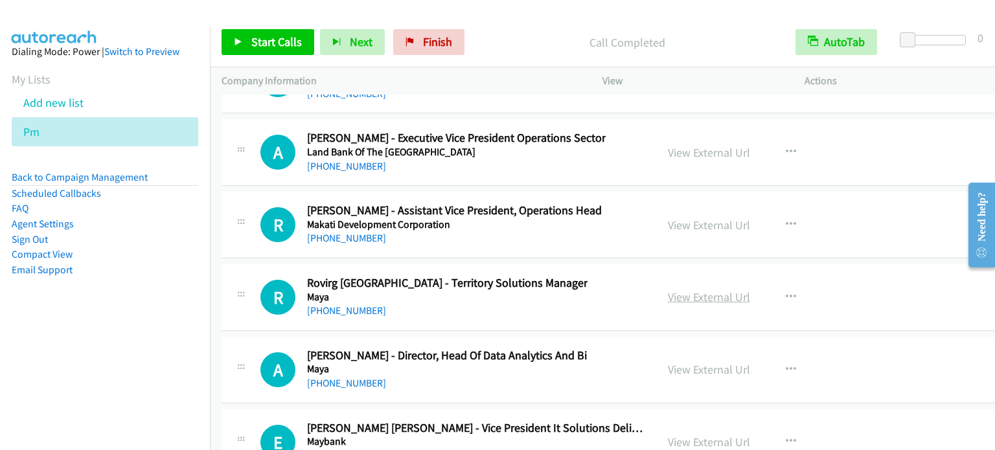
scroll to position [22505, 0]
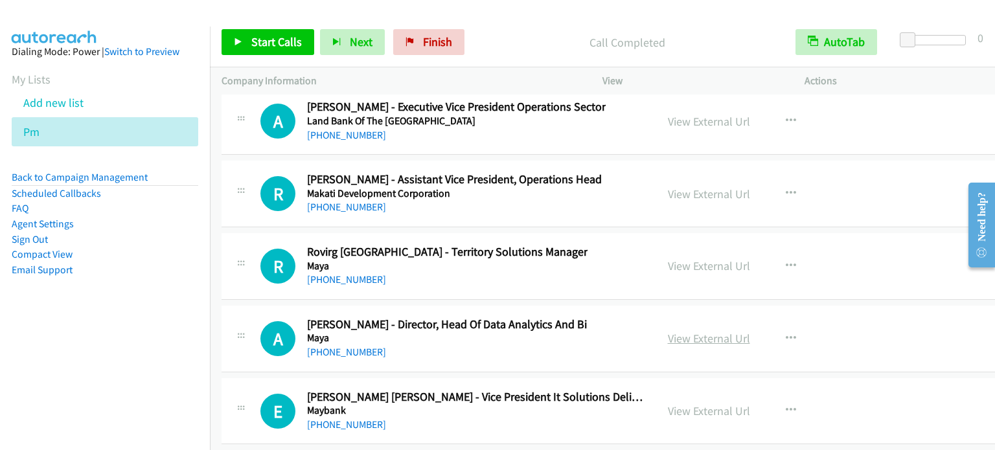
click at [705, 331] on link "View External Url" at bounding box center [709, 338] width 82 height 15
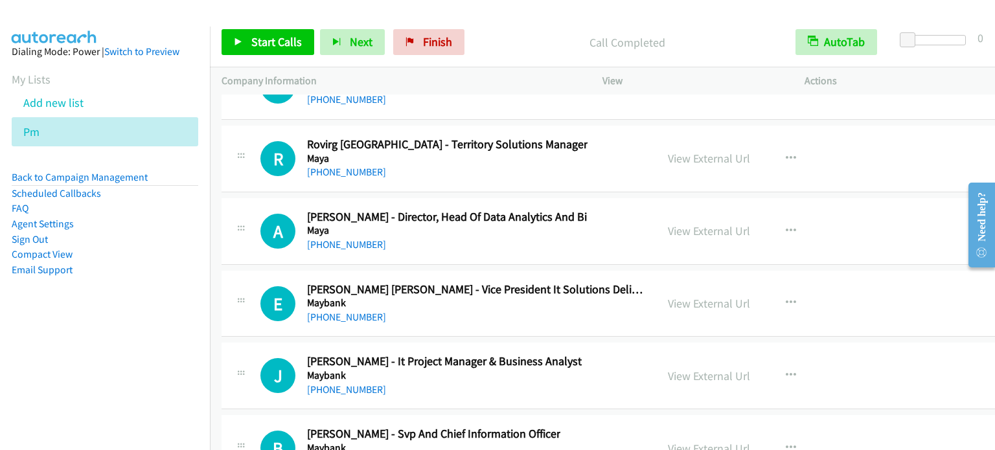
scroll to position [22634, 0]
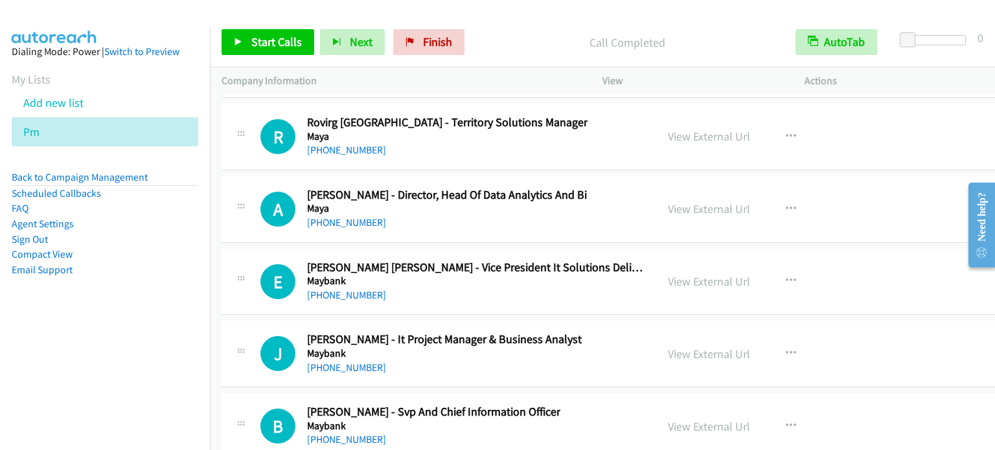
drag, startPoint x: 700, startPoint y: 240, endPoint x: 696, endPoint y: 248, distance: 8.7
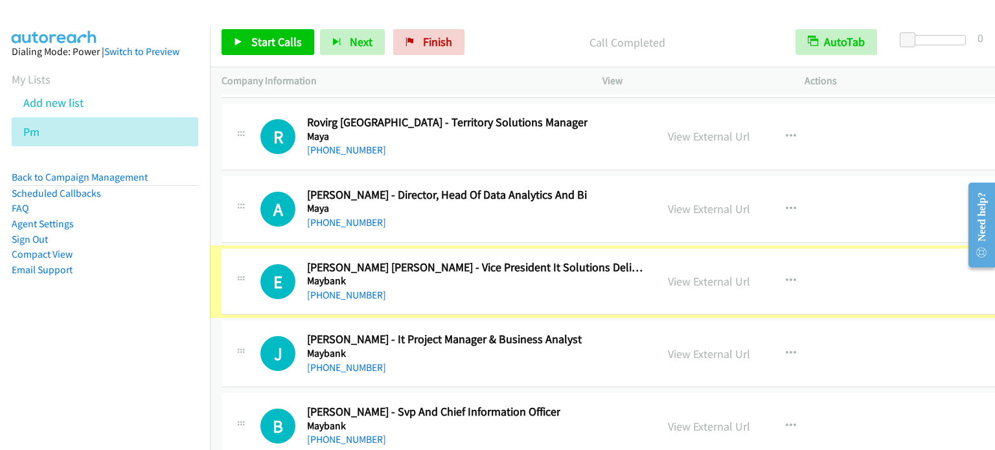
click at [128, 303] on aside "Dialing Mode: Power | Switch to Preview My Lists Add new list Pm Back to Campai…" at bounding box center [105, 182] width 210 height 310
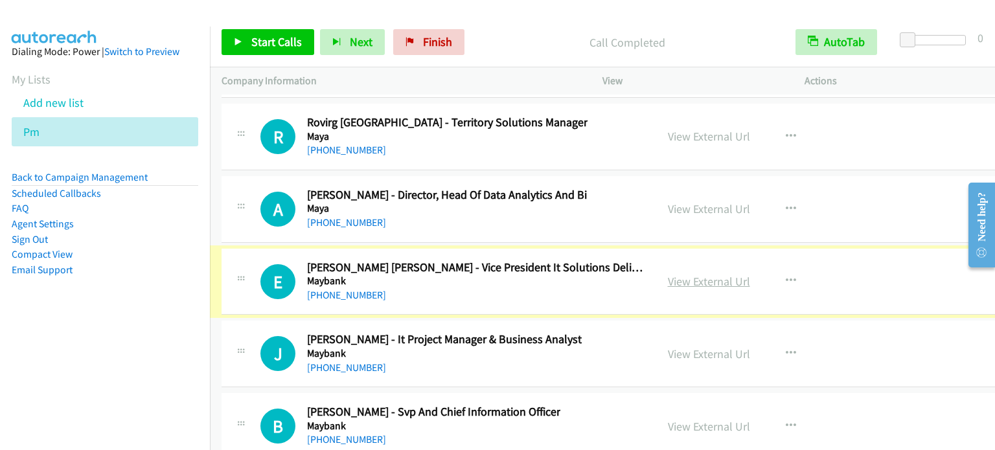
click at [708, 274] on link "View External Url" at bounding box center [709, 281] width 82 height 15
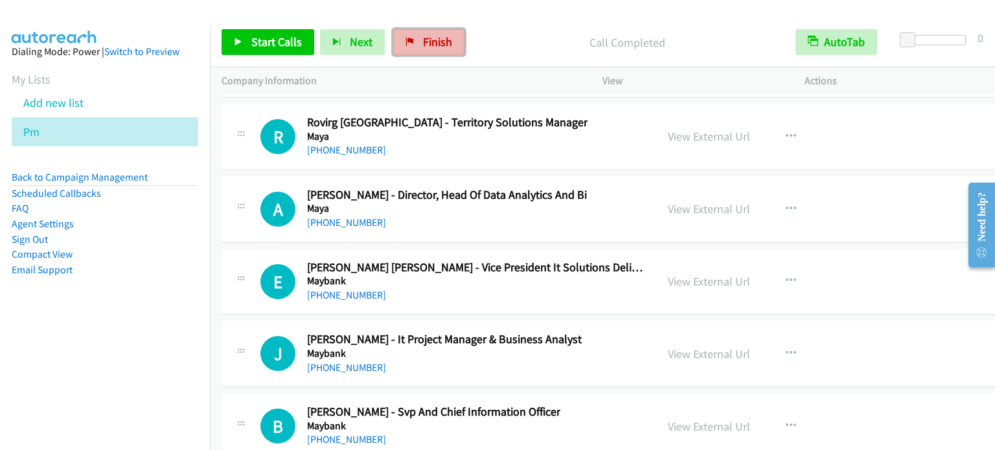
click at [423, 41] on span "Finish" at bounding box center [437, 41] width 29 height 15
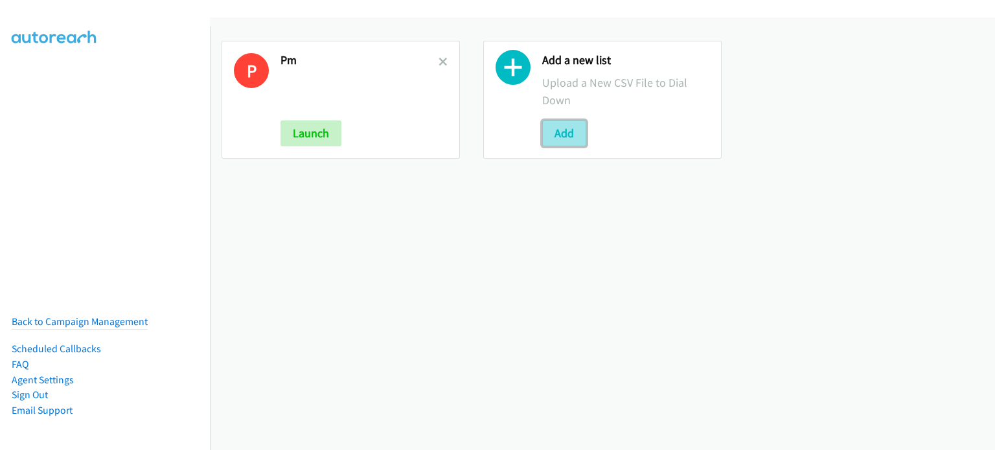
click at [566, 133] on button "Add" at bounding box center [564, 133] width 44 height 26
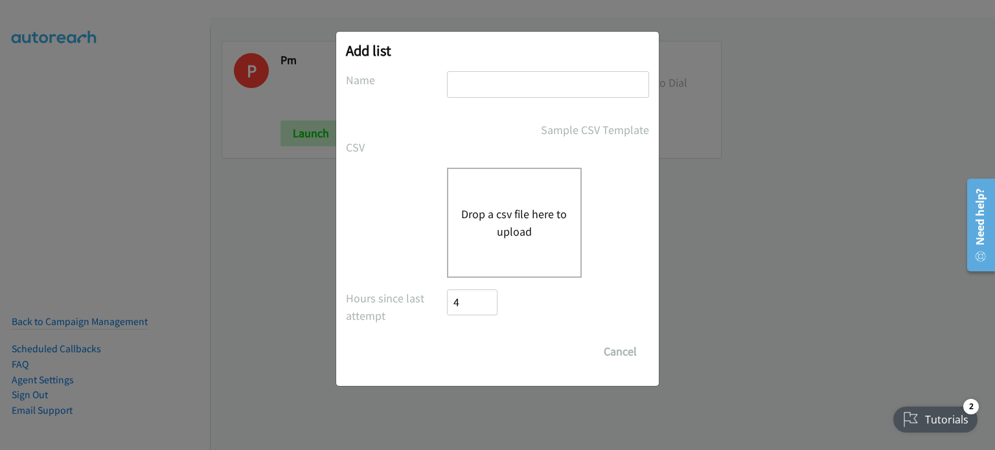
click at [525, 233] on button "Drop a csv file here to upload" at bounding box center [514, 222] width 106 height 35
click at [492, 230] on button "Drop a csv file here to upload" at bounding box center [514, 222] width 106 height 35
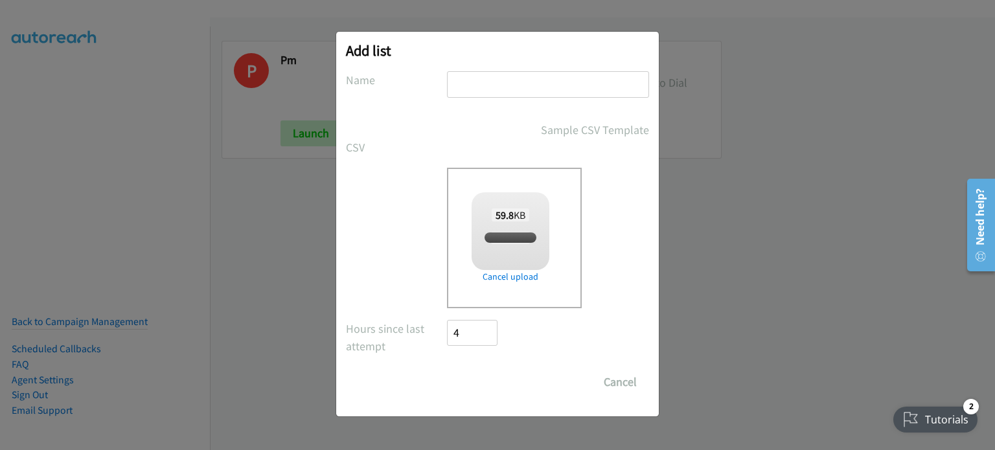
click at [516, 82] on input "text" at bounding box center [548, 84] width 202 height 27
checkbox input "true"
type input "2"
click at [494, 379] on input "Save List" at bounding box center [481, 382] width 68 height 26
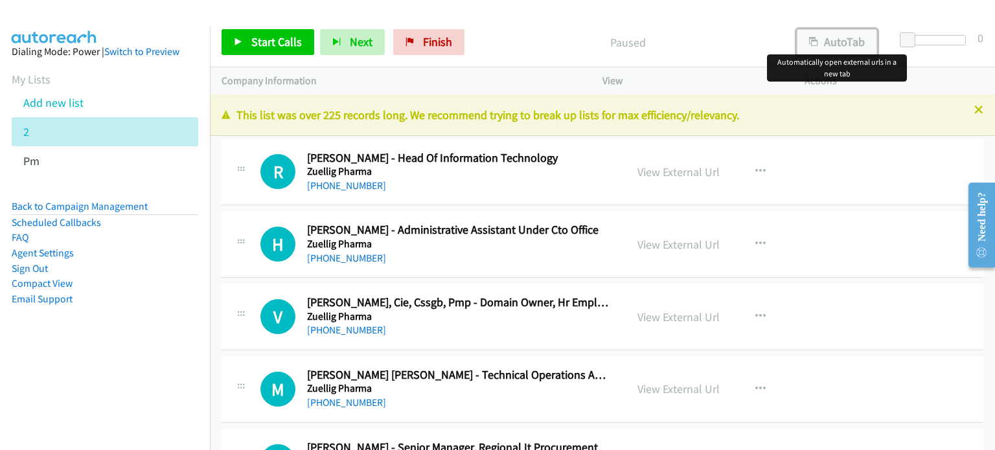
click at [838, 45] on button "AutoTab" at bounding box center [837, 42] width 80 height 26
click at [675, 172] on link "View External Url" at bounding box center [678, 172] width 82 height 15
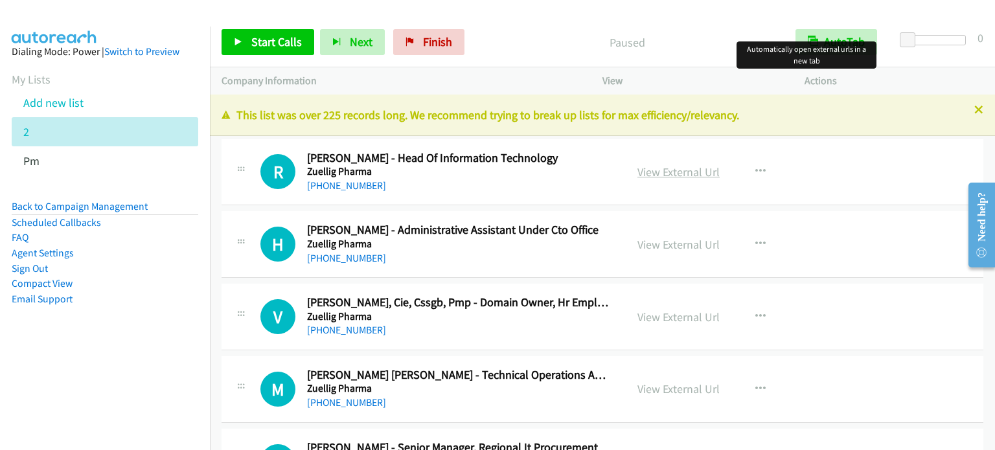
click at [683, 172] on link "View External Url" at bounding box center [678, 172] width 82 height 15
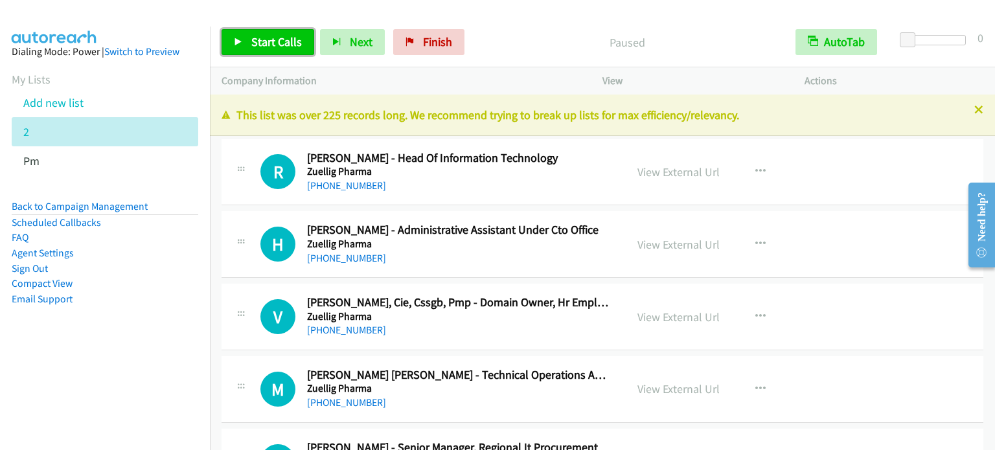
click at [282, 41] on span "Start Calls" at bounding box center [276, 41] width 51 height 15
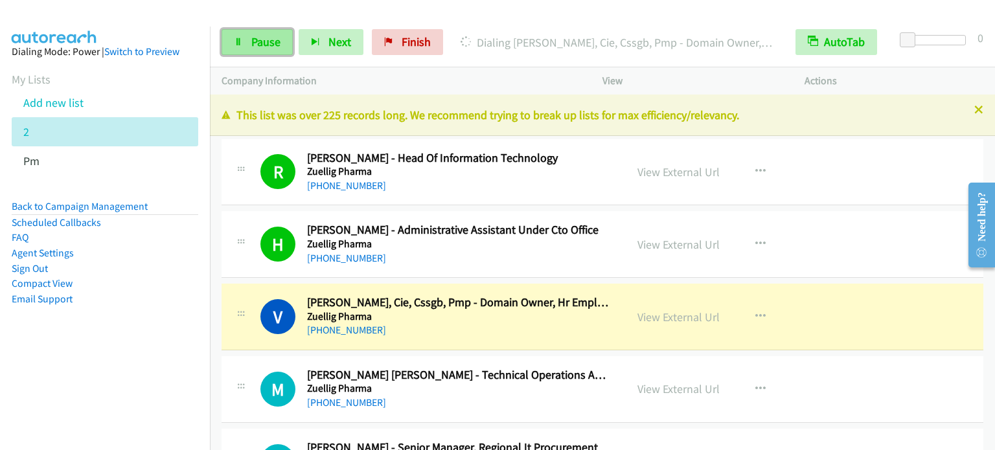
click at [258, 39] on span "Pause" at bounding box center [265, 41] width 29 height 15
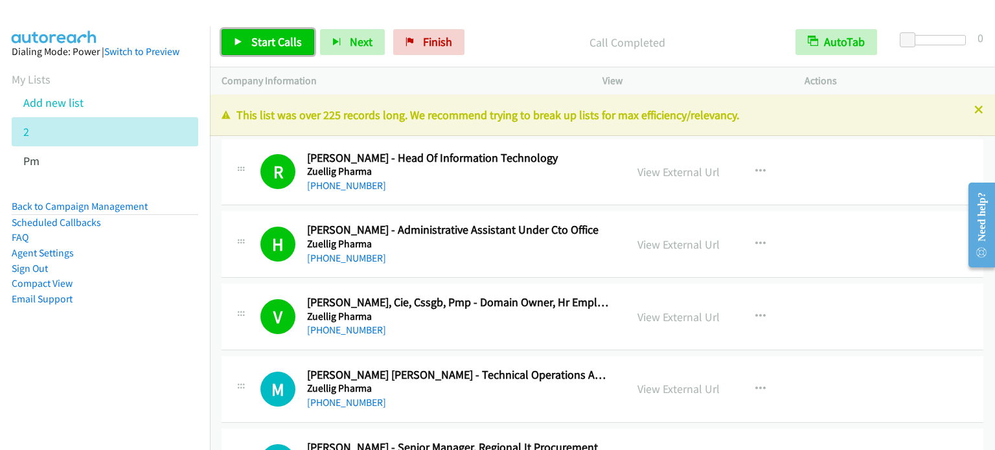
click at [266, 40] on span "Start Calls" at bounding box center [276, 41] width 51 height 15
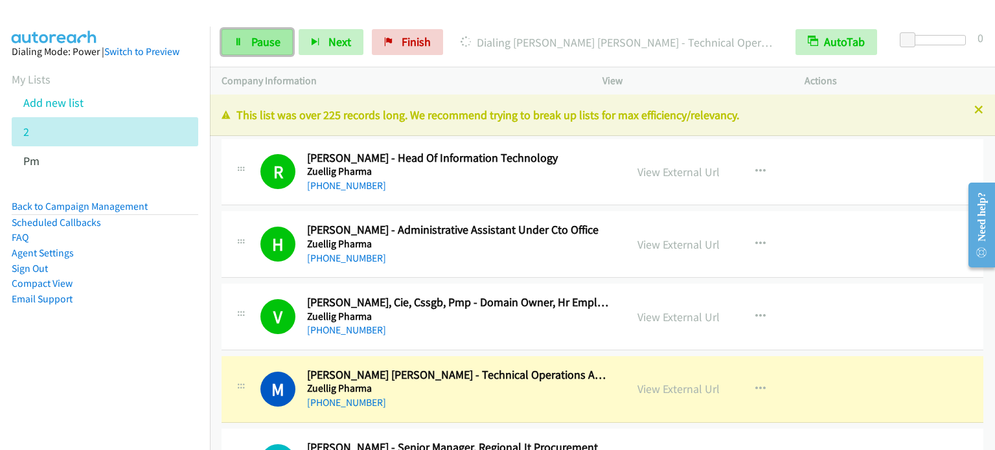
click at [264, 45] on span "Pause" at bounding box center [265, 41] width 29 height 15
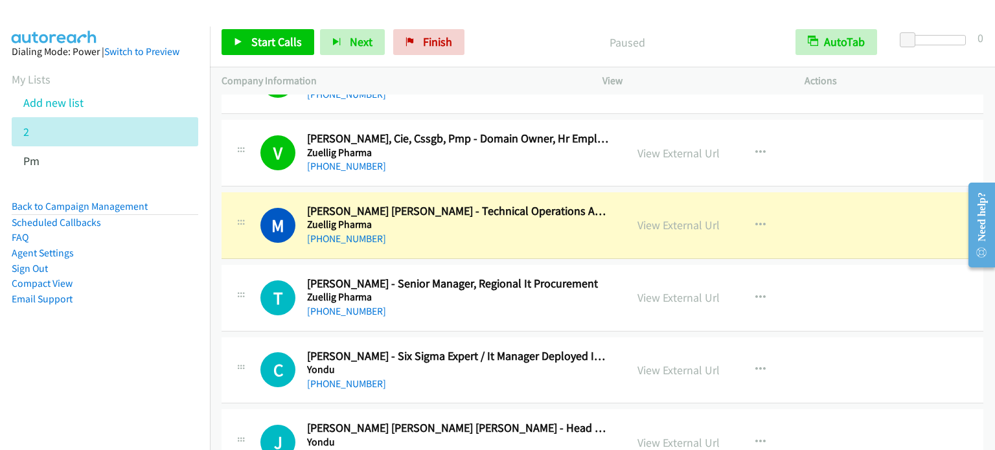
scroll to position [194, 0]
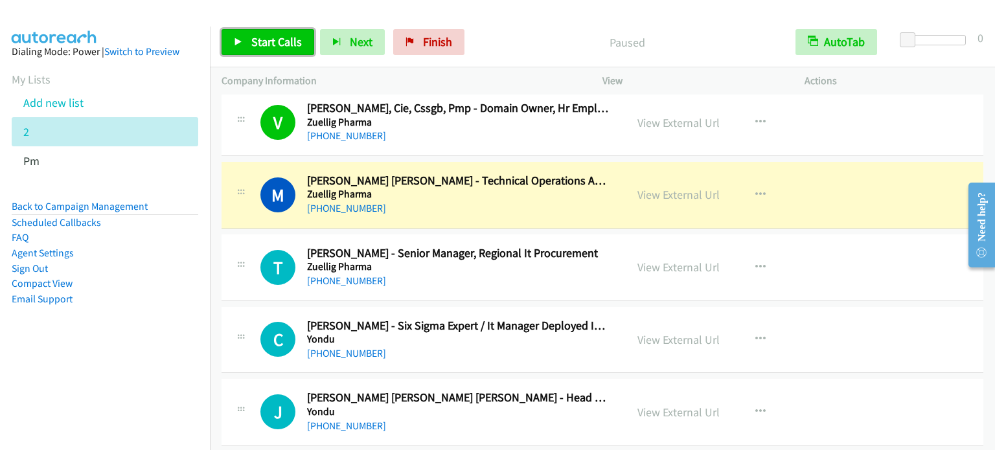
click at [277, 43] on span "Start Calls" at bounding box center [276, 41] width 51 height 15
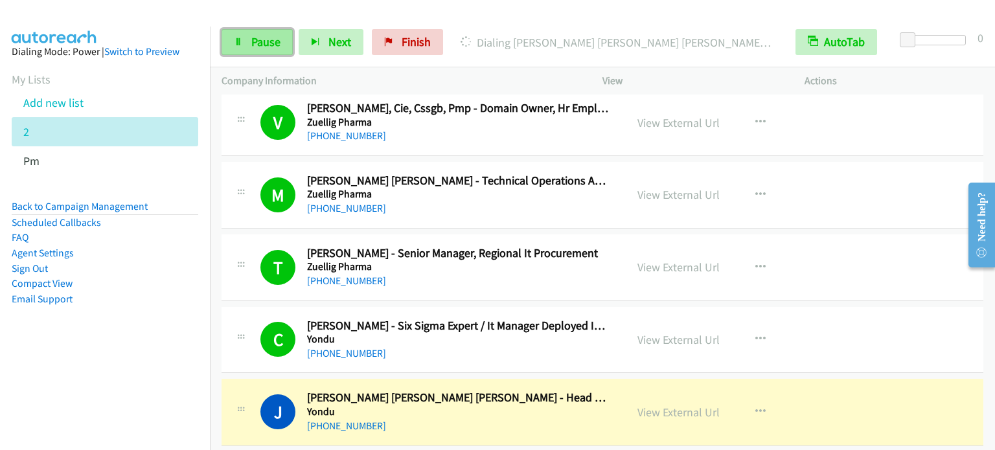
click at [264, 43] on span "Pause" at bounding box center [265, 41] width 29 height 15
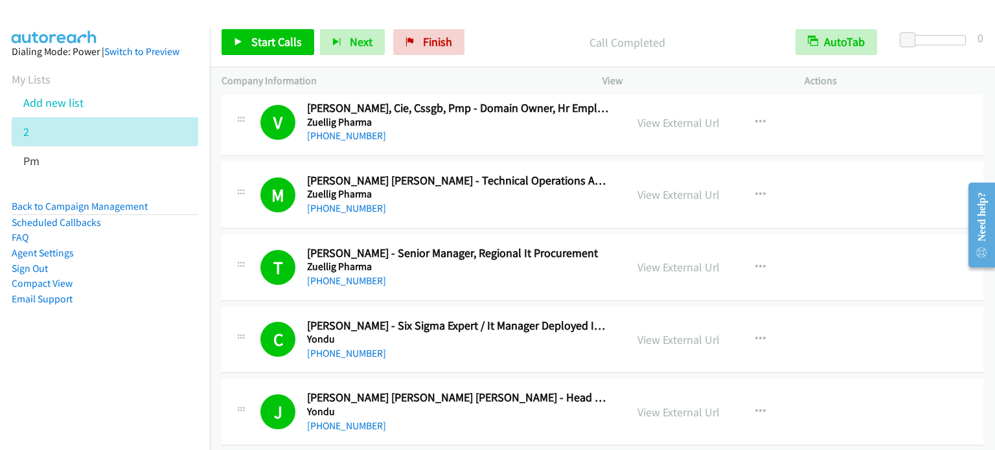
click at [154, 328] on aside "Dialing Mode: Power | Switch to Preview My Lists Add new list 2 Pm Back to Camp…" at bounding box center [105, 196] width 210 height 339
click at [280, 42] on span "Start Calls" at bounding box center [276, 41] width 51 height 15
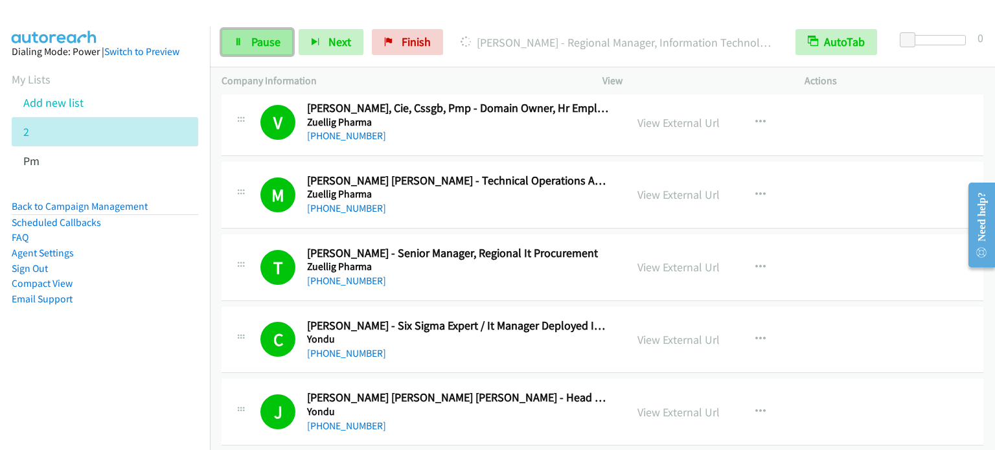
click at [266, 41] on span "Pause" at bounding box center [265, 41] width 29 height 15
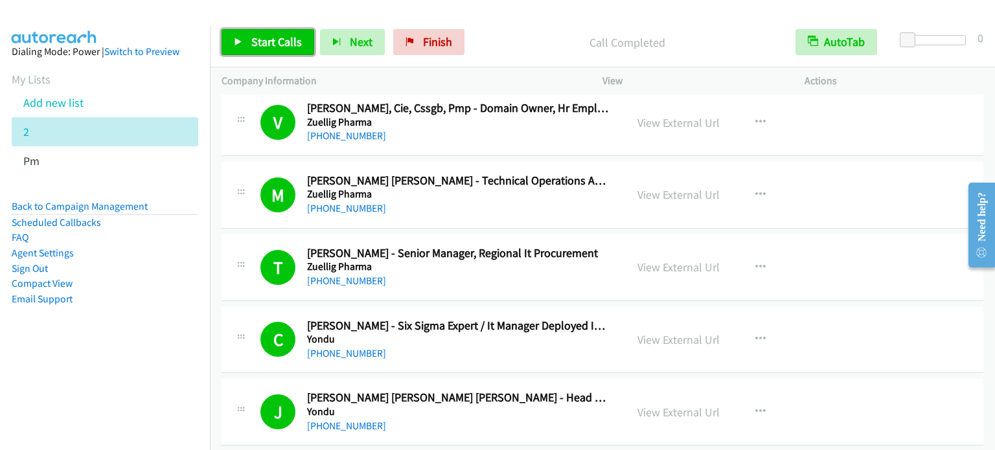
click at [275, 38] on span "Start Calls" at bounding box center [276, 41] width 51 height 15
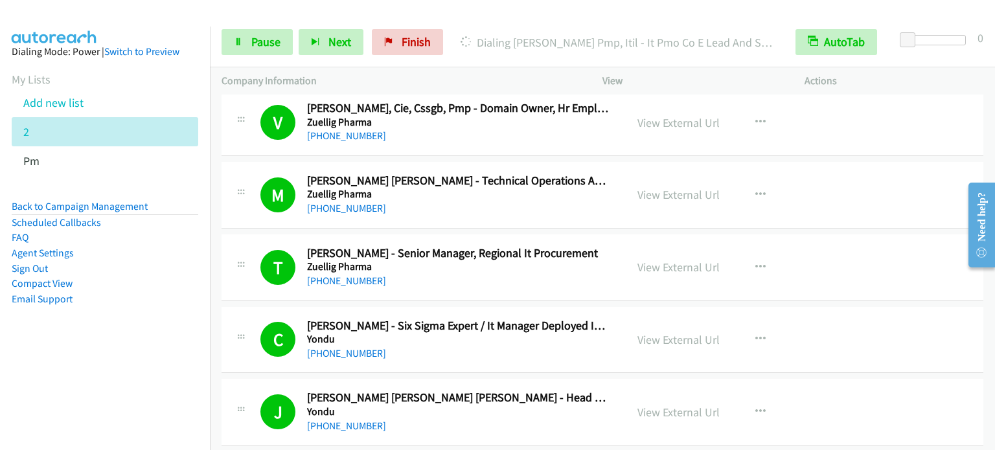
drag, startPoint x: 159, startPoint y: 323, endPoint x: 213, endPoint y: 261, distance: 82.2
click at [159, 323] on aside "Dialing Mode: Power | Switch to Preview My Lists Add new list 2 Pm Back to Camp…" at bounding box center [105, 196] width 210 height 339
click at [78, 393] on nav "Dialing Mode: Power | Switch to Preview My Lists Add new list 2 Pm Back to Camp…" at bounding box center [105, 252] width 211 height 450
click at [269, 37] on span "Pause" at bounding box center [265, 41] width 29 height 15
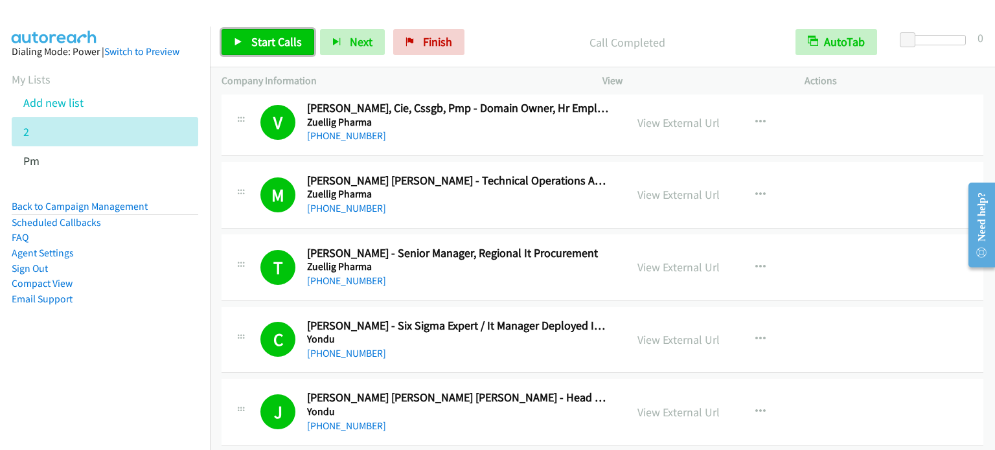
click at [263, 38] on span "Start Calls" at bounding box center [276, 41] width 51 height 15
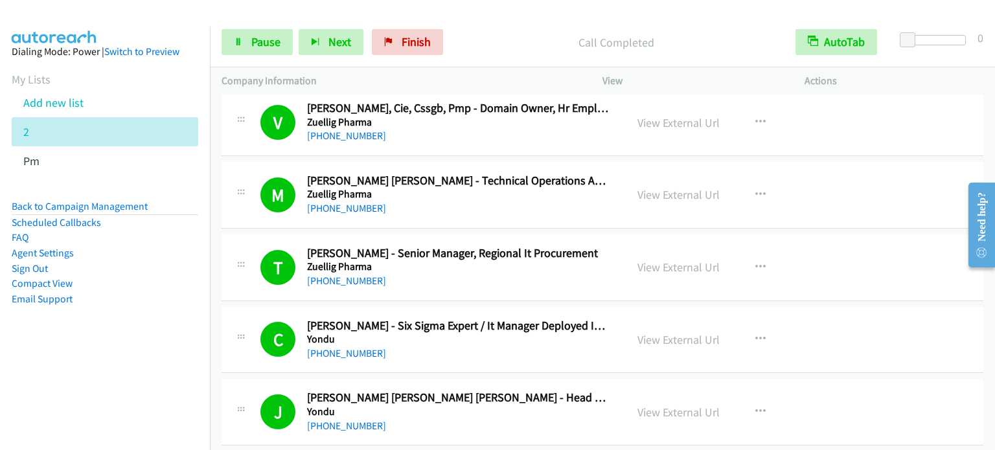
drag, startPoint x: 159, startPoint y: 332, endPoint x: 269, endPoint y: 181, distance: 186.3
click at [159, 332] on aside "Dialing Mode: Power | Switch to Preview My Lists Add new list 2 Pm Back to Camp…" at bounding box center [105, 196] width 210 height 339
click at [255, 40] on span "Pause" at bounding box center [265, 41] width 29 height 15
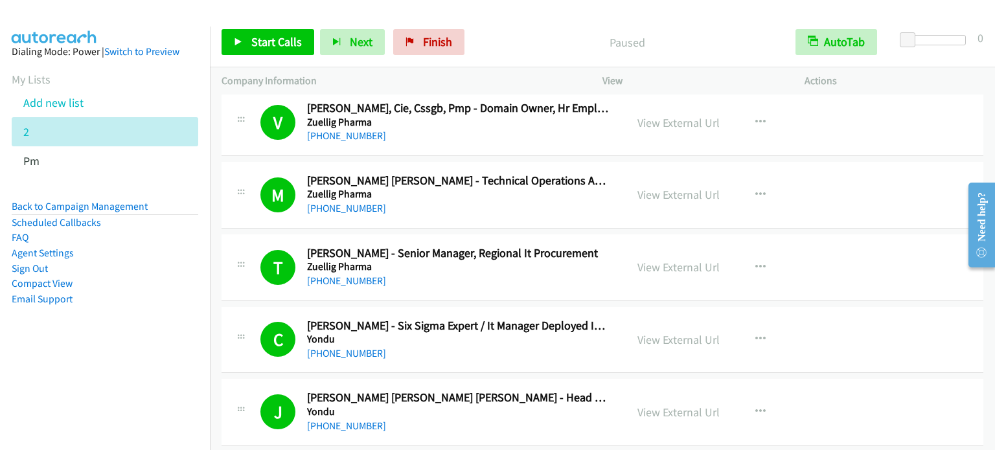
click at [76, 349] on aside "Dialing Mode: Power | Switch to Preview My Lists Add new list 2 Pm Back to Camp…" at bounding box center [105, 196] width 210 height 339
click at [733, 34] on p "Paused" at bounding box center [627, 42] width 290 height 17
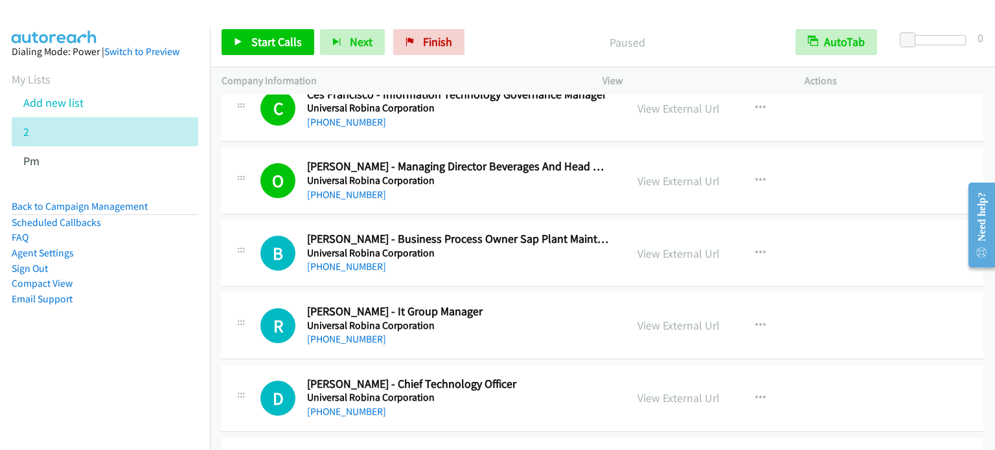
scroll to position [1767, 0]
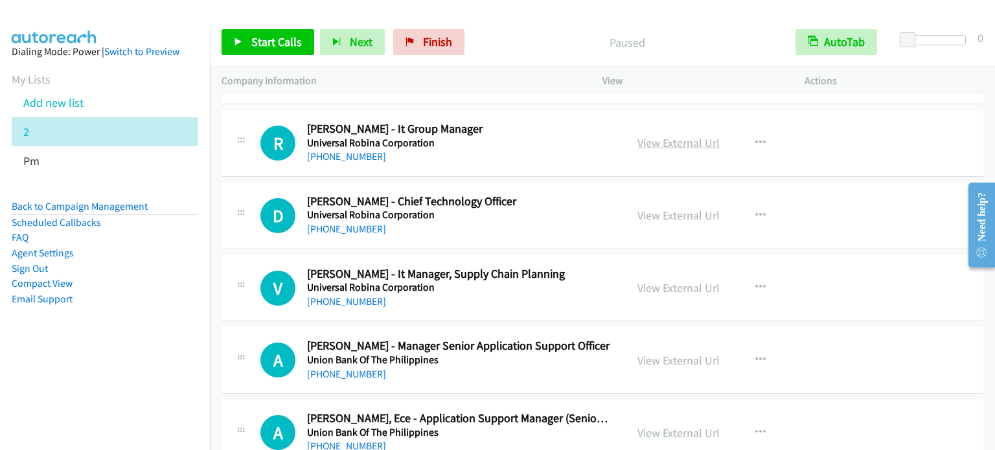
click at [658, 139] on link "View External Url" at bounding box center [678, 142] width 82 height 15
drag, startPoint x: 700, startPoint y: 214, endPoint x: 648, endPoint y: 218, distance: 52.0
click at [663, 216] on link "View External Url" at bounding box center [678, 215] width 82 height 15
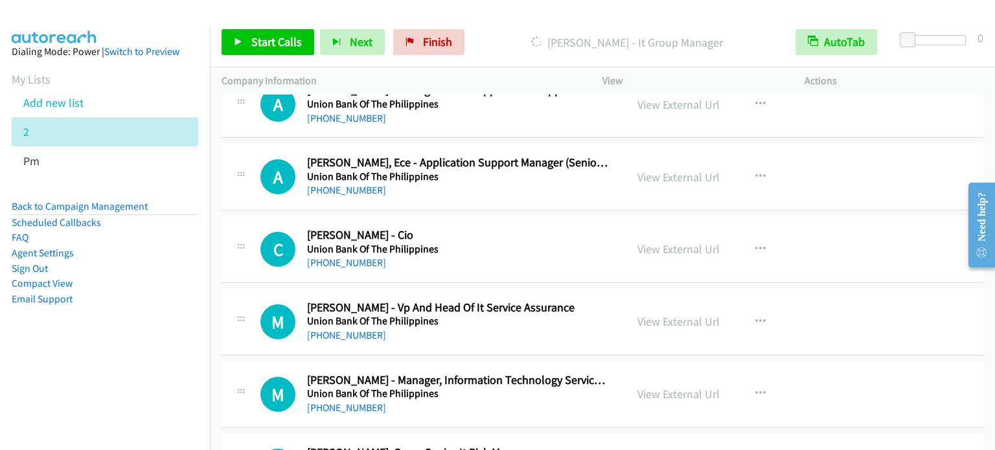
scroll to position [2026, 0]
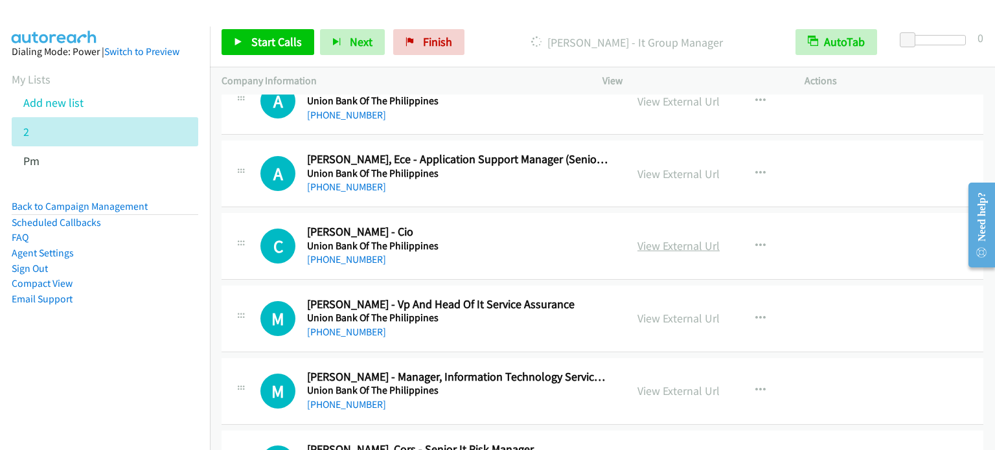
click at [694, 241] on link "View External Url" at bounding box center [678, 245] width 82 height 15
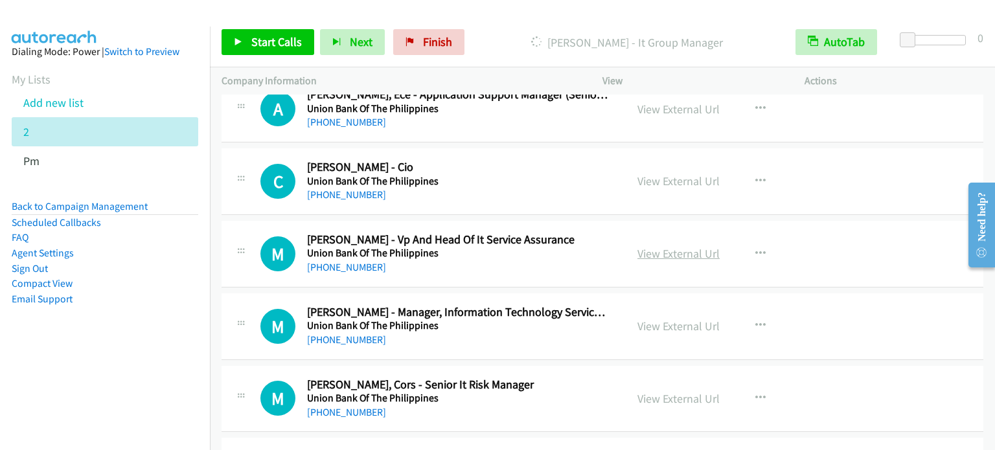
click at [674, 247] on link "View External Url" at bounding box center [678, 253] width 82 height 15
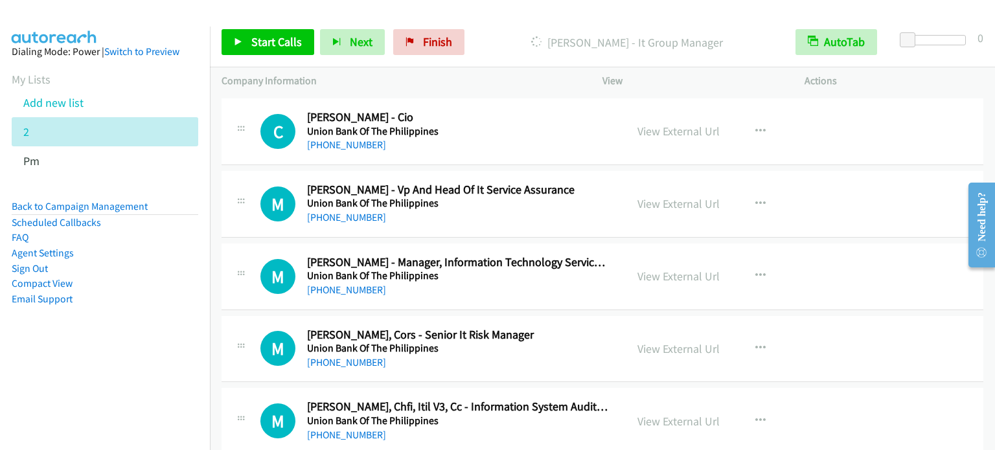
scroll to position [2156, 0]
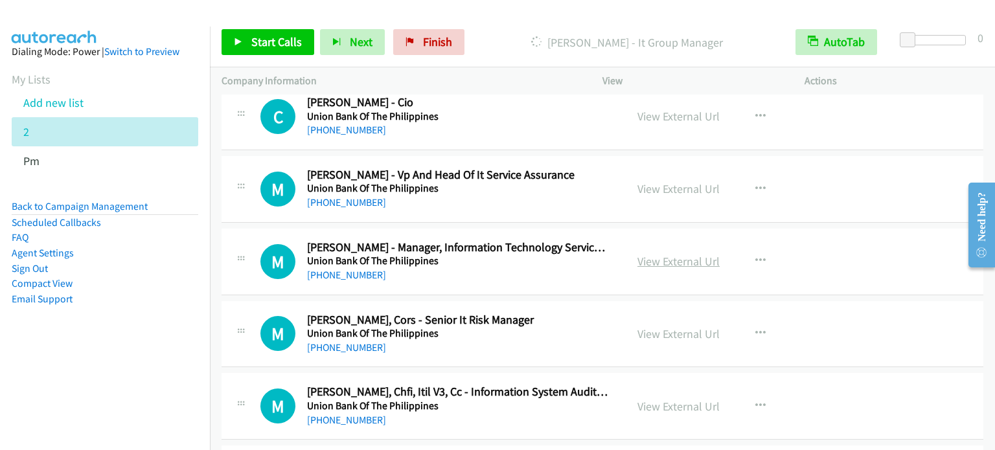
click at [681, 255] on link "View External Url" at bounding box center [678, 261] width 82 height 15
click at [675, 328] on link "View External Url" at bounding box center [678, 333] width 82 height 15
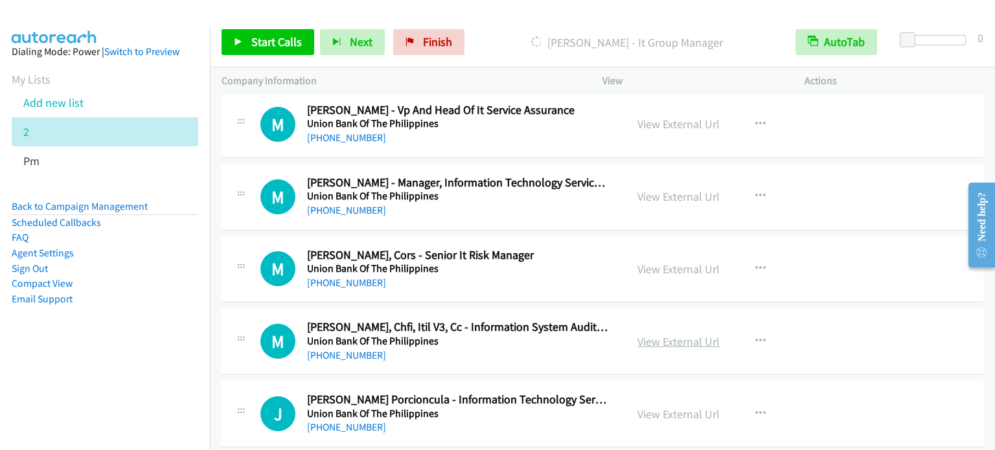
click at [676, 339] on link "View External Url" at bounding box center [678, 341] width 82 height 15
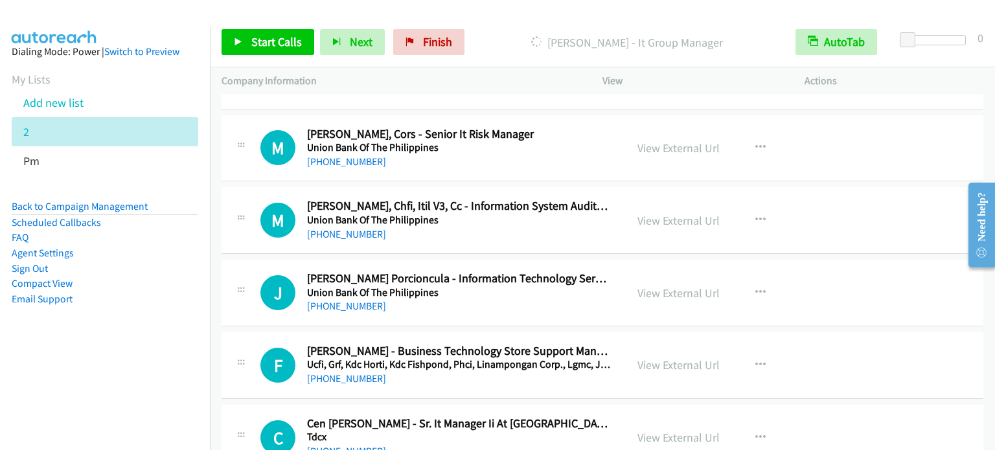
scroll to position [2350, 0]
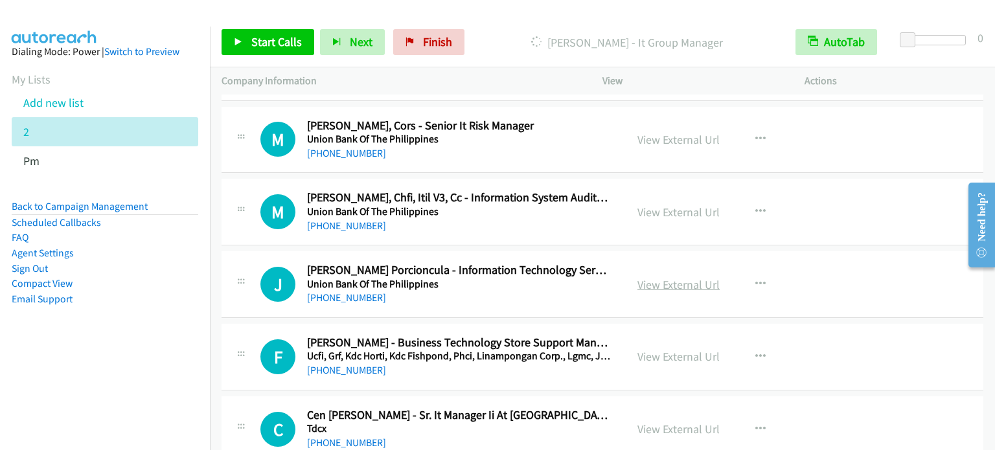
click at [686, 277] on link "View External Url" at bounding box center [678, 284] width 82 height 15
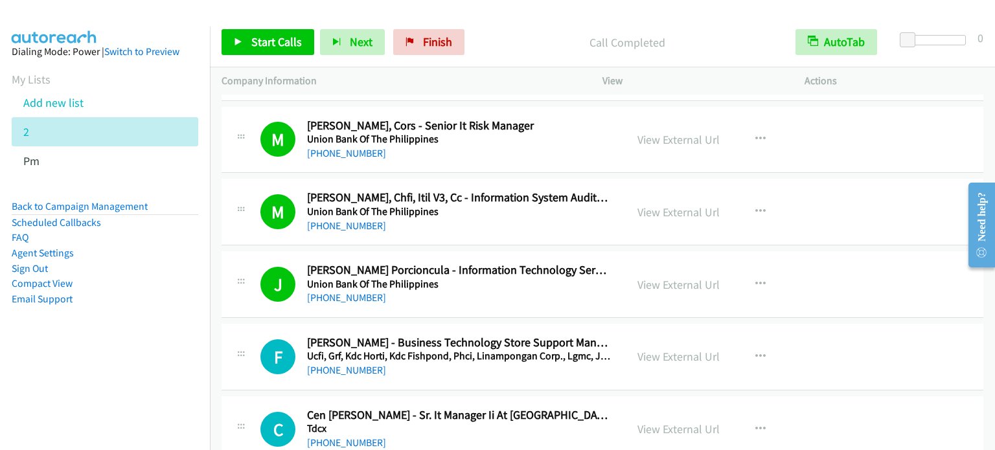
drag, startPoint x: 117, startPoint y: 330, endPoint x: 575, endPoint y: 8, distance: 560.4
click at [119, 330] on aside "Dialing Mode: Power | Switch to Preview My Lists Add new list 2 Pm Back to Camp…" at bounding box center [105, 196] width 210 height 339
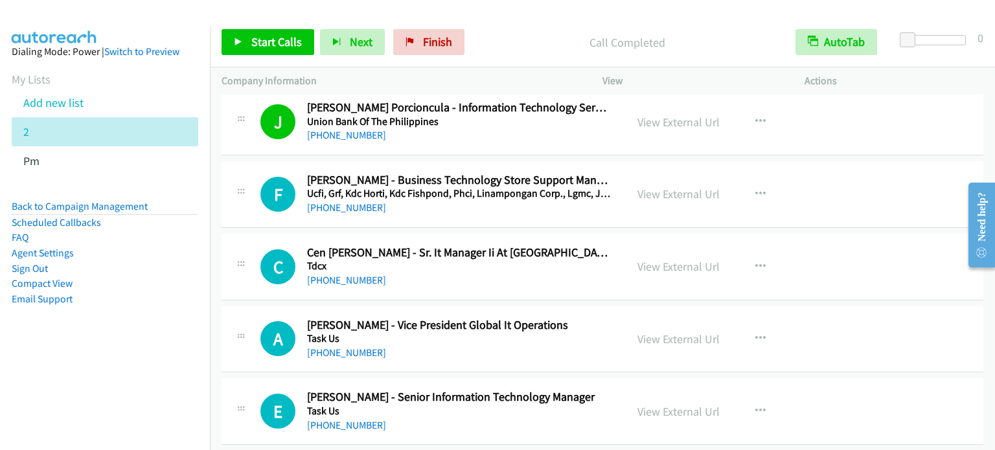
scroll to position [2545, 0]
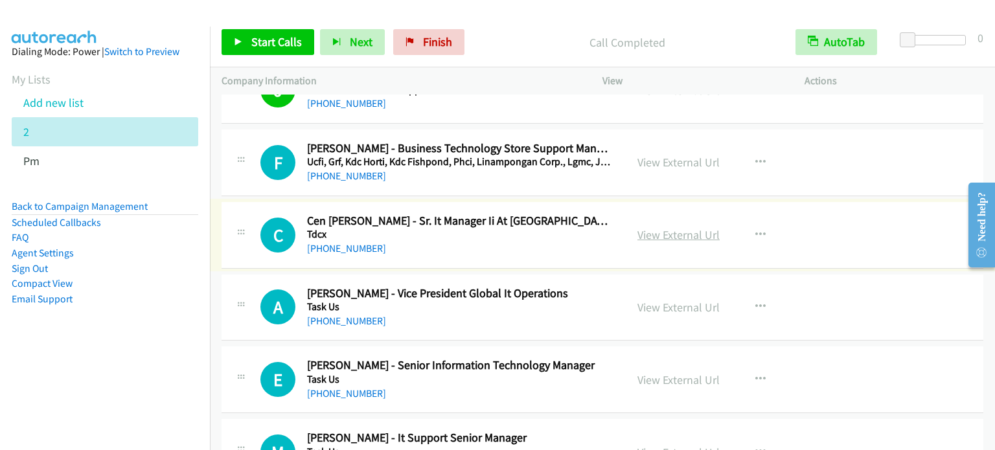
click at [687, 227] on link "View External Url" at bounding box center [678, 234] width 82 height 15
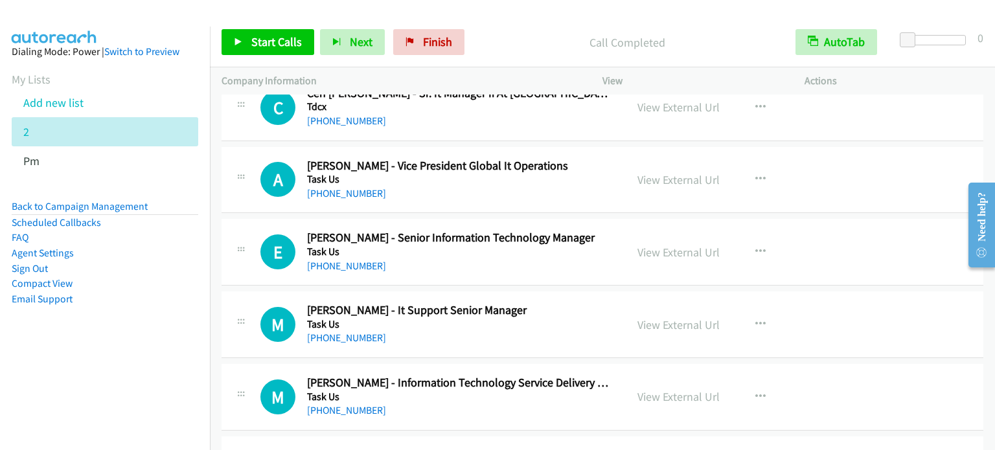
scroll to position [2674, 0]
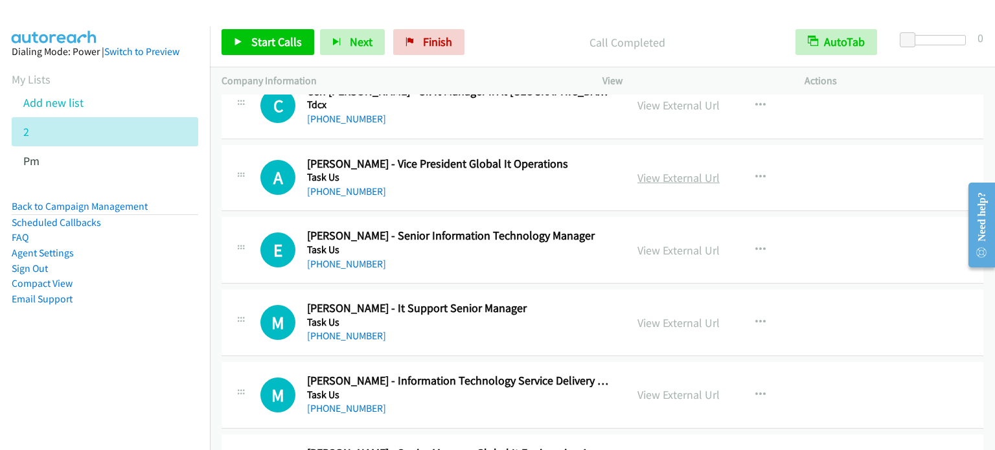
click at [687, 173] on link "View External Url" at bounding box center [678, 177] width 82 height 15
click at [689, 244] on link "View External Url" at bounding box center [678, 250] width 82 height 15
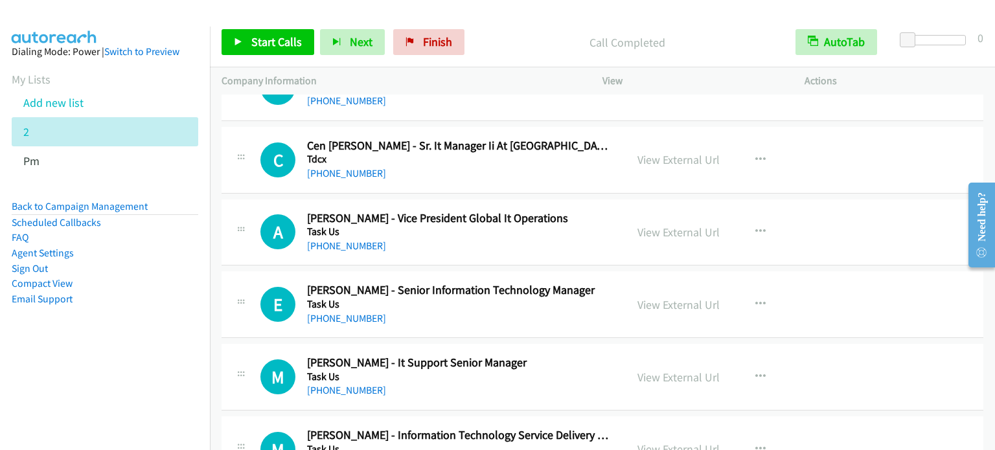
scroll to position [2545, 0]
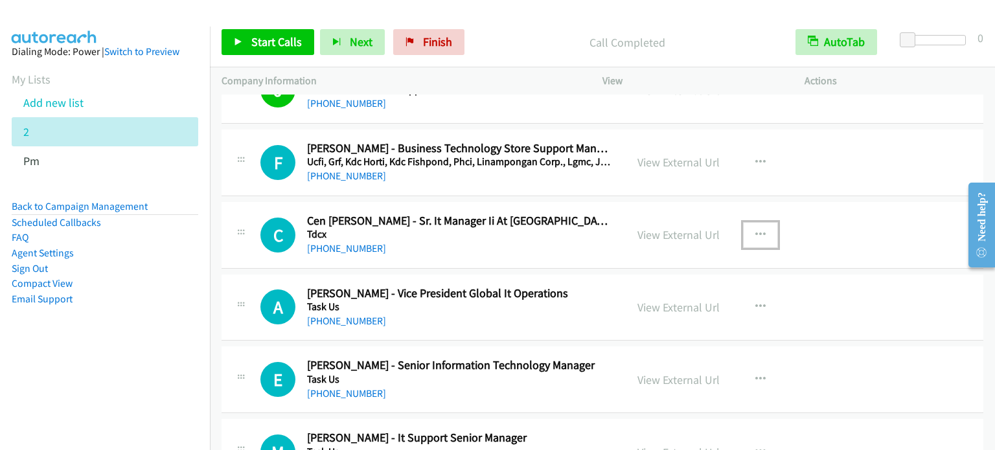
click at [757, 230] on icon "button" at bounding box center [760, 235] width 10 height 10
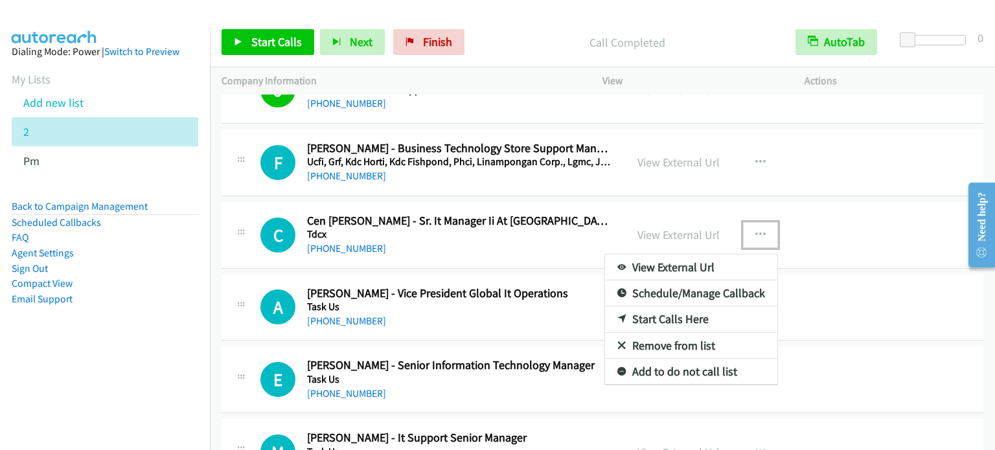
click at [681, 312] on link "Start Calls Here" at bounding box center [691, 319] width 172 height 26
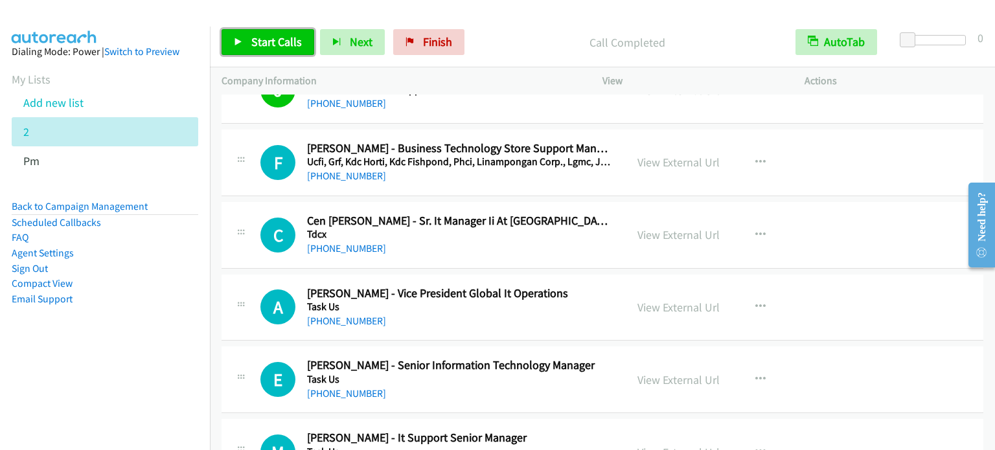
click at [273, 44] on span "Start Calls" at bounding box center [276, 41] width 51 height 15
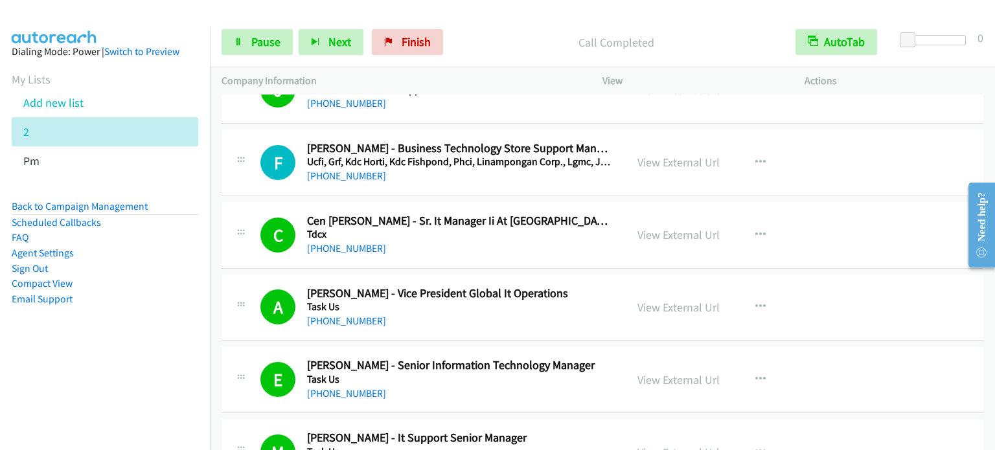
click at [143, 347] on aside "Dialing Mode: Power | Switch to Preview My Lists Add new list 2 Pm Back to Camp…" at bounding box center [105, 196] width 210 height 339
click at [128, 383] on nav "Dialing Mode: Power | Switch to Preview My Lists Add new list 2 Pm Back to Camp…" at bounding box center [105, 252] width 211 height 450
click at [273, 43] on span "Pause" at bounding box center [265, 41] width 29 height 15
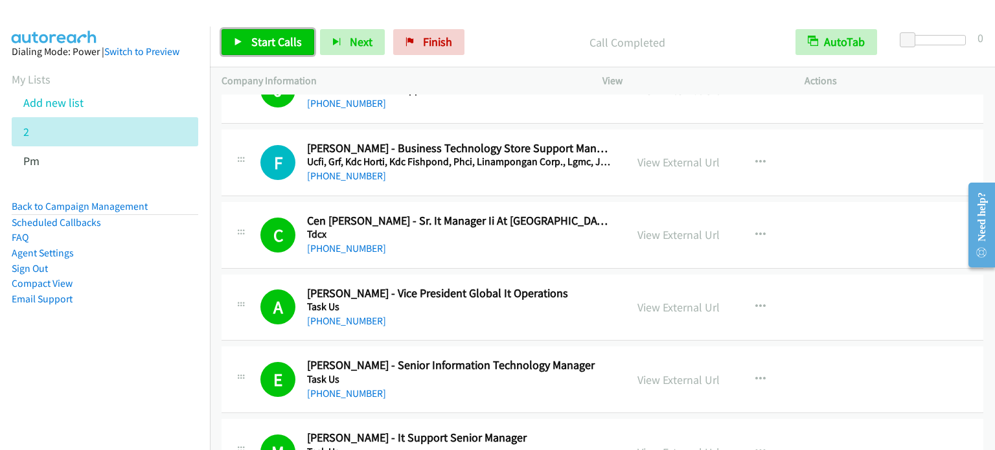
click at [286, 45] on span "Start Calls" at bounding box center [276, 41] width 51 height 15
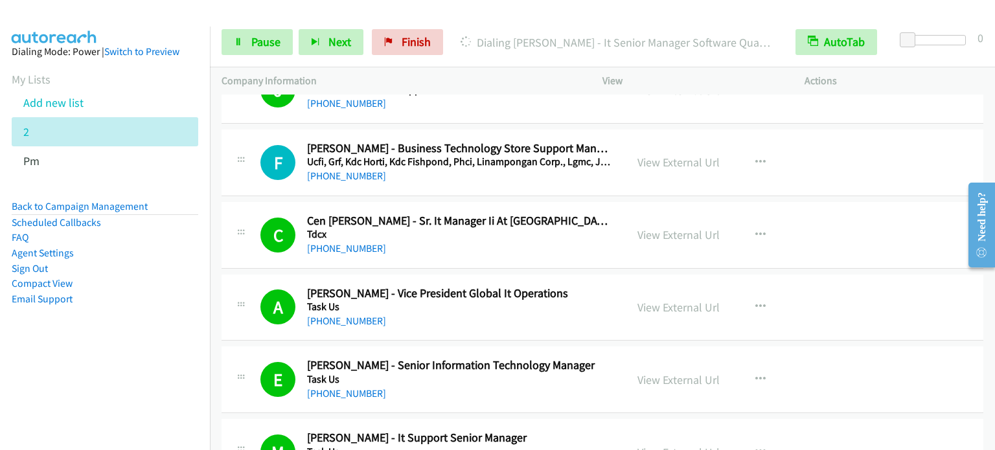
click at [109, 341] on aside "Dialing Mode: Power | Switch to Preview My Lists Add new list 2 Pm Back to Camp…" at bounding box center [105, 196] width 210 height 339
drag, startPoint x: 262, startPoint y: 46, endPoint x: 297, endPoint y: 12, distance: 49.0
click at [262, 45] on span "Pause" at bounding box center [265, 41] width 29 height 15
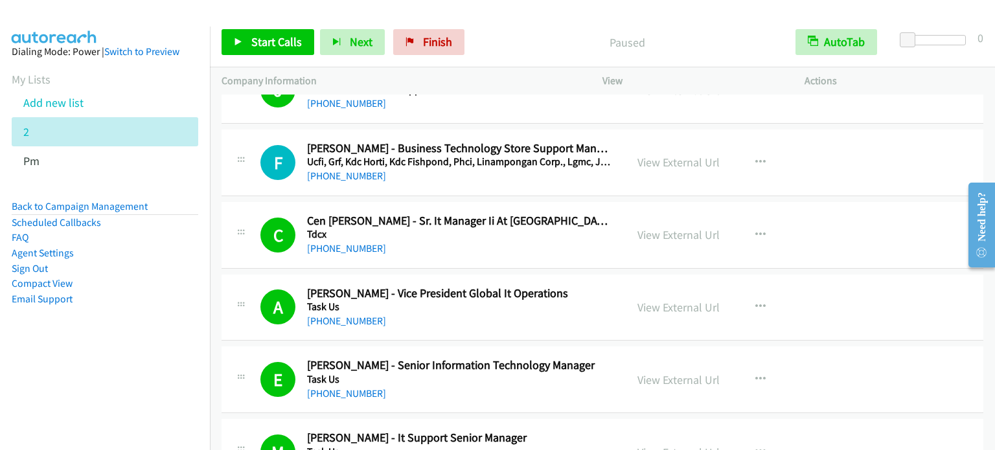
click at [179, 314] on aside "Dialing Mode: Power | Switch to Preview My Lists Add new list 2 Pm Back to Camp…" at bounding box center [105, 196] width 210 height 339
click at [284, 36] on span "Start Calls" at bounding box center [276, 41] width 51 height 15
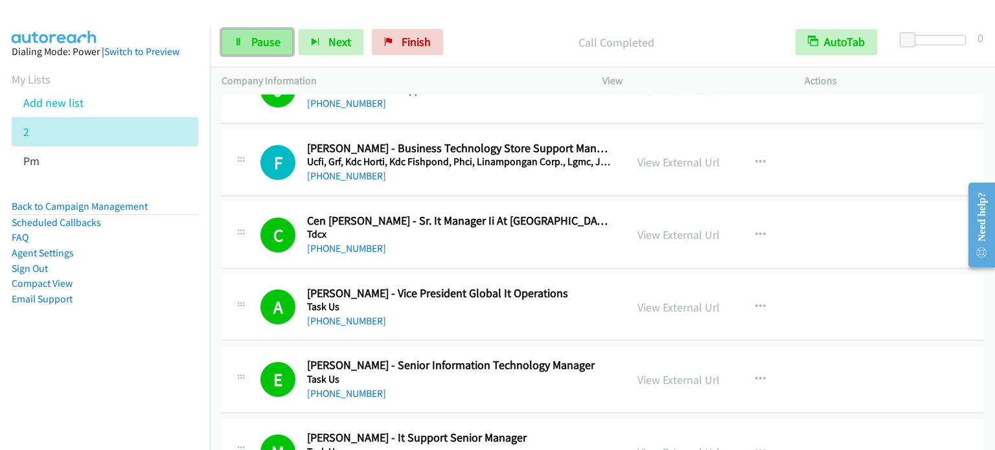
click at [272, 41] on span "Pause" at bounding box center [265, 41] width 29 height 15
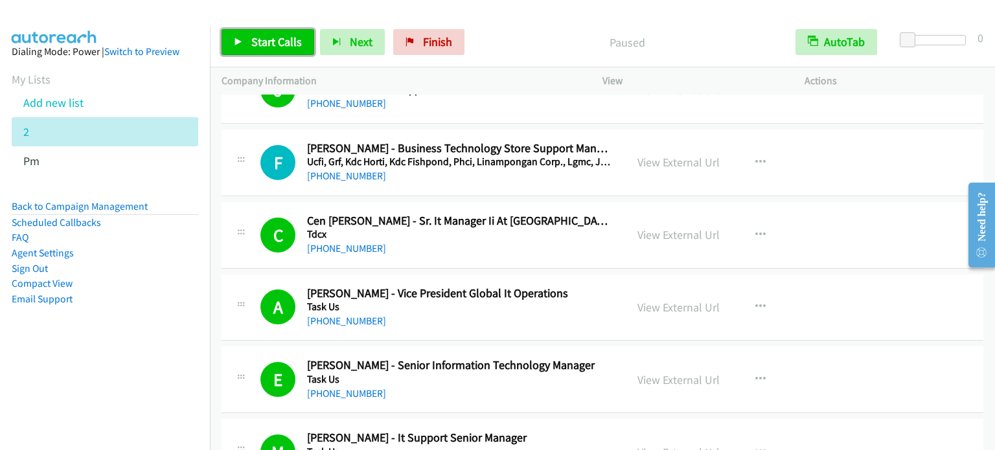
click at [272, 45] on span "Start Calls" at bounding box center [276, 41] width 51 height 15
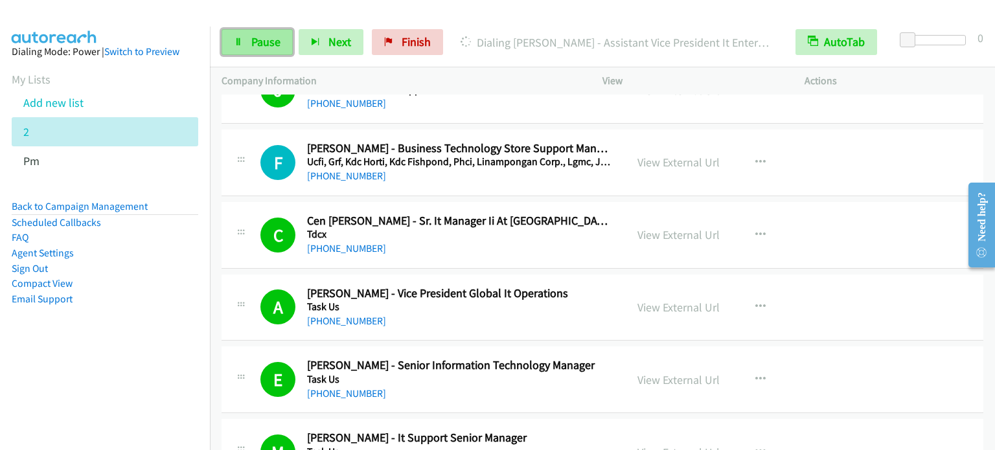
click at [264, 43] on span "Pause" at bounding box center [265, 41] width 29 height 15
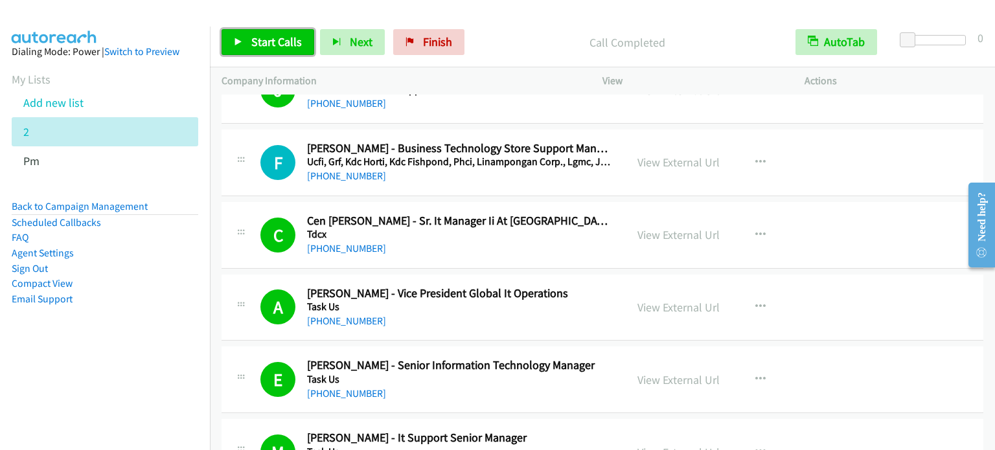
click at [253, 50] on link "Start Calls" at bounding box center [268, 42] width 93 height 26
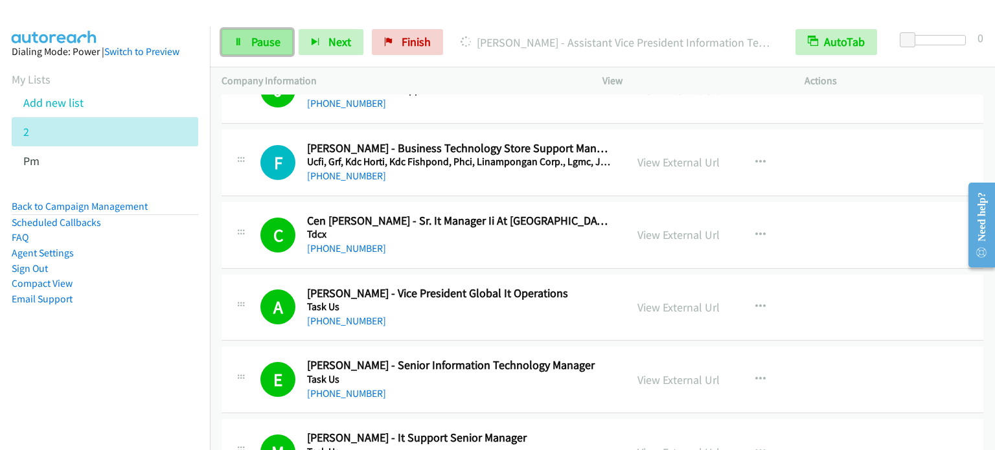
click at [249, 40] on link "Pause" at bounding box center [257, 42] width 71 height 26
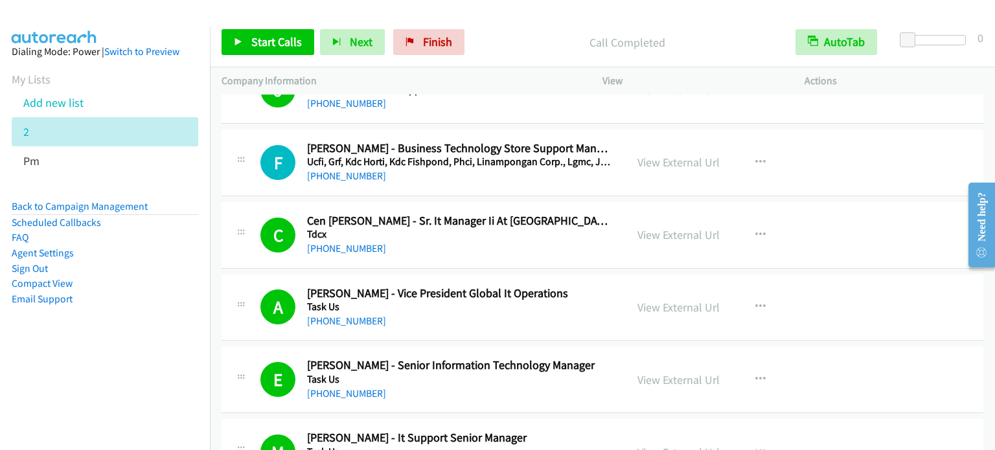
click at [160, 315] on aside "Dialing Mode: Power | Switch to Preview My Lists Add new list 2 Pm Back to Camp…" at bounding box center [105, 196] width 210 height 339
drag, startPoint x: 117, startPoint y: 361, endPoint x: 119, endPoint y: 352, distance: 9.4
click at [116, 362] on aside "Dialing Mode: Power | Switch to Preview My Lists Add new list 2 Pm Back to Camp…" at bounding box center [105, 196] width 210 height 339
click at [285, 34] on span "Start Calls" at bounding box center [276, 41] width 51 height 15
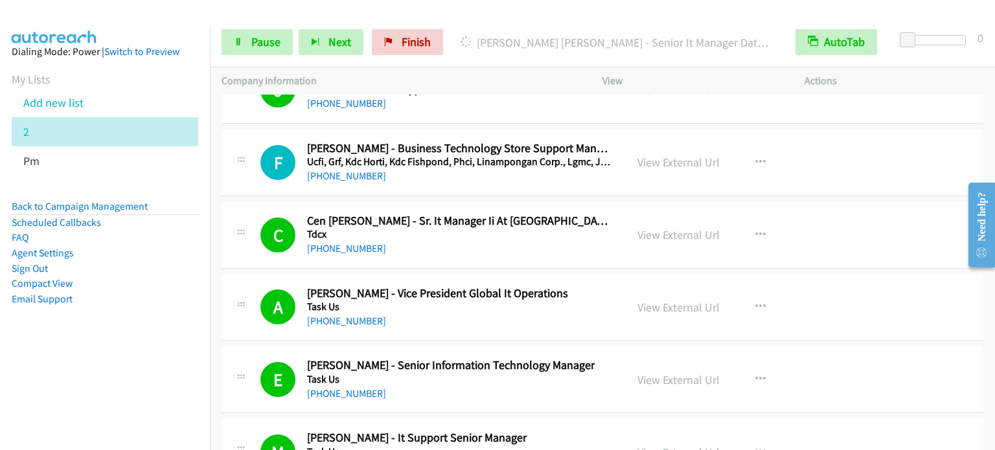
click at [112, 367] on nav "Dialing Mode: Power | Switch to Preview My Lists Add new list 2 Pm Back to Camp…" at bounding box center [105, 252] width 211 height 450
click at [272, 48] on span "Pause" at bounding box center [265, 41] width 29 height 15
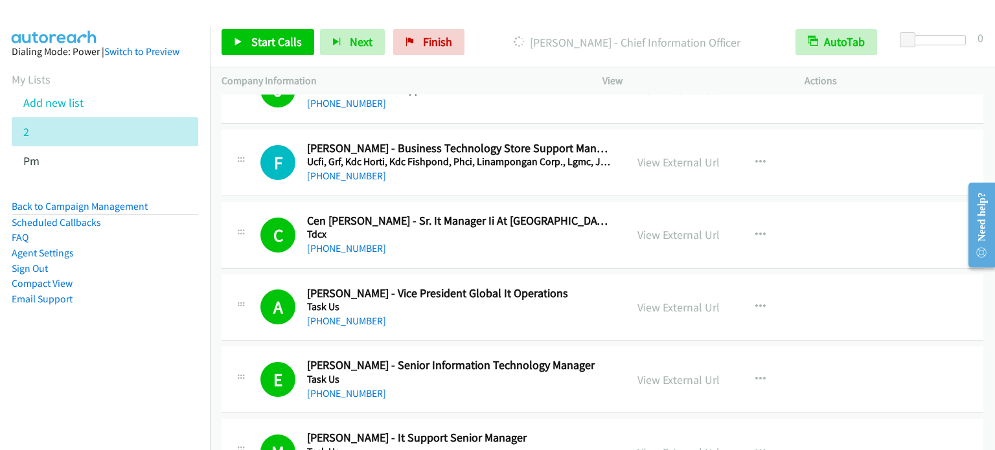
click at [140, 367] on nav "Dialing Mode: Power | Switch to Preview My Lists Add new list 2 Pm Back to Camp…" at bounding box center [105, 252] width 211 height 450
click at [430, 38] on span "Finish" at bounding box center [437, 41] width 29 height 15
